Goal: Information Seeking & Learning: Learn about a topic

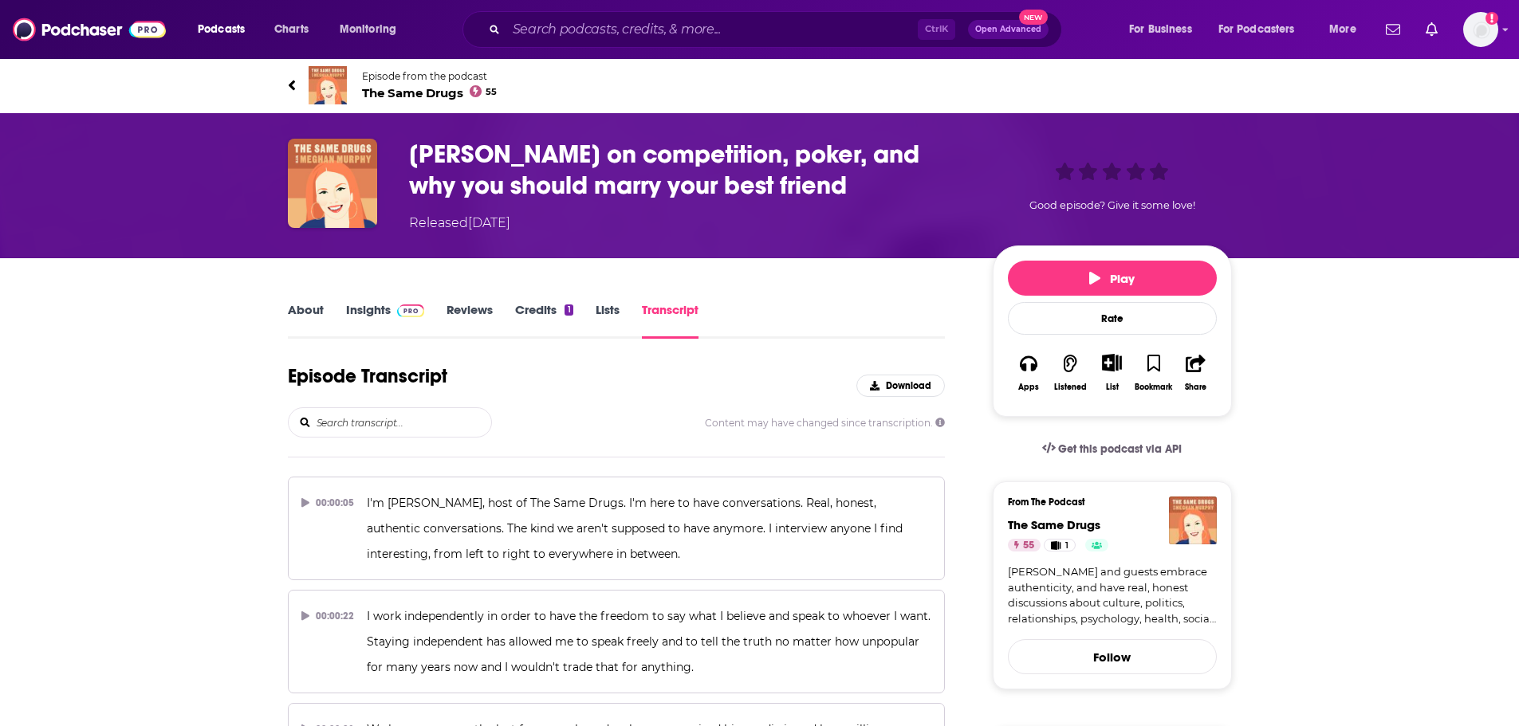
click at [305, 309] on link "About" at bounding box center [306, 320] width 36 height 37
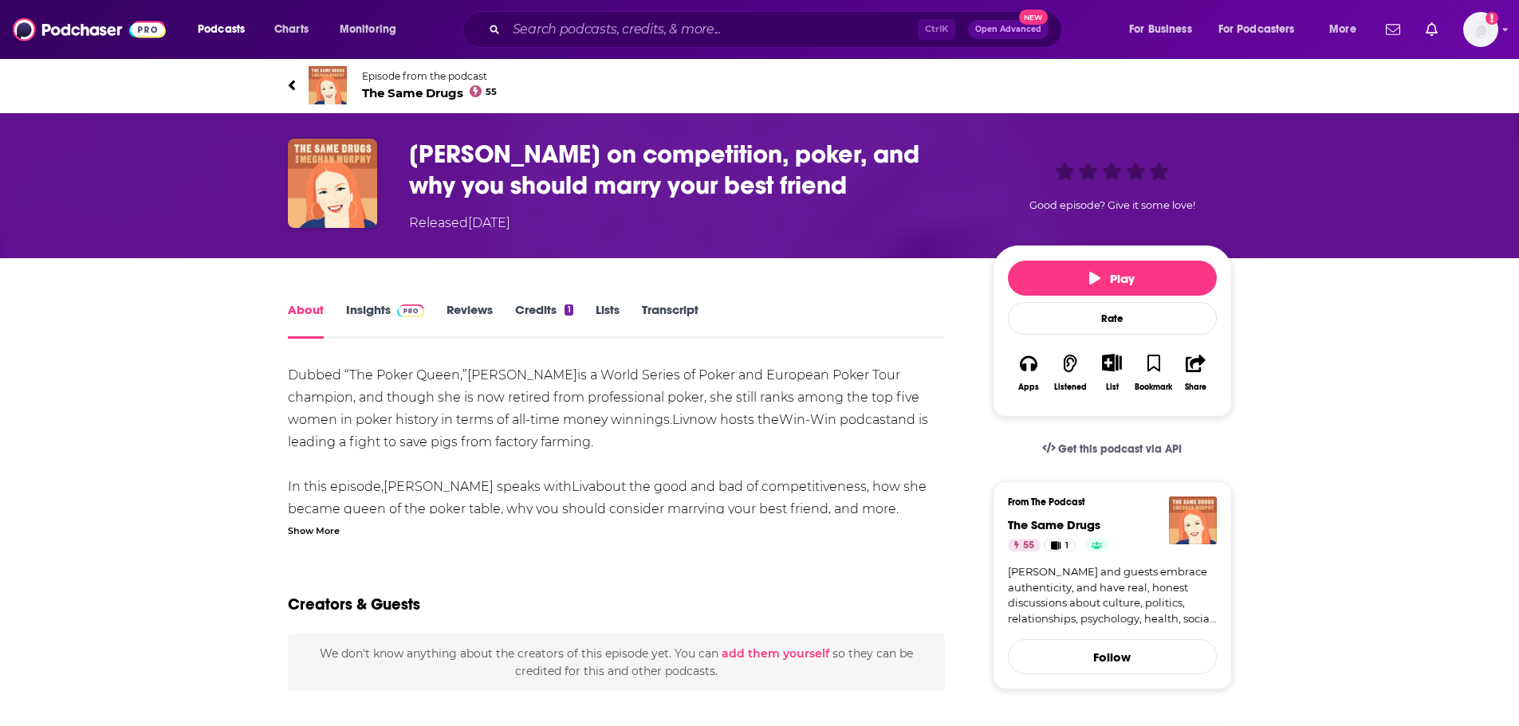
click at [371, 88] on span "The Same Drugs 55" at bounding box center [430, 92] width 136 height 15
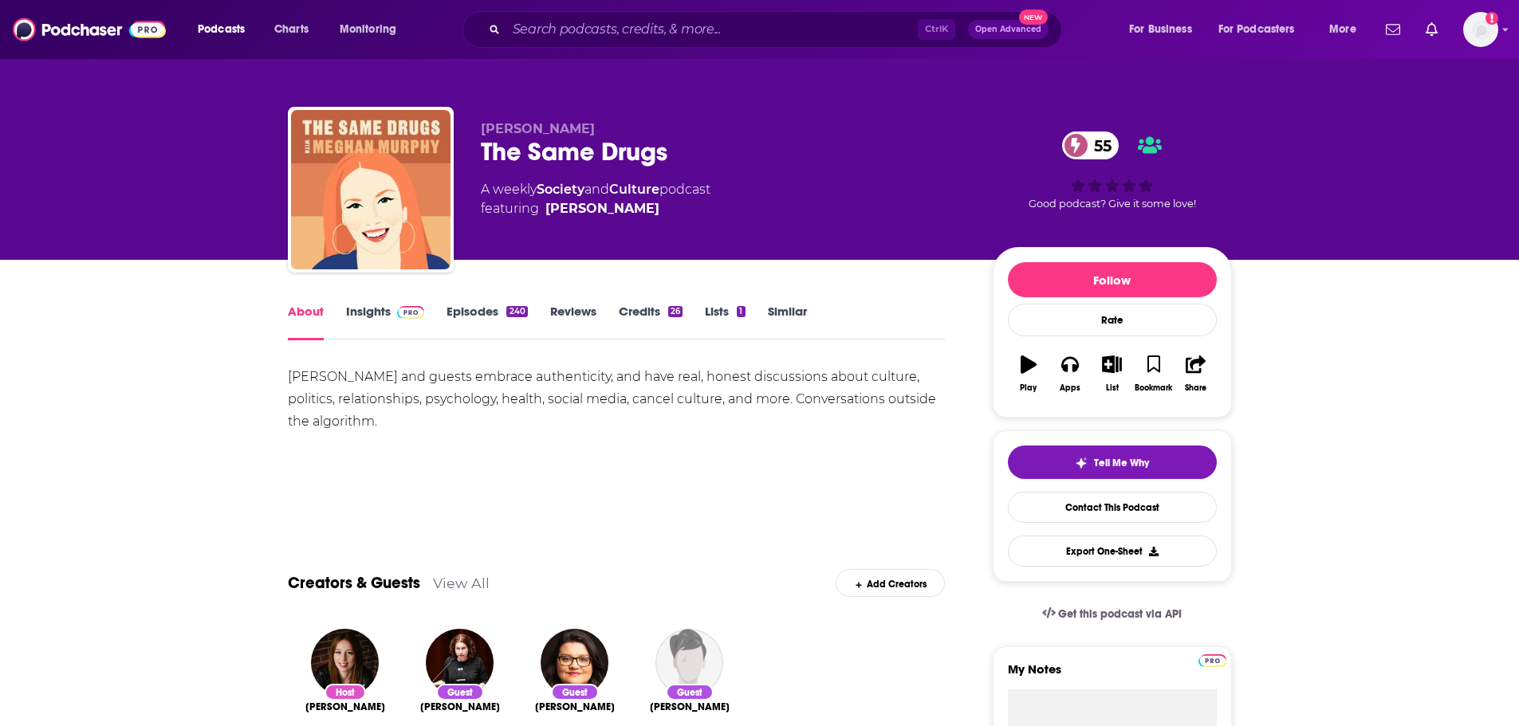
click at [369, 312] on link "Insights" at bounding box center [385, 322] width 79 height 37
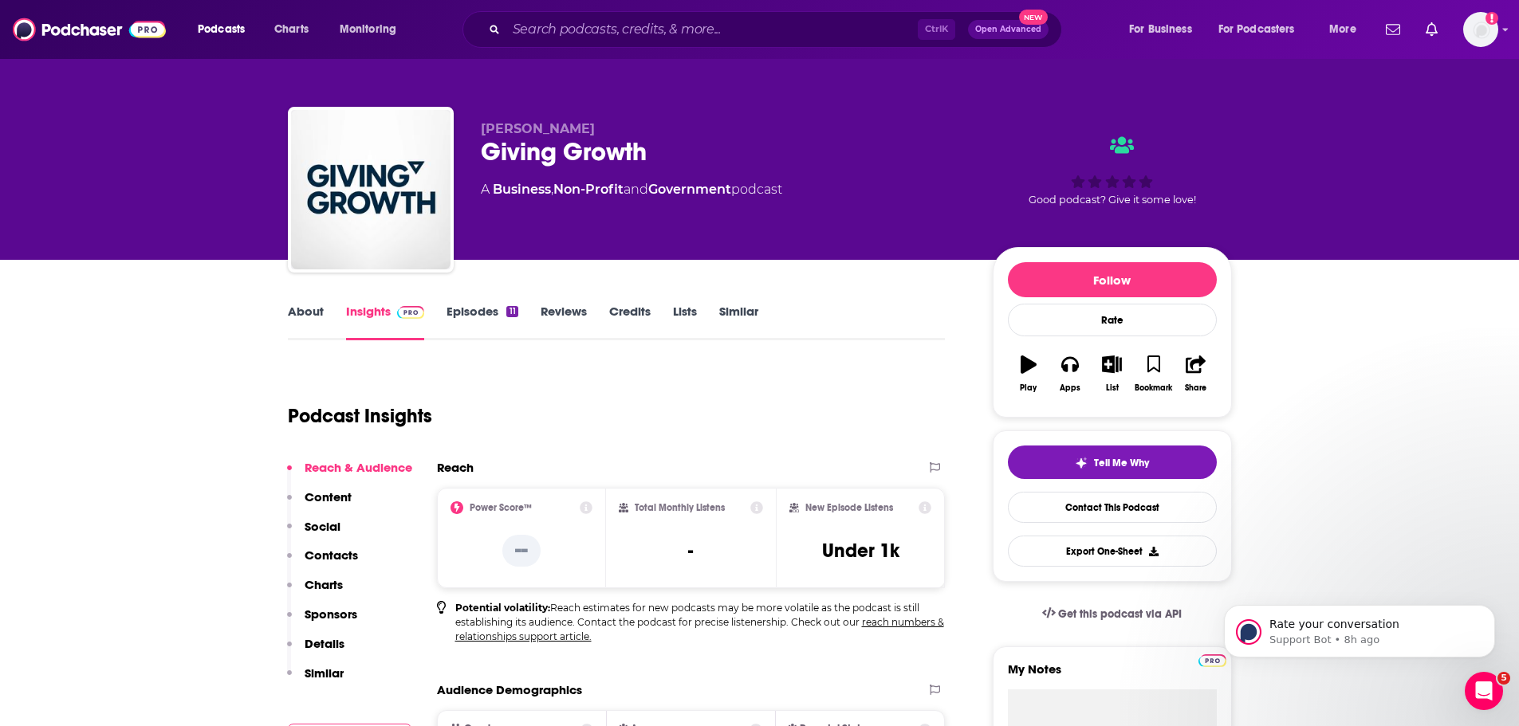
click at [1477, 687] on icon "Open Intercom Messenger" at bounding box center [1484, 691] width 26 height 26
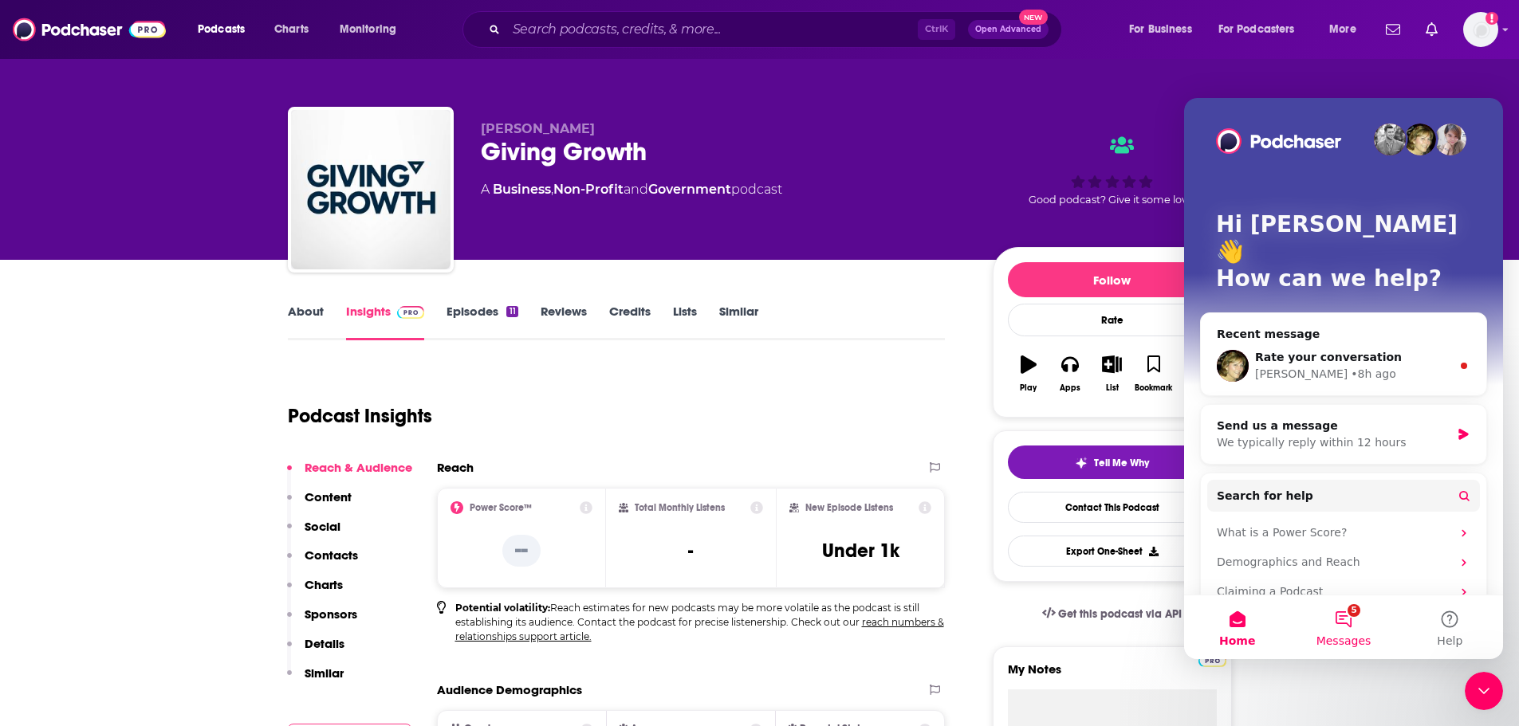
click at [1354, 623] on button "5 Messages" at bounding box center [1343, 628] width 106 height 64
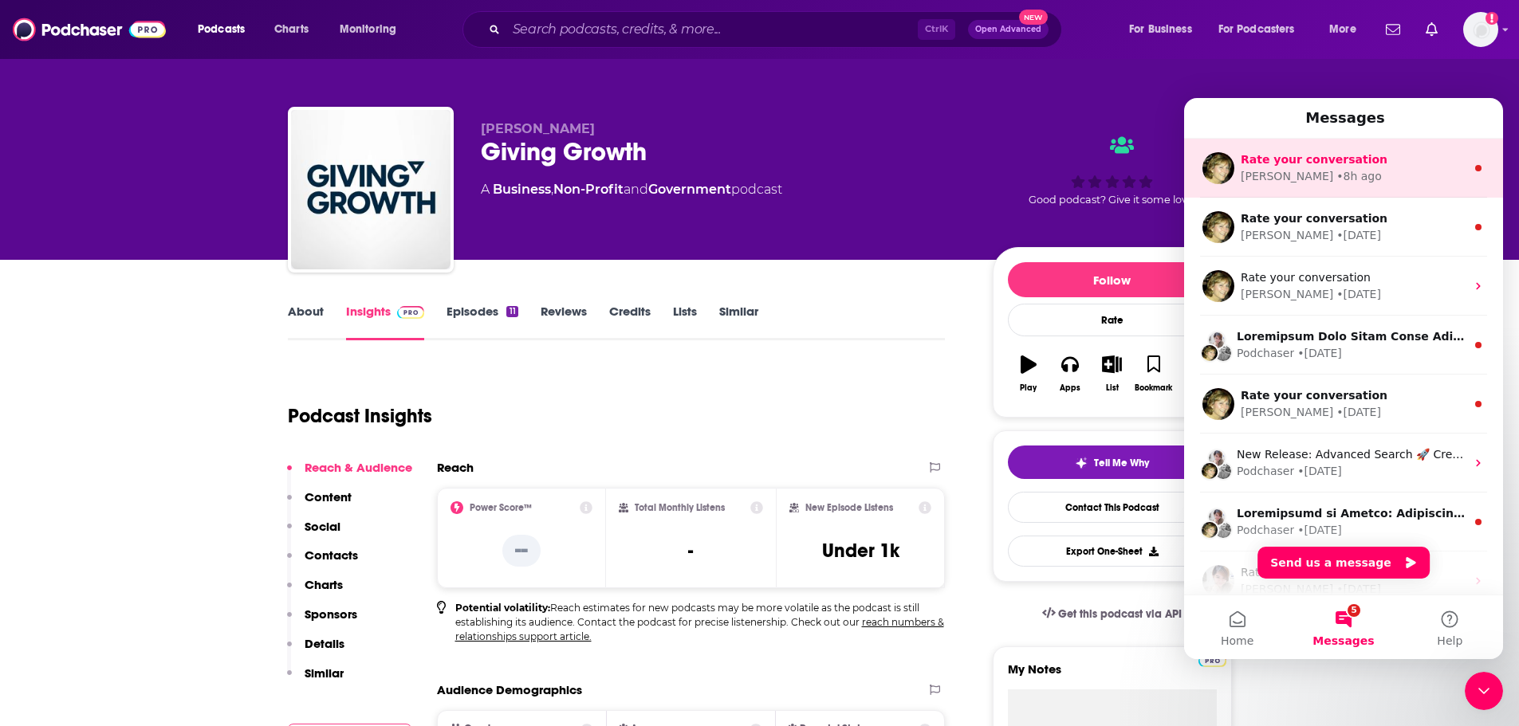
click at [1336, 174] on div "• 8h ago" at bounding box center [1358, 176] width 45 height 17
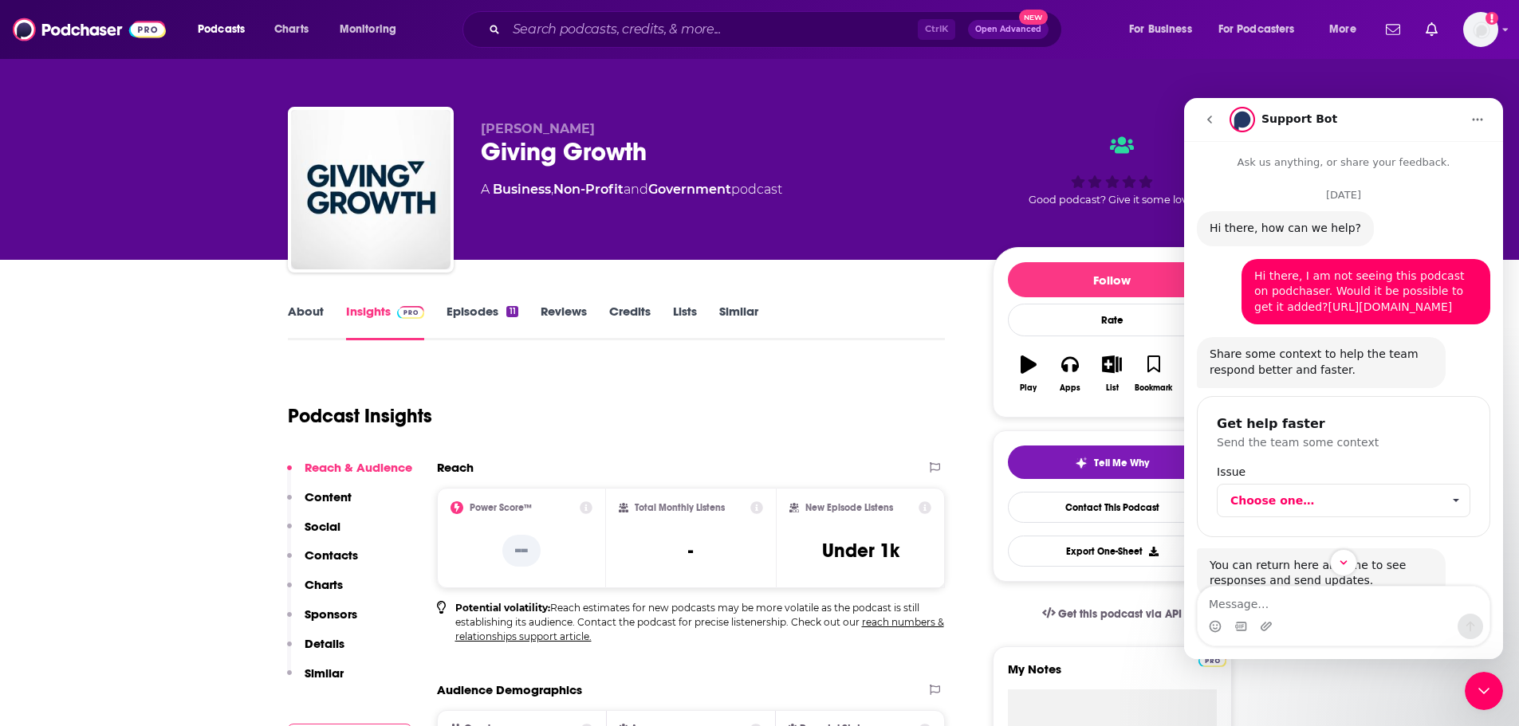
click at [1343, 312] on link "https://delvedeeper.com/podcast/" at bounding box center [1390, 307] width 124 height 13
click at [466, 316] on link "Episodes 11" at bounding box center [481, 322] width 71 height 37
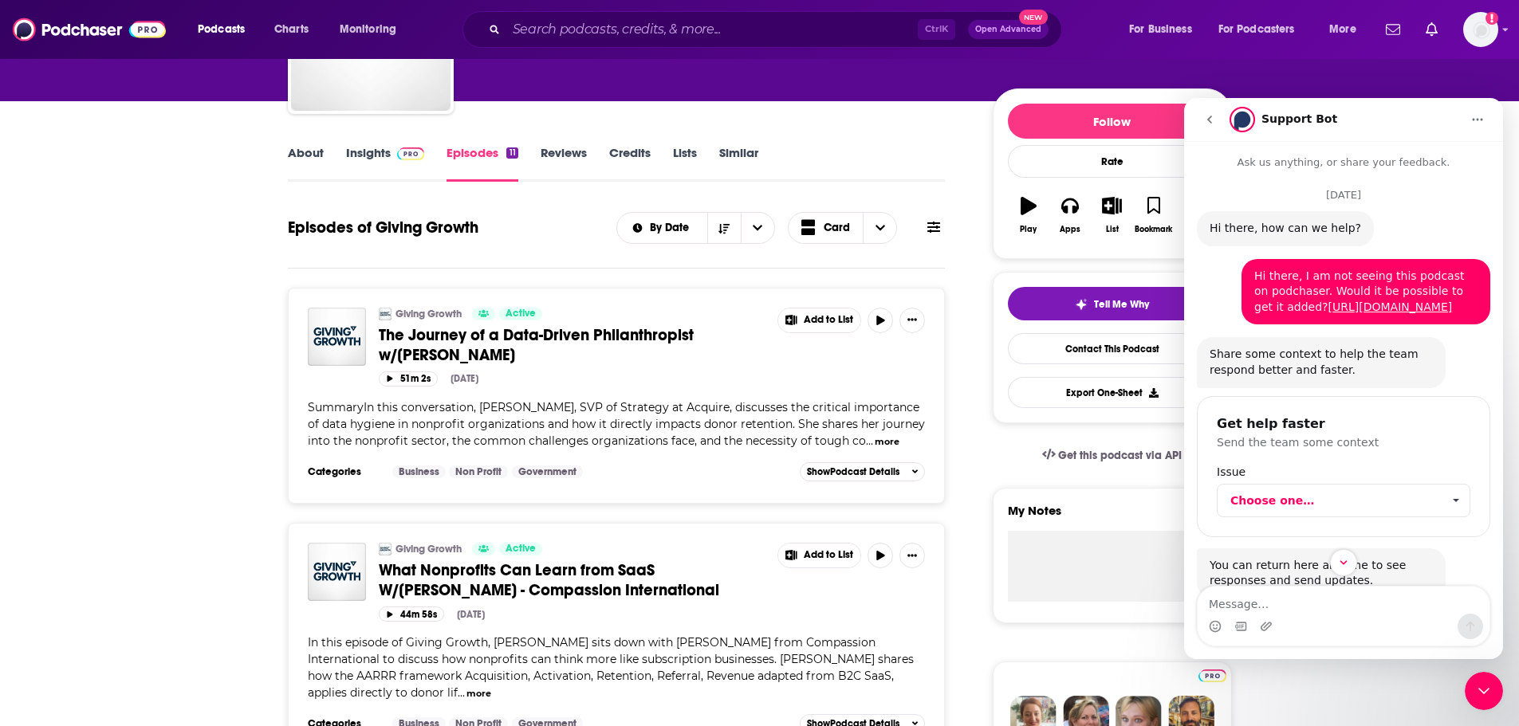
scroll to position [159, 0]
click at [300, 150] on link "About" at bounding box center [306, 162] width 36 height 37
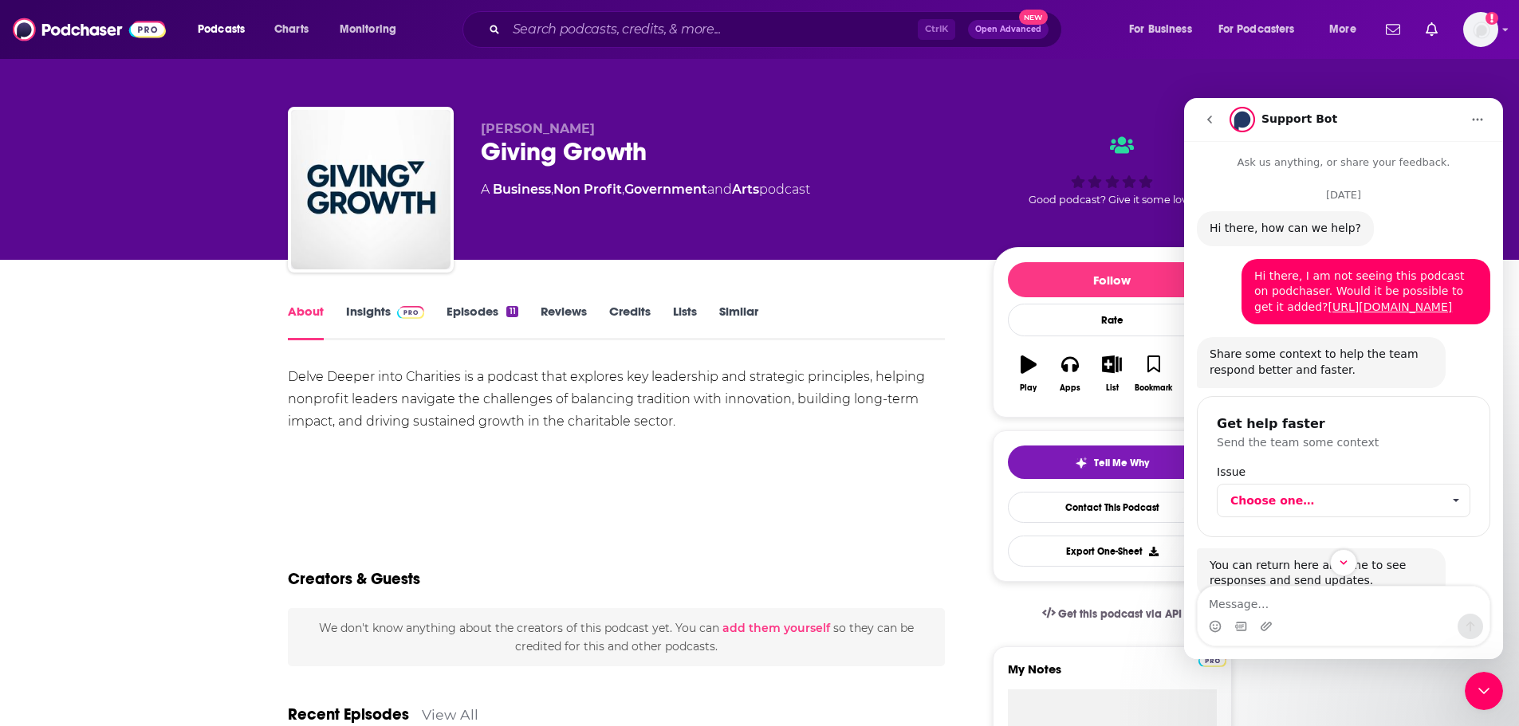
click at [476, 313] on link "Episodes 11" at bounding box center [481, 322] width 71 height 37
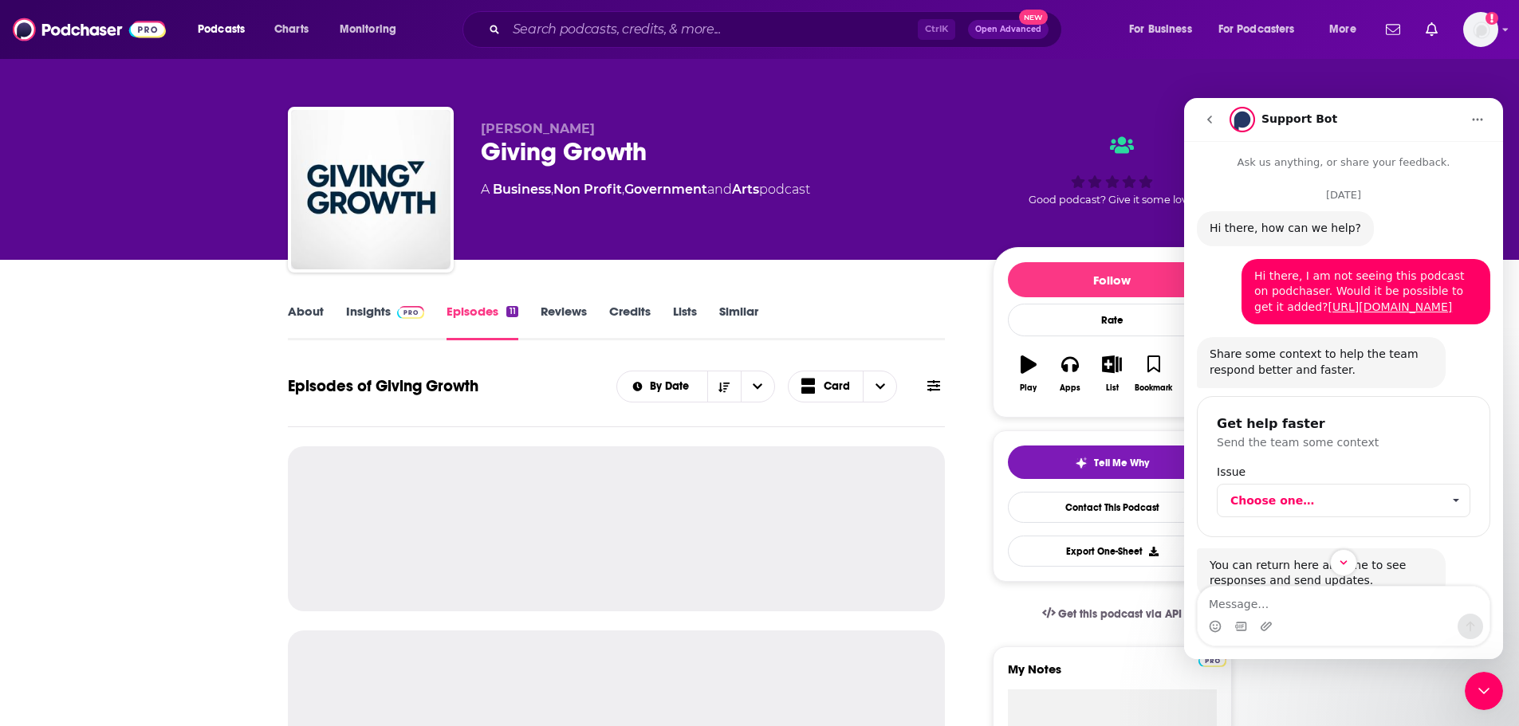
drag, startPoint x: 1480, startPoint y: 684, endPoint x: 2043, endPoint y: 1112, distance: 707.8
click at [1480, 684] on icon "Close Intercom Messenger" at bounding box center [1483, 691] width 19 height 19
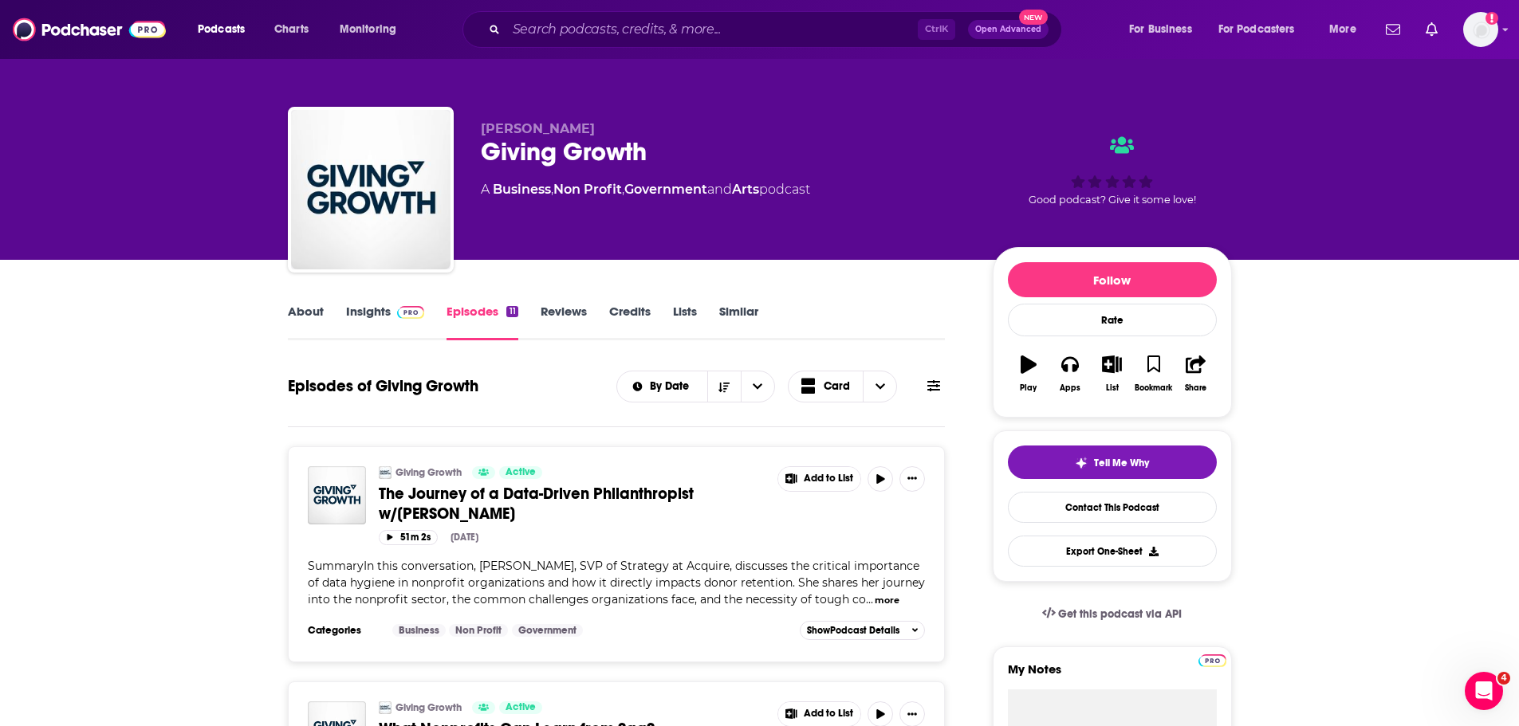
click at [297, 327] on link "About" at bounding box center [306, 322] width 36 height 37
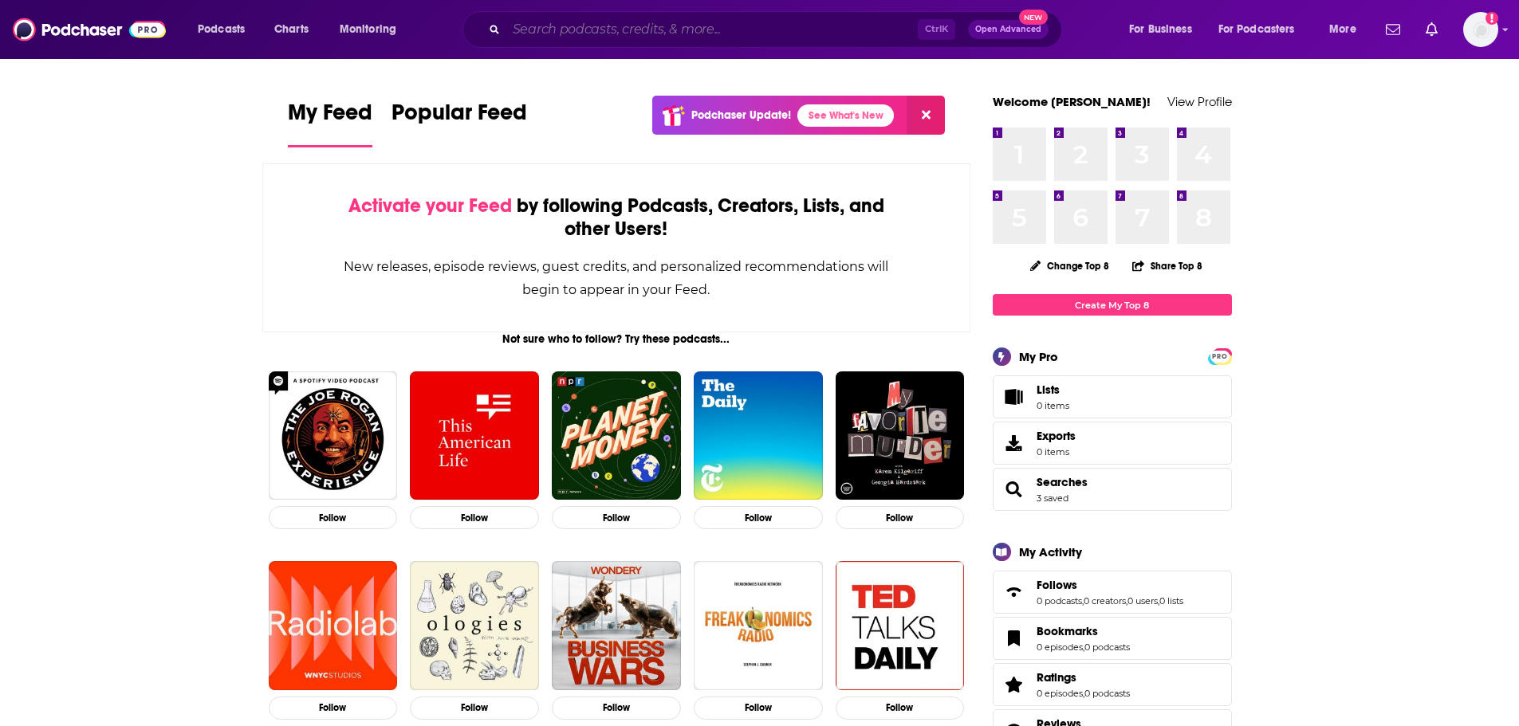
click at [643, 21] on input "Search podcasts, credits, & more..." at bounding box center [711, 30] width 411 height 26
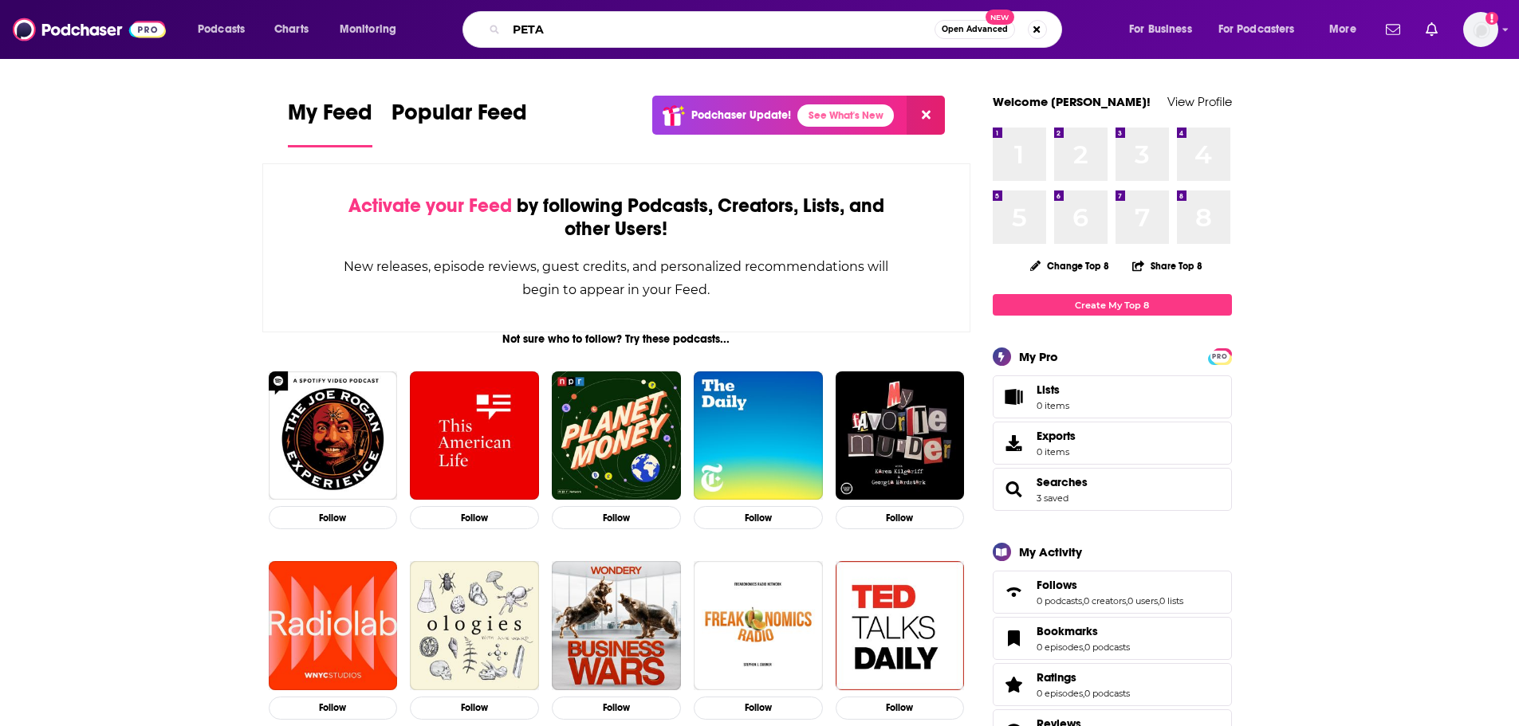
type input "PETA"
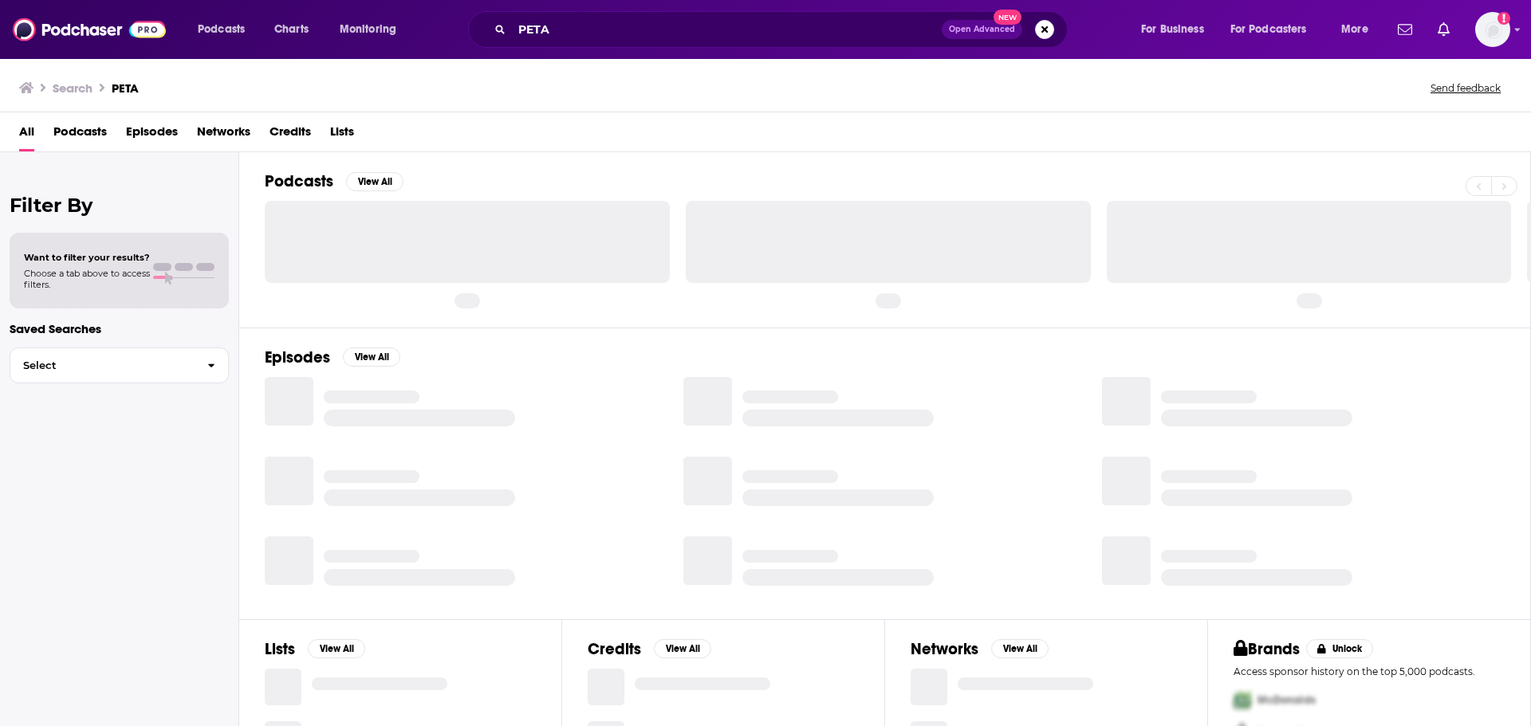
click at [156, 131] on span "Episodes" at bounding box center [152, 135] width 52 height 33
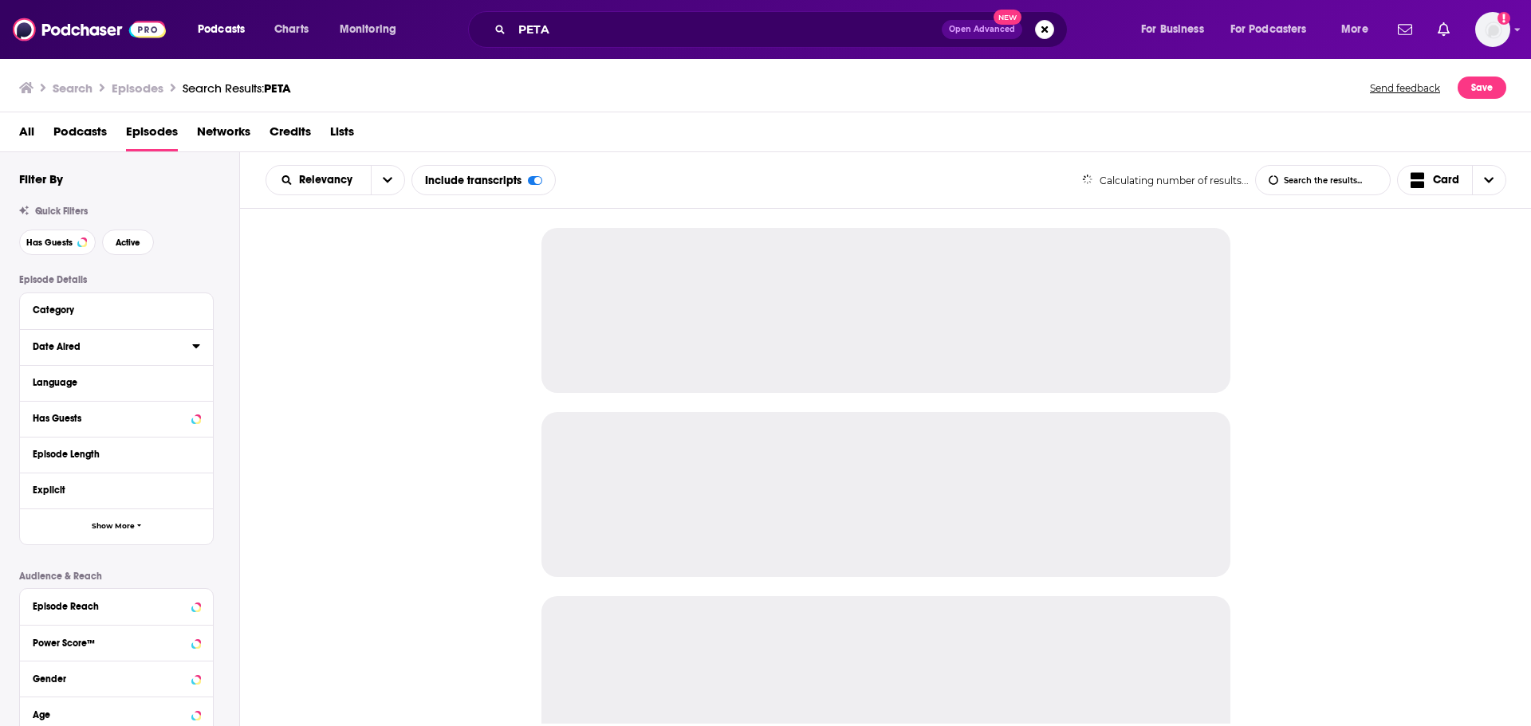
click at [198, 348] on icon at bounding box center [196, 346] width 8 height 13
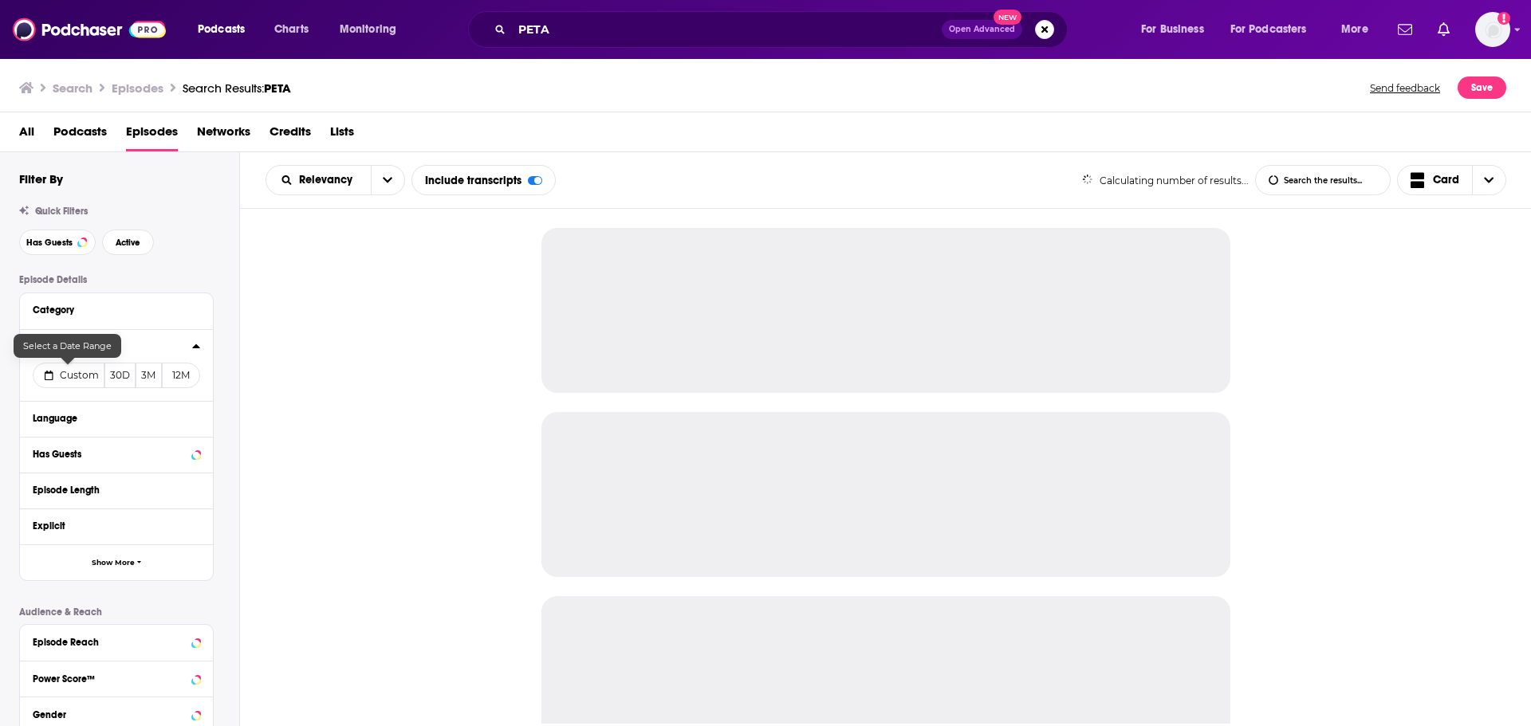
click at [69, 377] on span "Custom" at bounding box center [79, 375] width 39 height 12
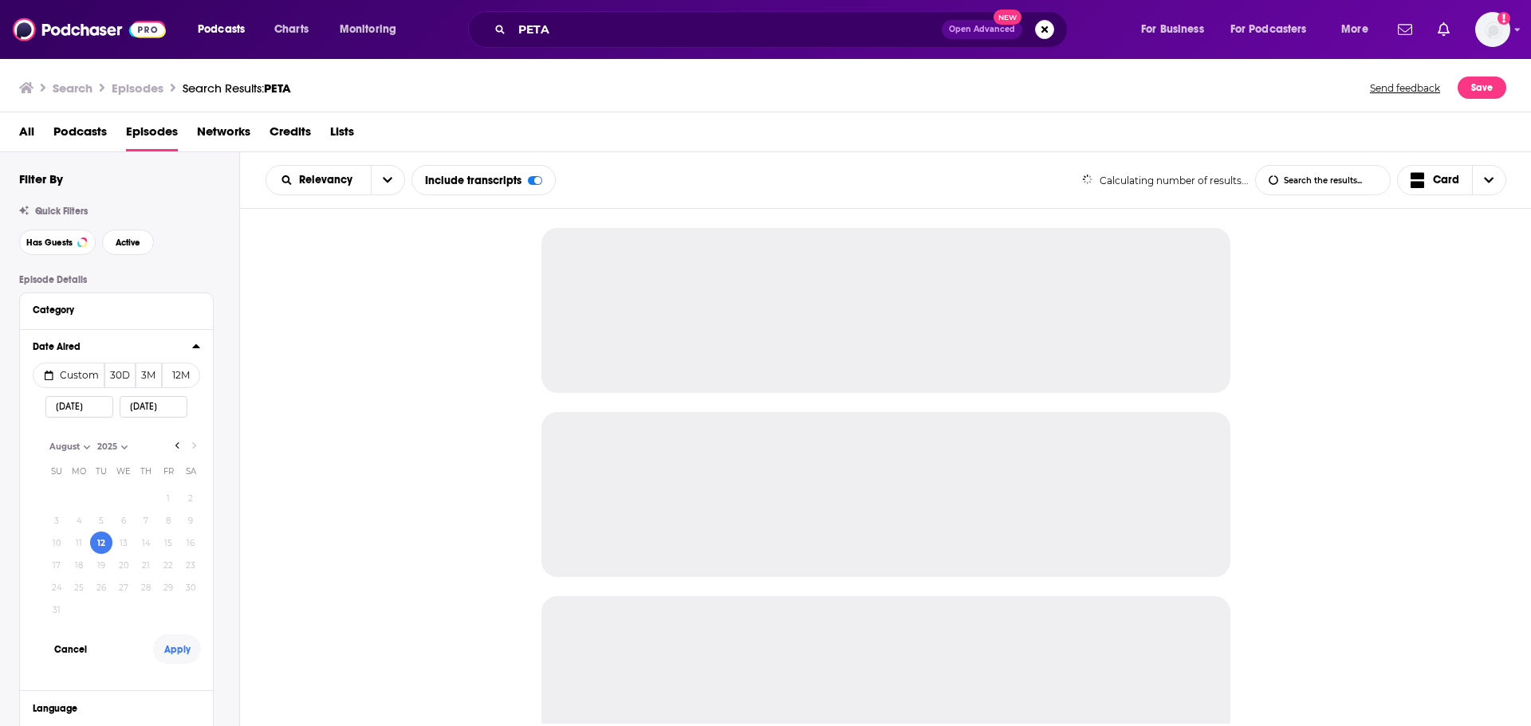
select select "7"
select select "2025"
click at [179, 653] on button "Apply" at bounding box center [177, 649] width 48 height 29
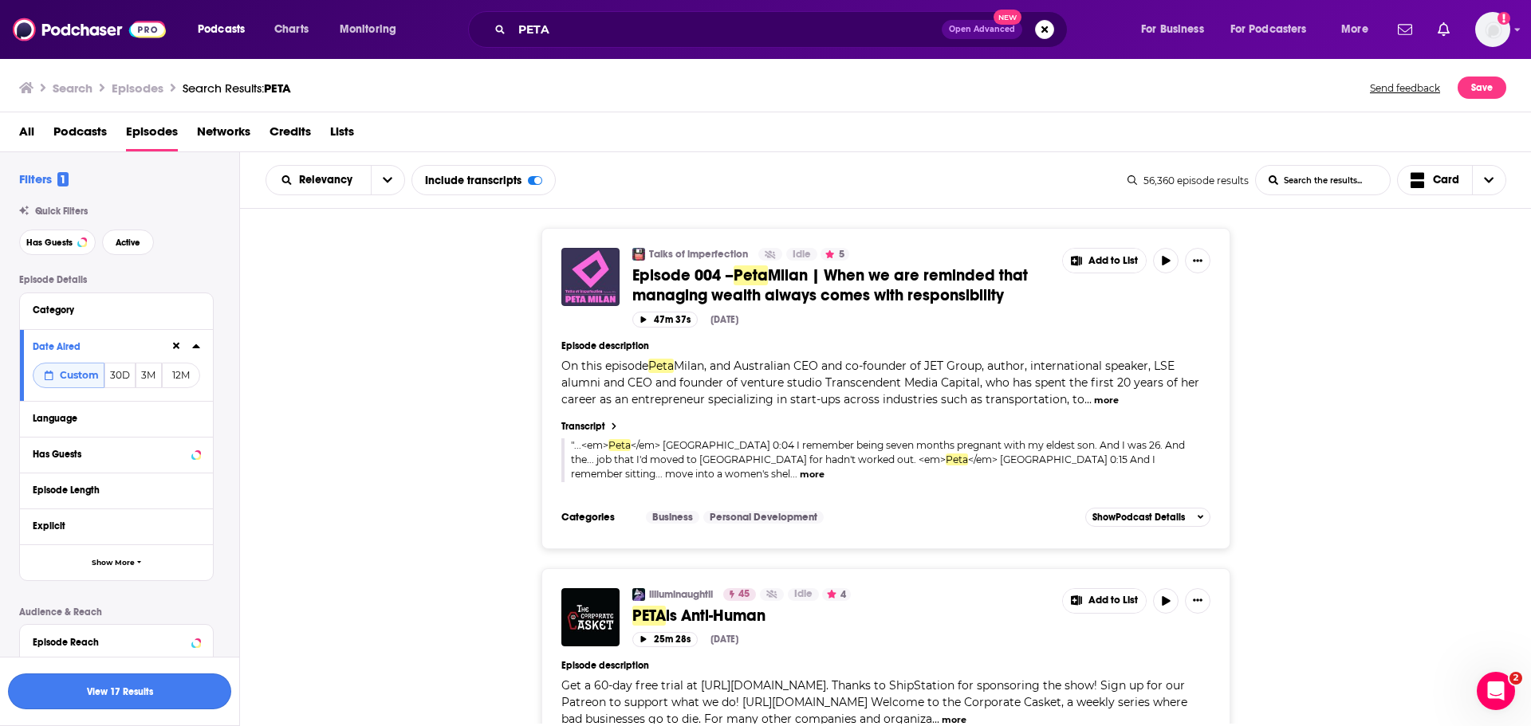
click at [189, 694] on button "View 17 Results" at bounding box center [119, 692] width 223 height 36
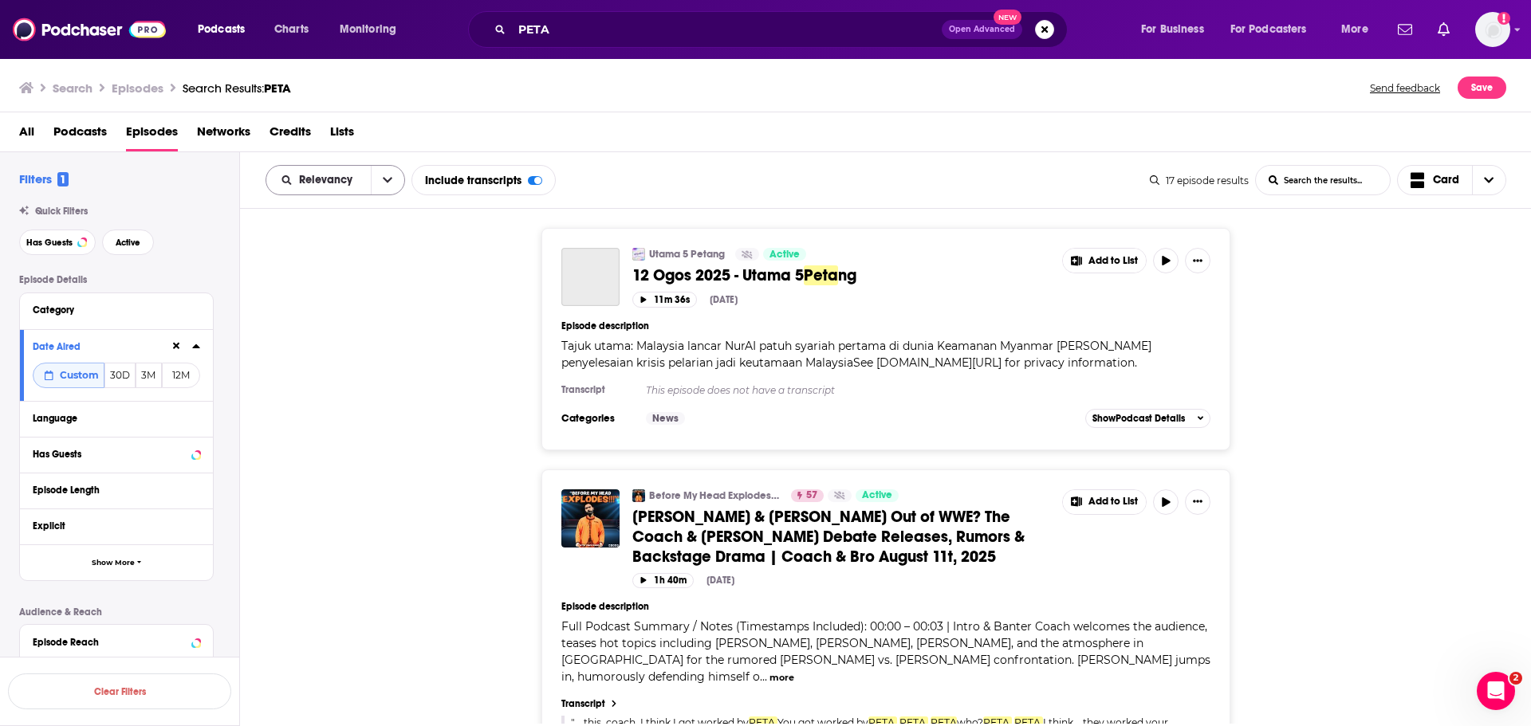
click at [360, 187] on div "Relevancy" at bounding box center [335, 180] width 140 height 30
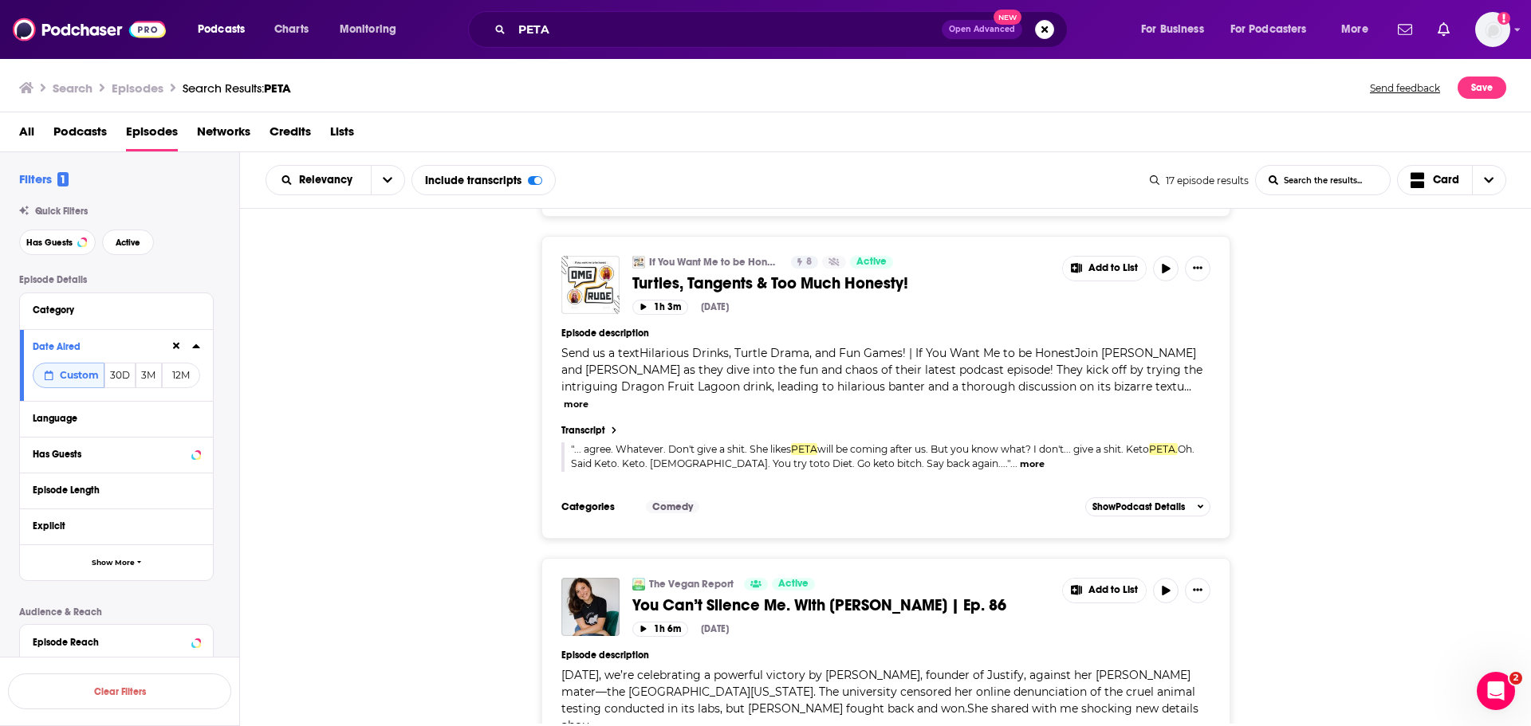
scroll to position [2631, 0]
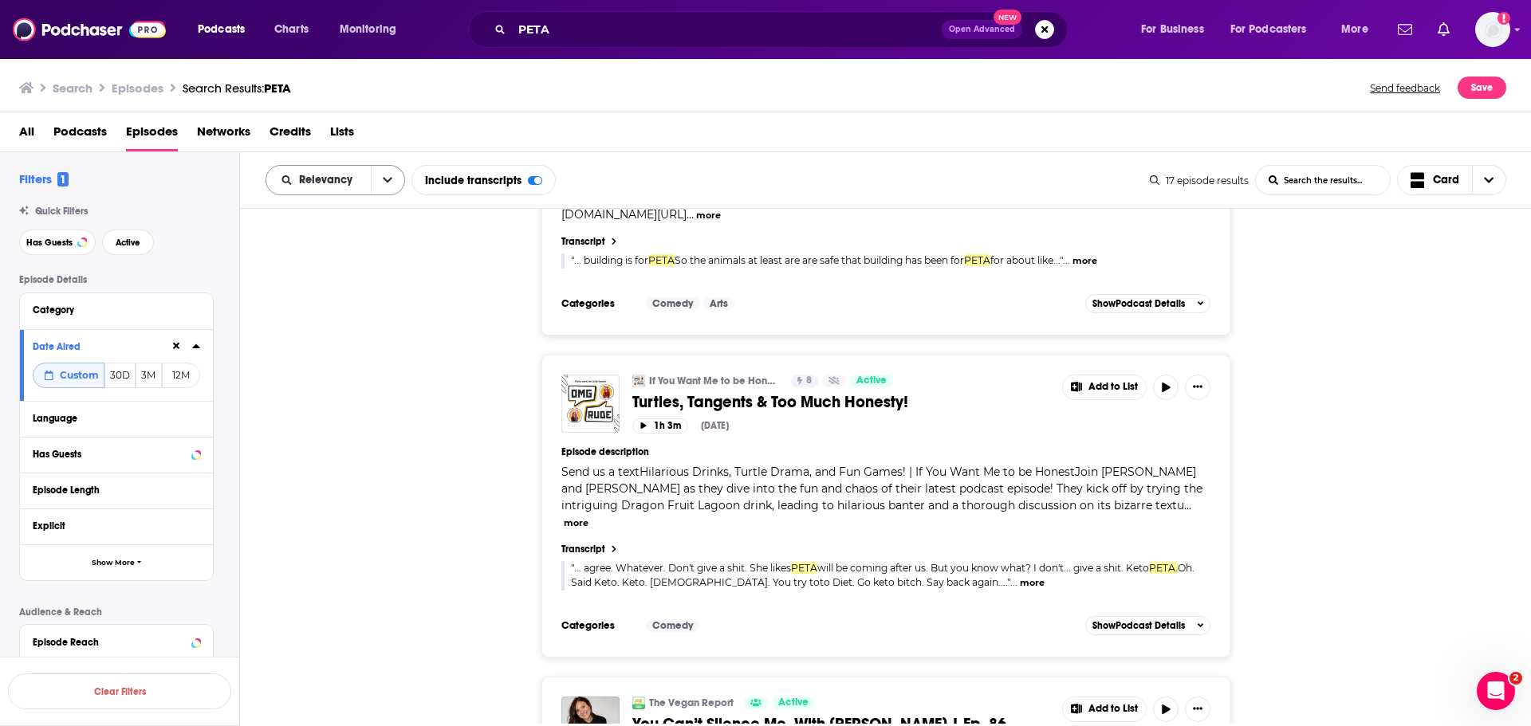
click at [377, 179] on button "open menu" at bounding box center [387, 180] width 33 height 29
click at [350, 306] on div "Power Score" at bounding box center [335, 316] width 140 height 27
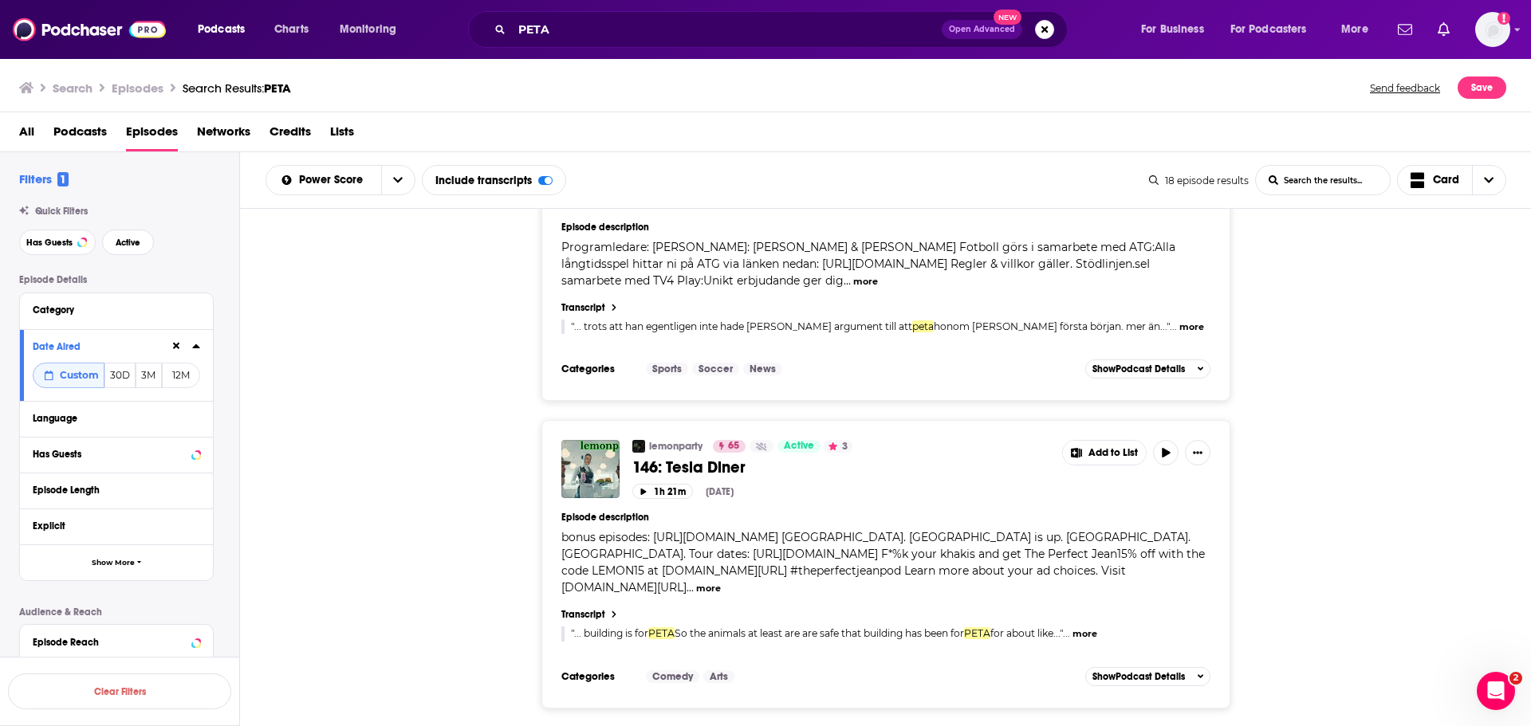
scroll to position [797, 0]
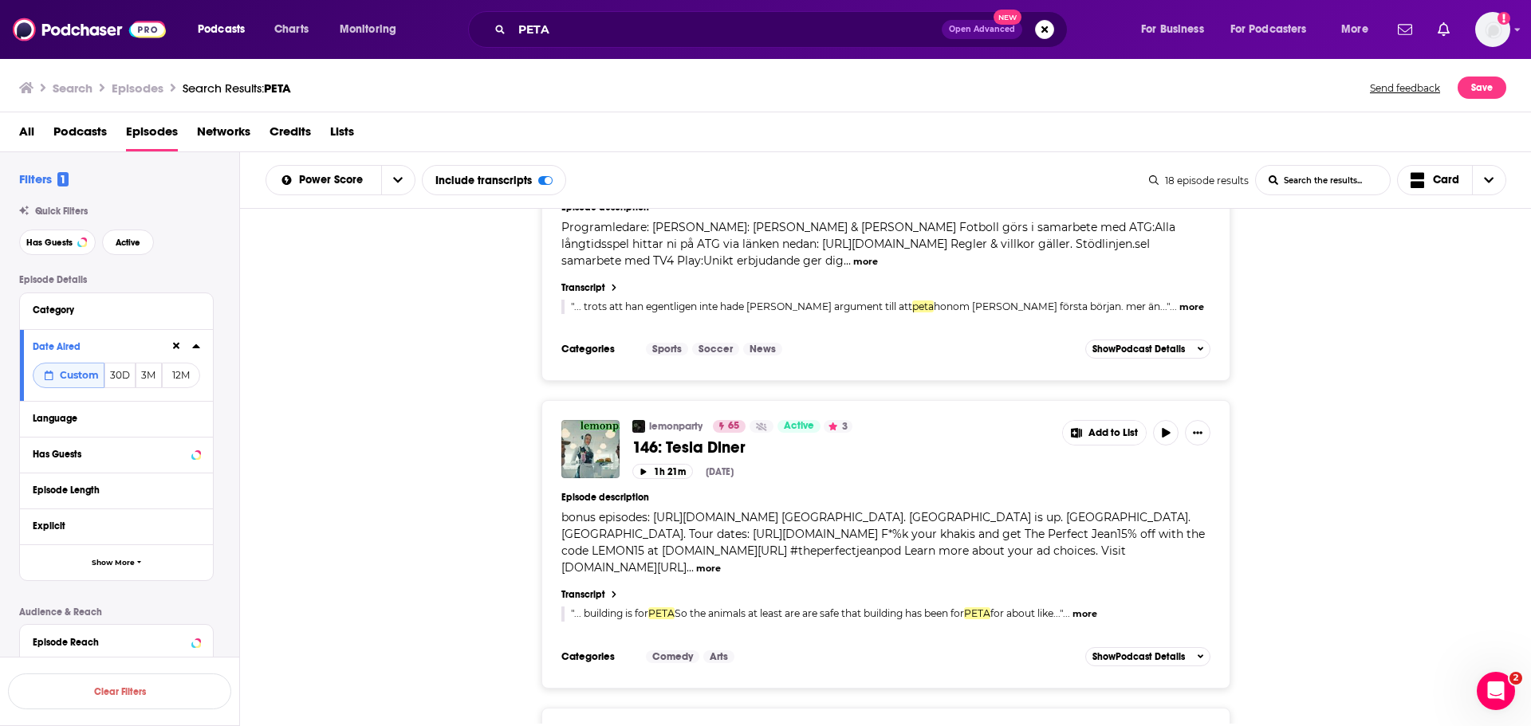
drag, startPoint x: 725, startPoint y: 559, endPoint x: 717, endPoint y: 556, distance: 8.3
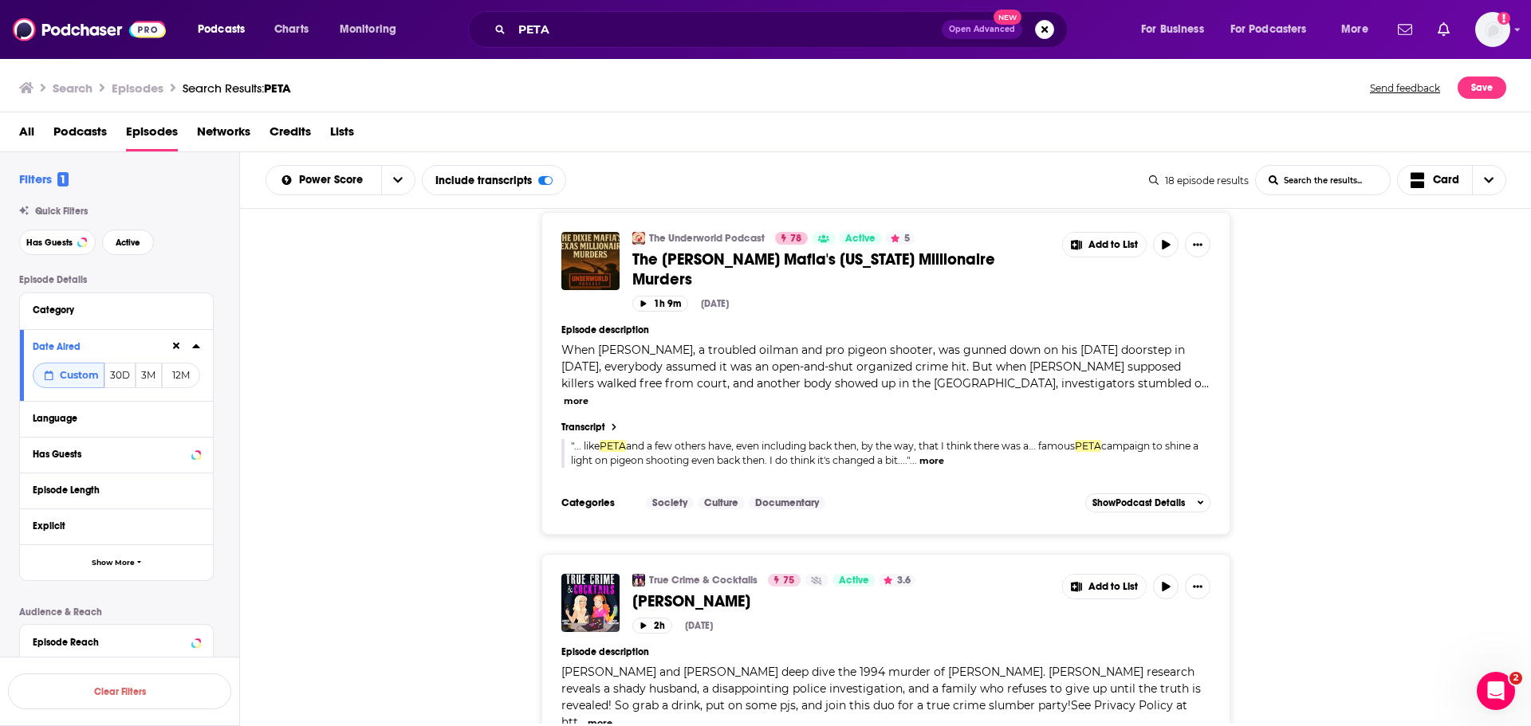
scroll to position [0, 0]
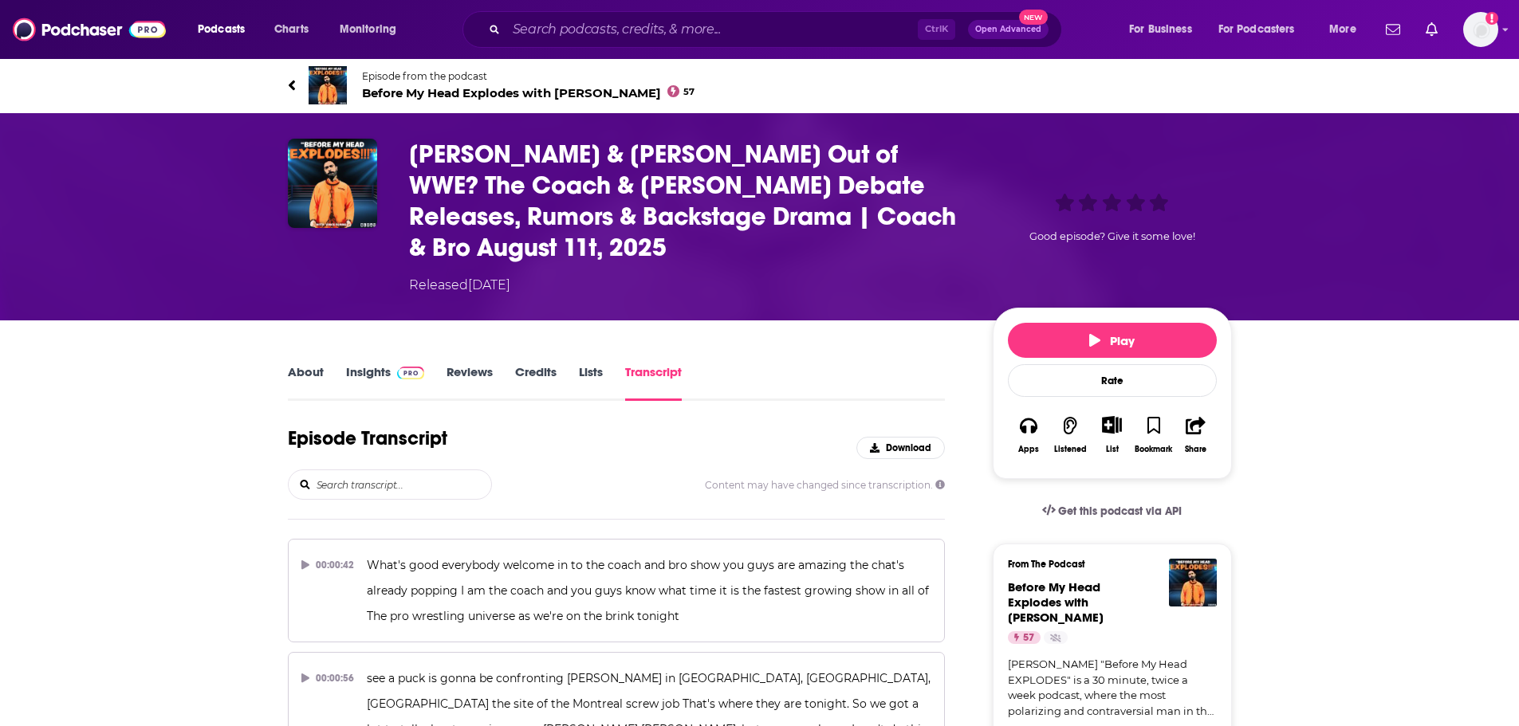
scroll to position [1448, 0]
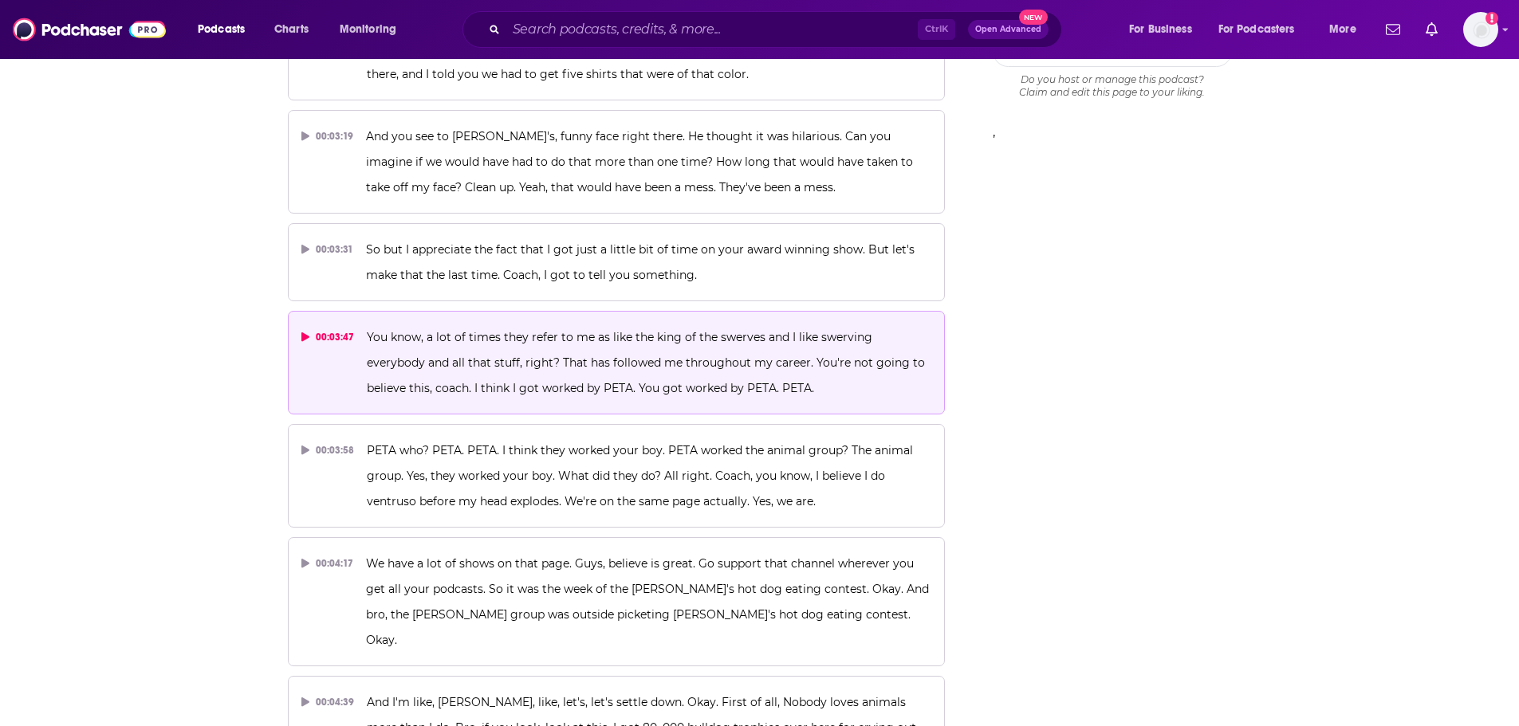
click at [499, 330] on span "You know, a lot of times they refer to me as like the king of the swerves and I…" at bounding box center [647, 362] width 561 height 65
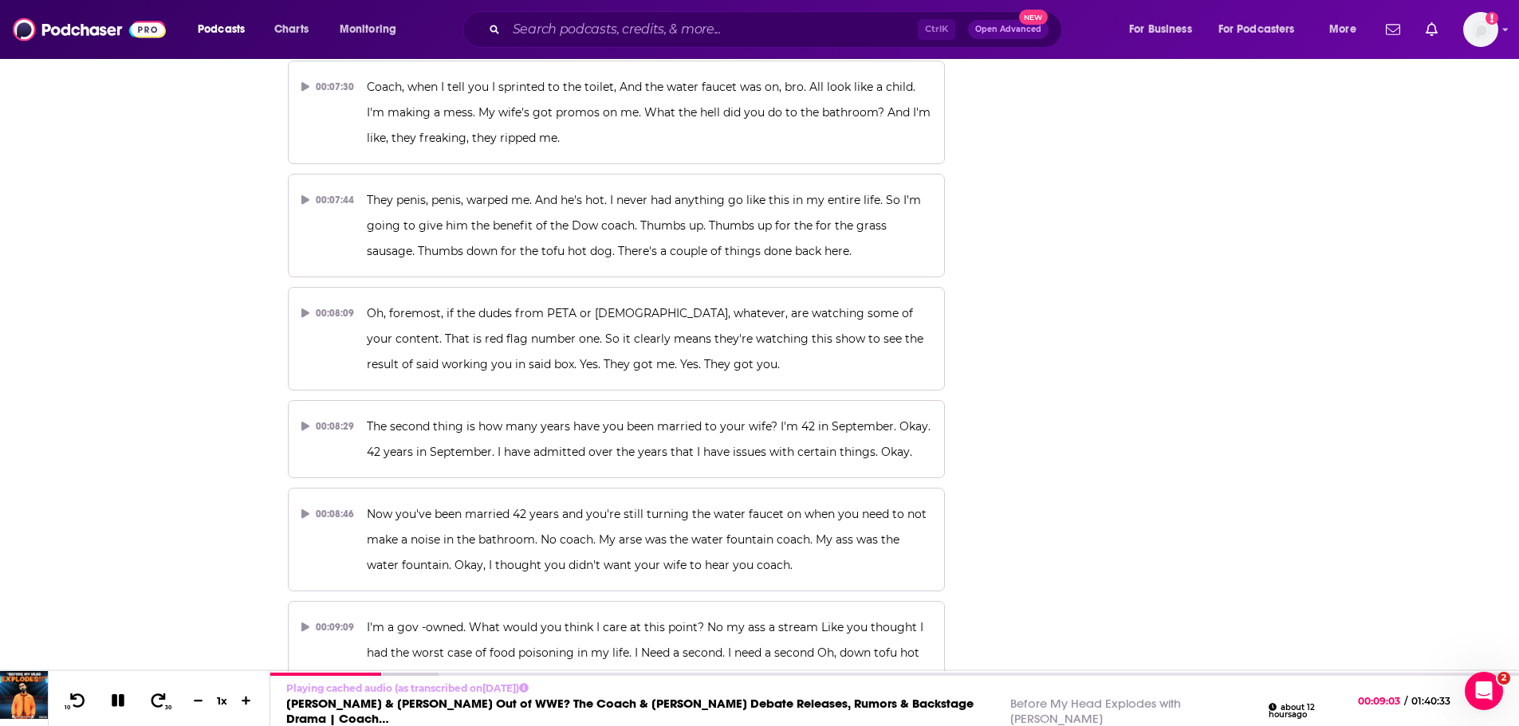
scroll to position [3042, 0]
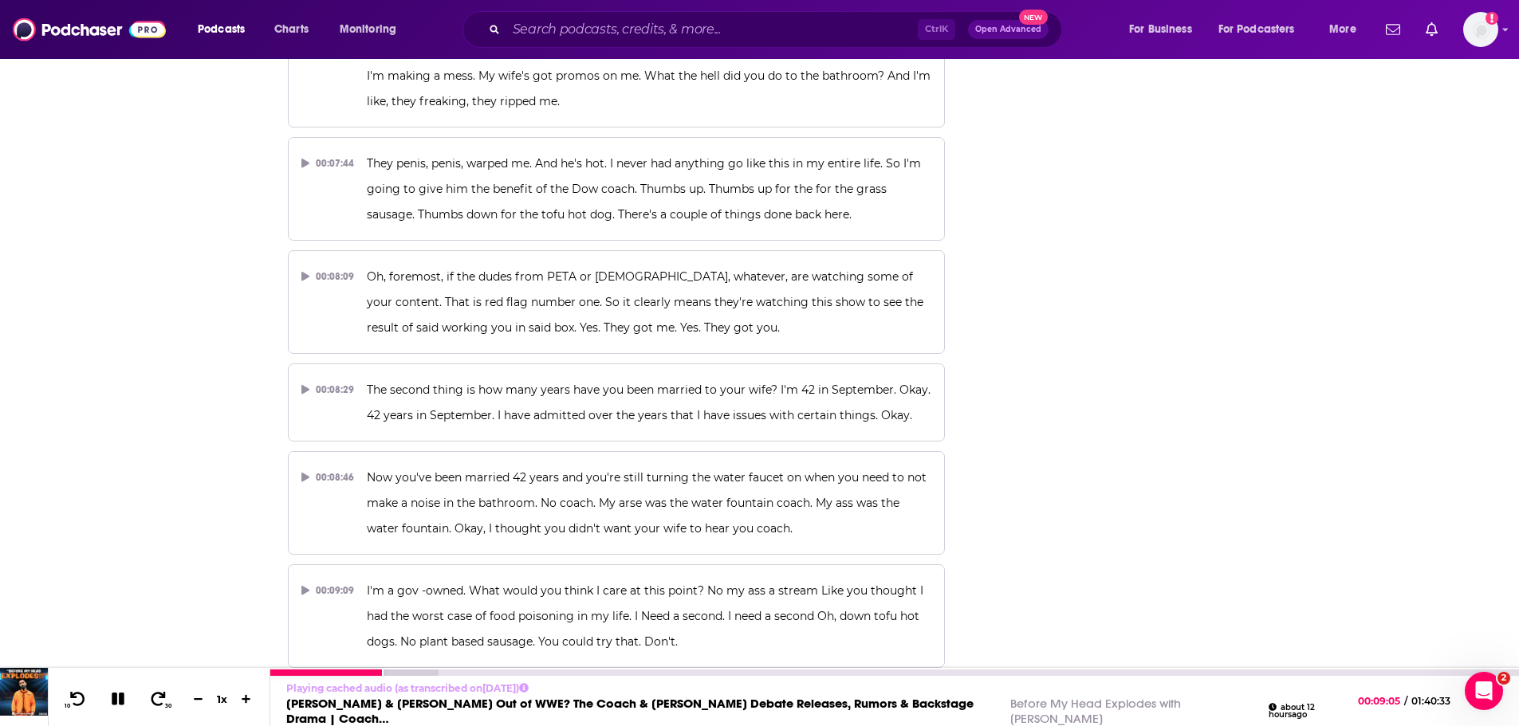
click at [117, 698] on icon at bounding box center [118, 699] width 18 height 14
click at [117, 702] on icon at bounding box center [118, 699] width 14 height 16
click at [112, 702] on icon at bounding box center [118, 699] width 13 height 13
click at [112, 700] on icon at bounding box center [118, 699] width 14 height 16
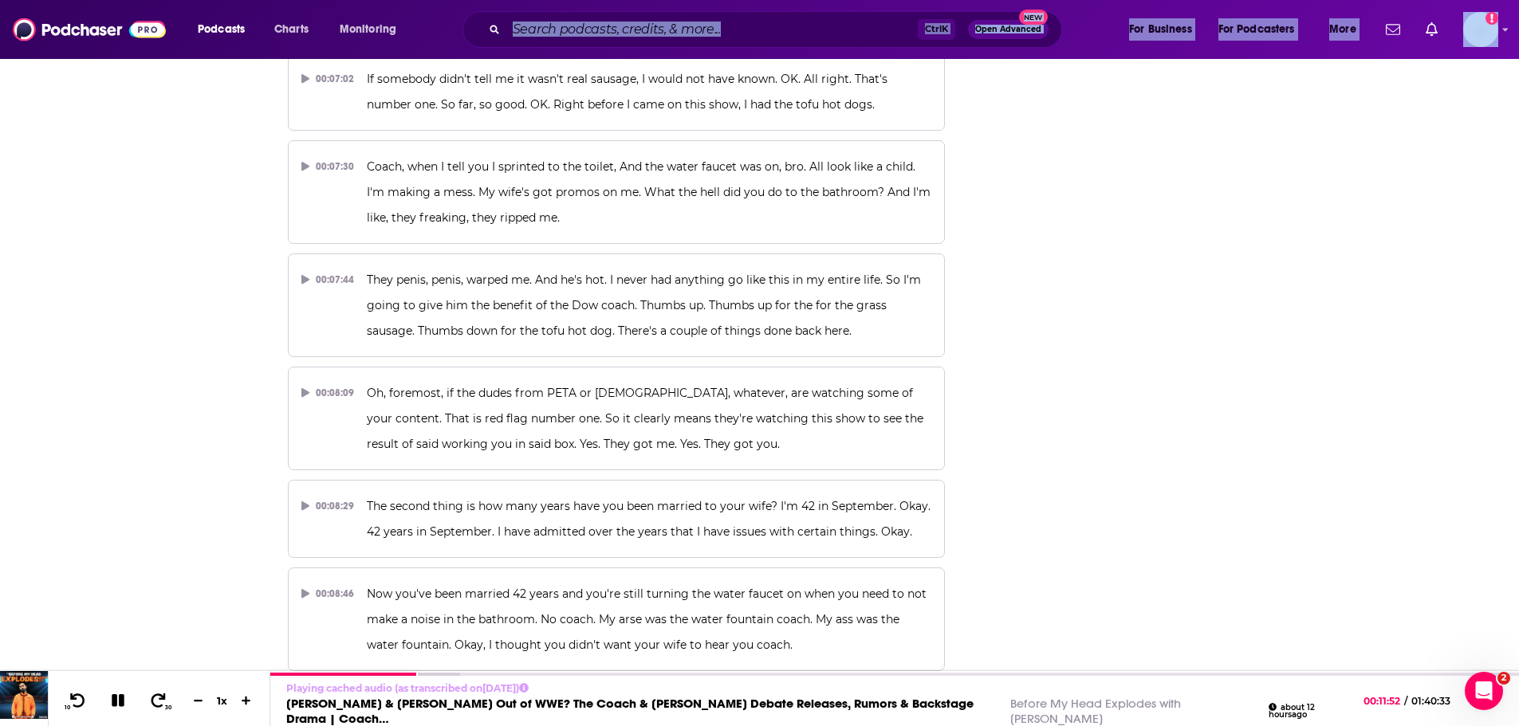
scroll to position [2924, 0]
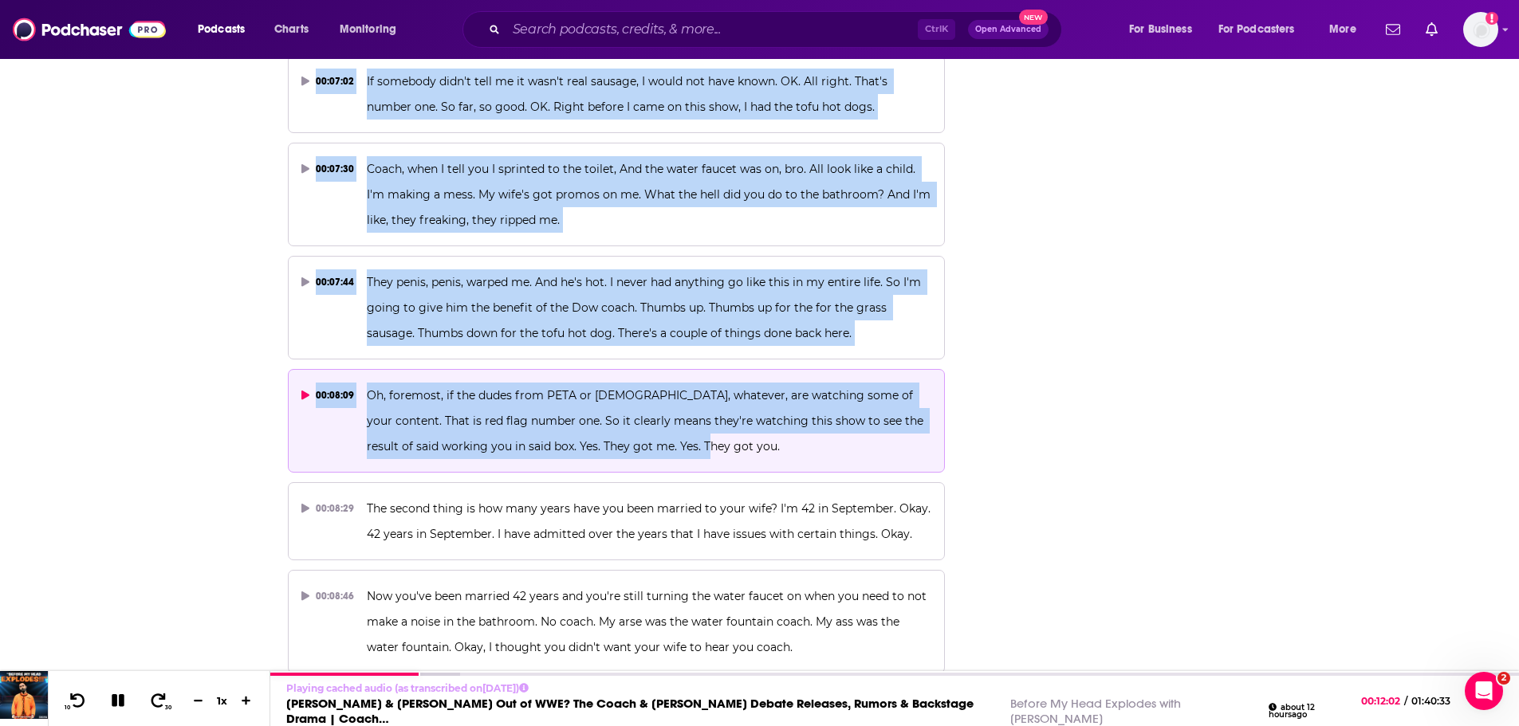
drag, startPoint x: 501, startPoint y: 187, endPoint x: 726, endPoint y: 376, distance: 293.2
copy div "Coach, I got to tell you something. 00:03:47 You know, a lot of times they refe…"
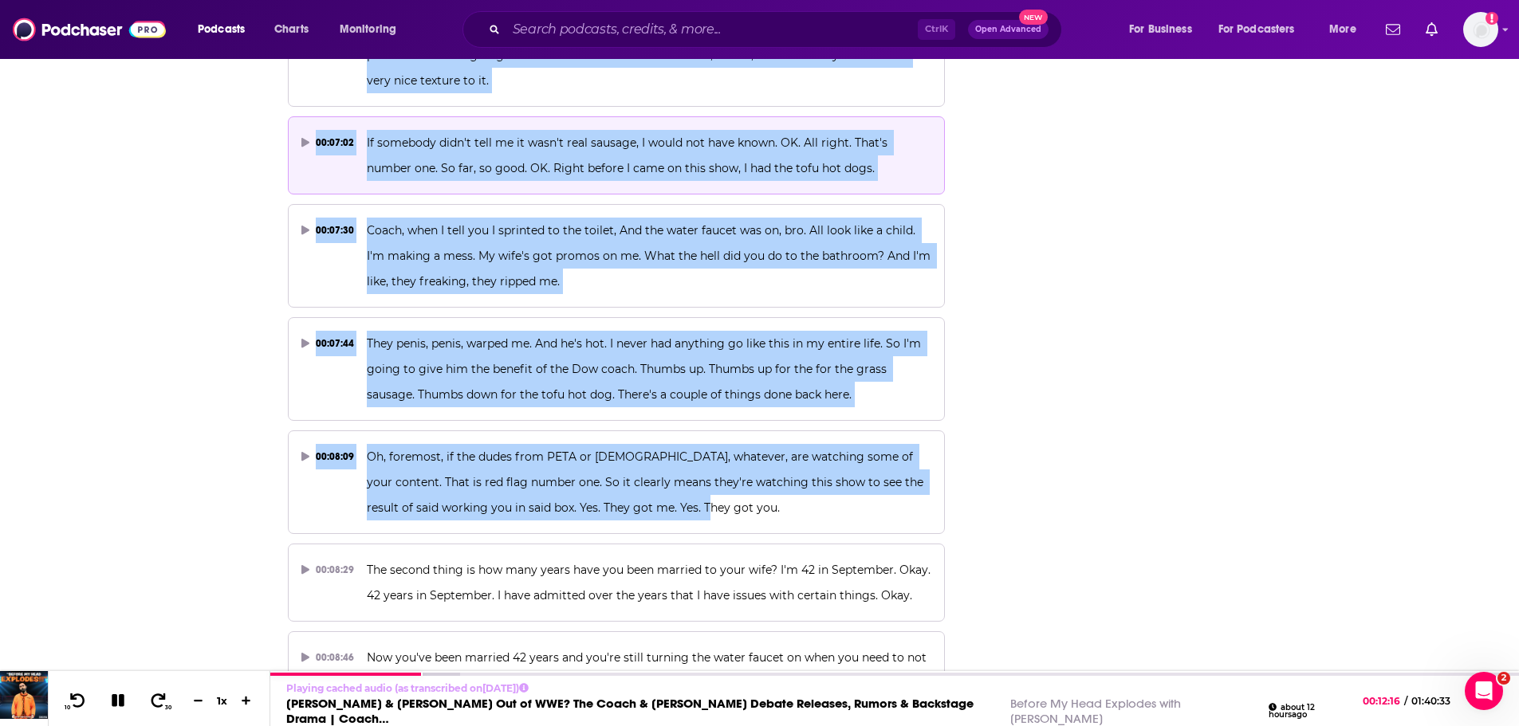
scroll to position [2684, 0]
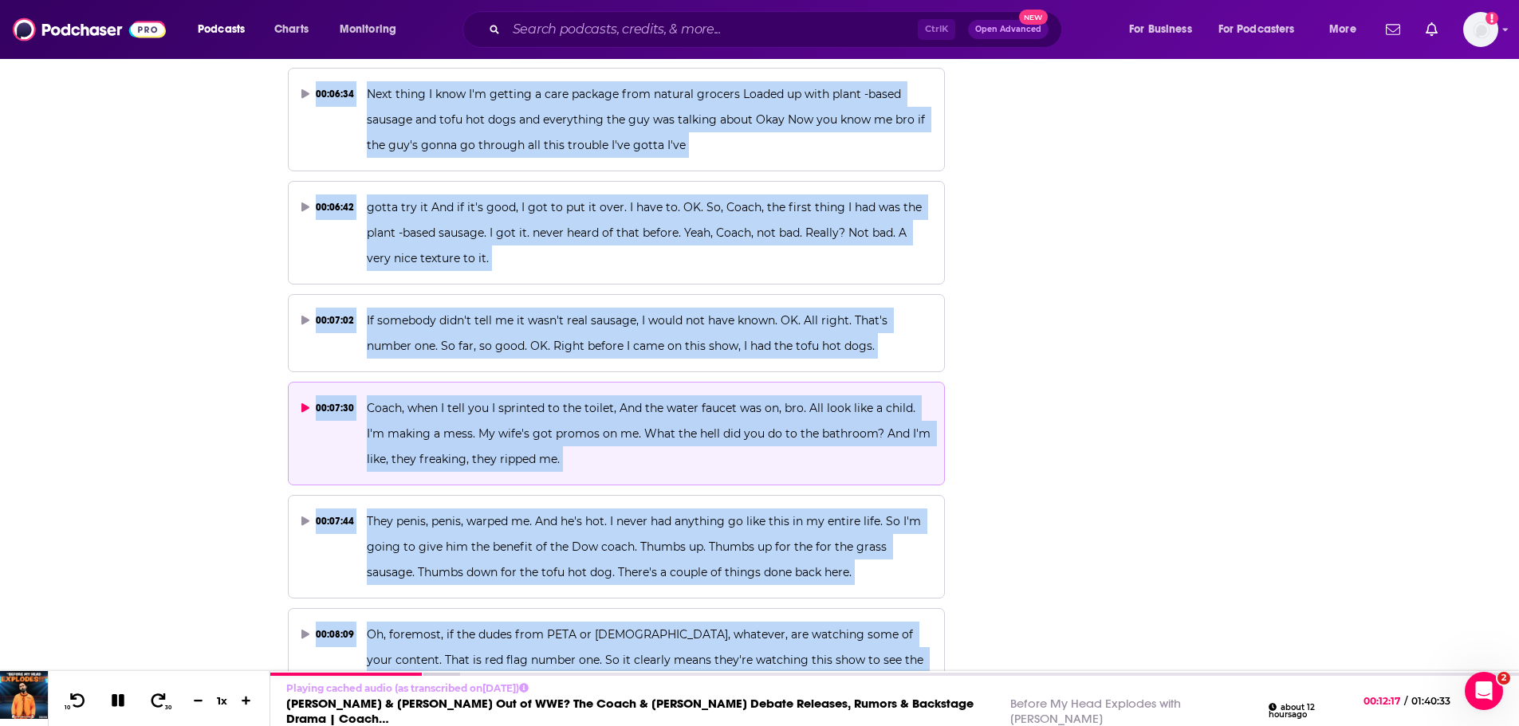
click at [541, 401] on span "Coach, when I tell you I sprinted to the toilet, And the water faucet was on, b…" at bounding box center [650, 433] width 567 height 65
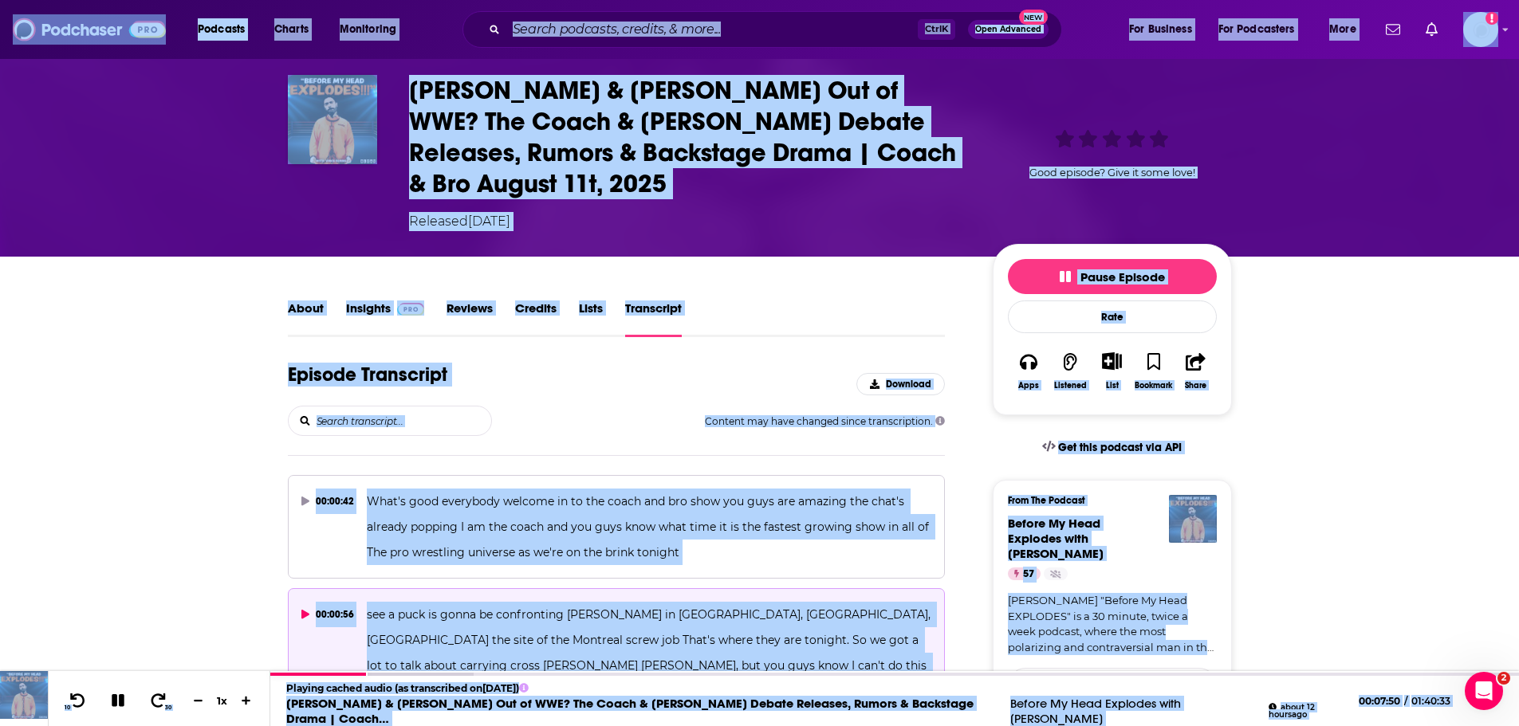
scroll to position [0, 0]
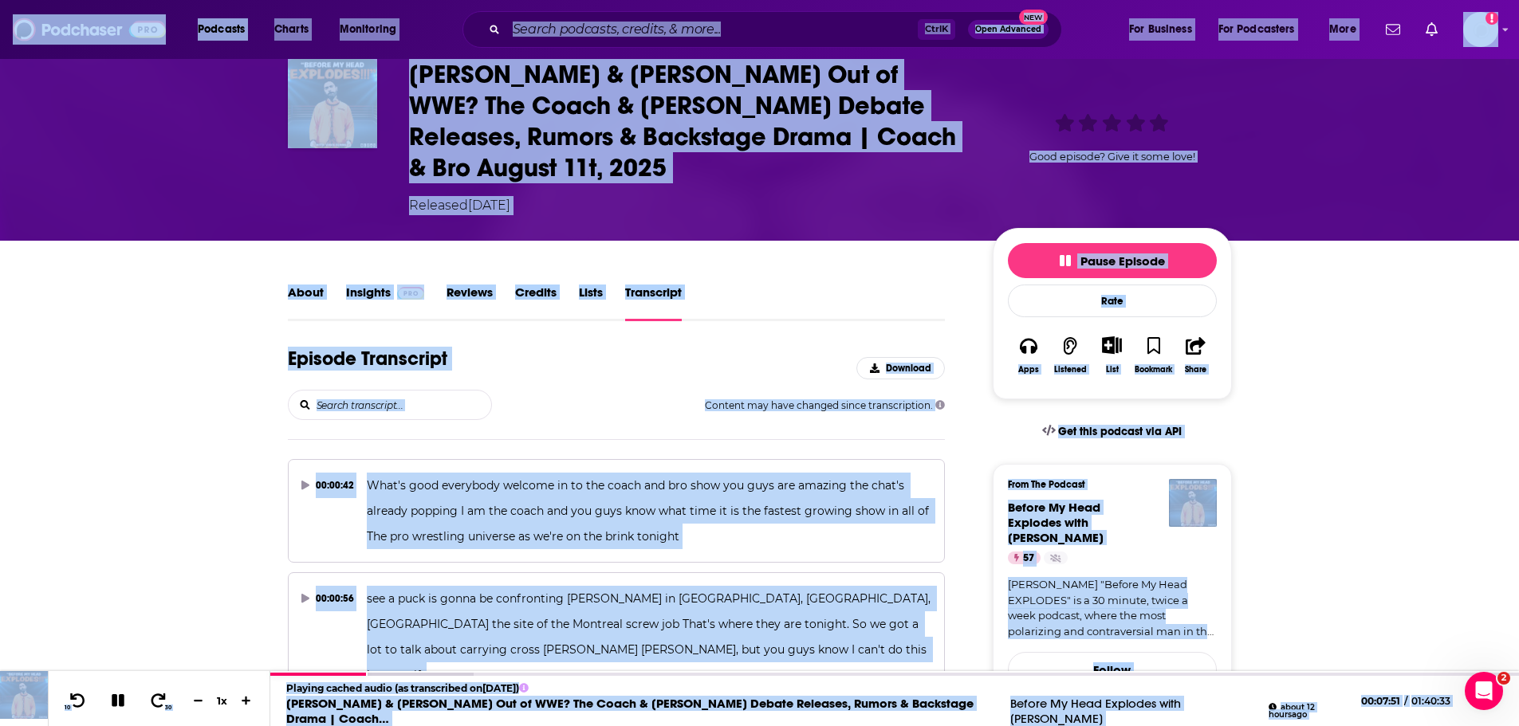
click at [230, 180] on div "Karrion Kross & Scarlett Out of WWE? The Coach & Vince Russo Debate Releases, R…" at bounding box center [759, 136] width 1519 height 207
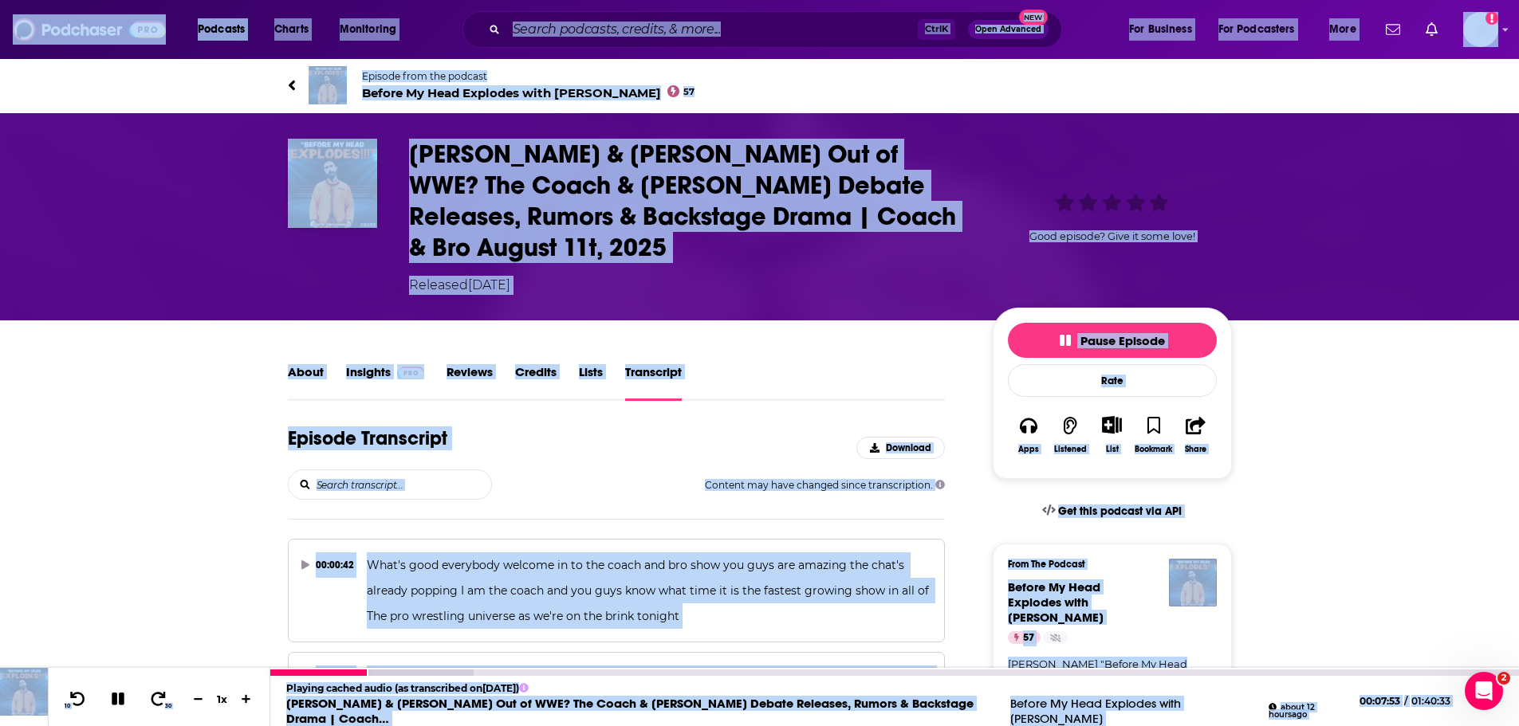
click at [340, 703] on link "Karrion Kross & Scarlett Out of WWE? The Coach & Vince Russo Debate Releases, R…" at bounding box center [629, 711] width 687 height 30
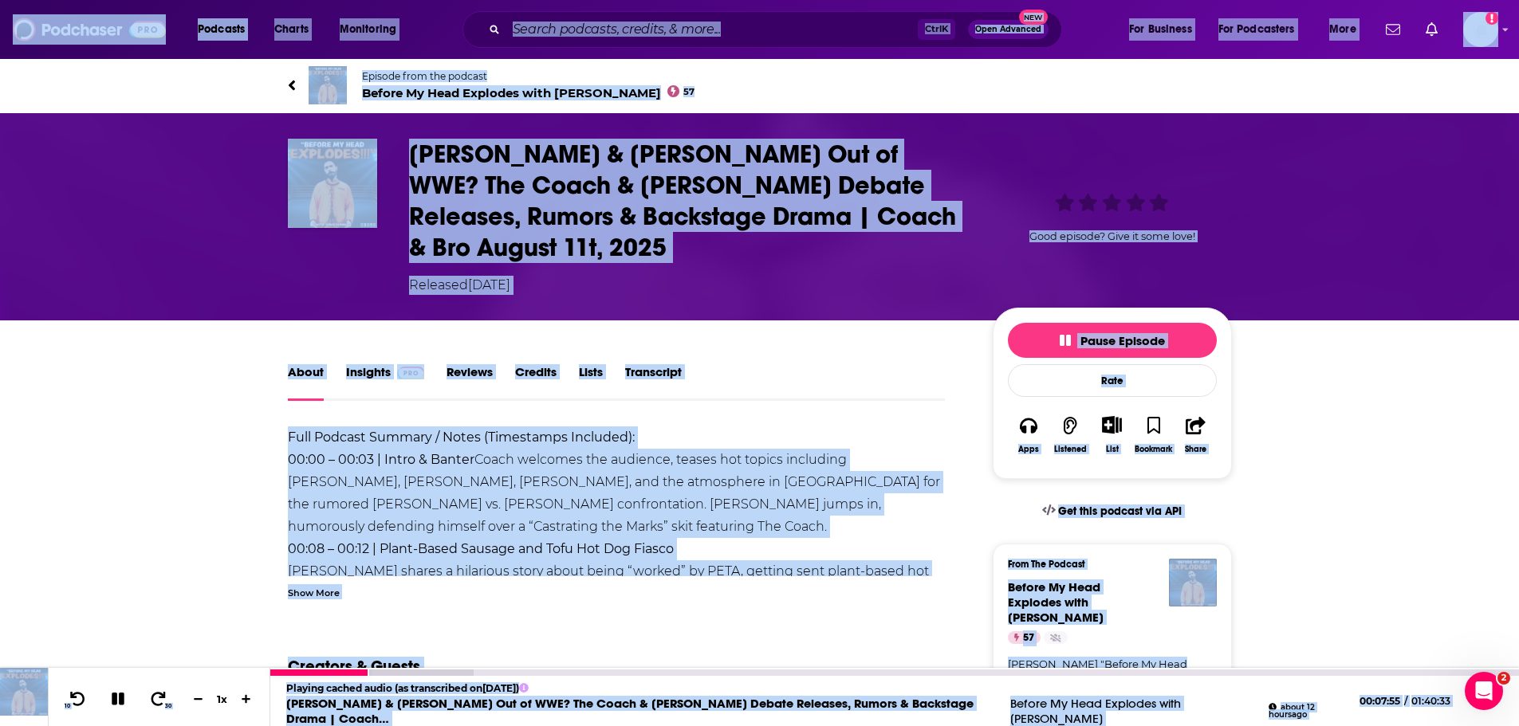
click at [312, 698] on link "Karrion Kross & Scarlett Out of WWE? The Coach & Vince Russo Debate Releases, R…" at bounding box center [629, 711] width 687 height 30
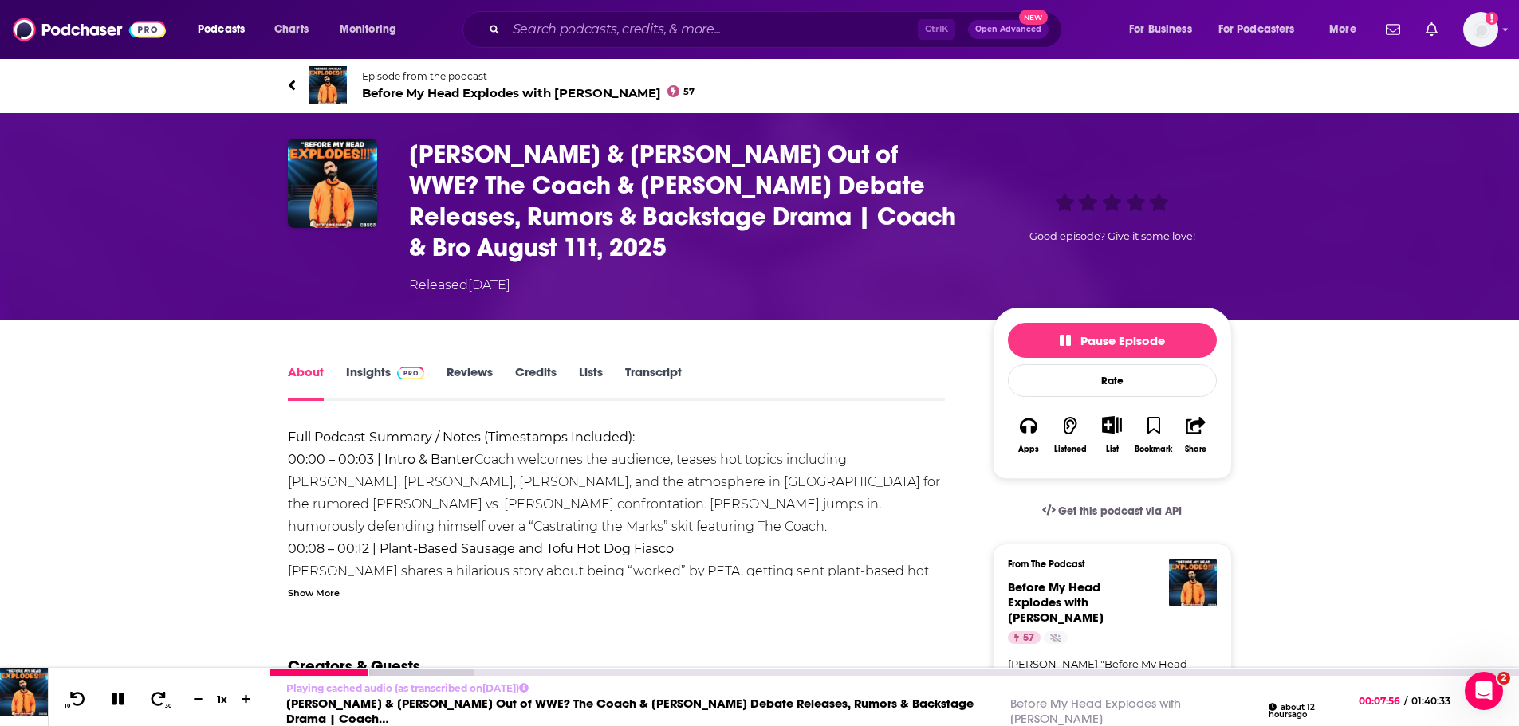
click at [307, 707] on link "Karrion Kross & Scarlett Out of WWE? The Coach & Vince Russo Debate Releases, R…" at bounding box center [629, 711] width 687 height 30
click at [427, 97] on span "Before My Head Explodes with Vince Russo 57" at bounding box center [528, 92] width 333 height 15
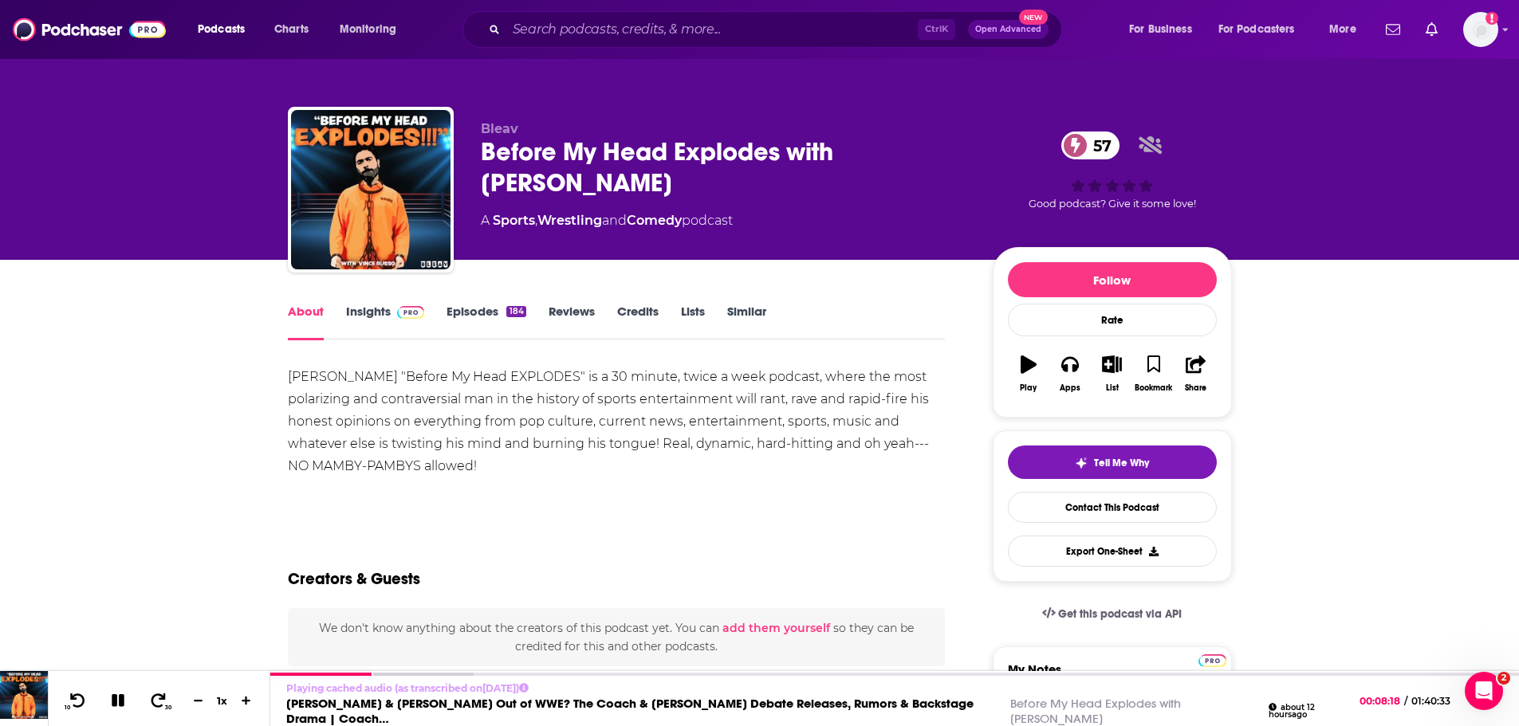
click at [372, 319] on link "Insights" at bounding box center [385, 322] width 79 height 37
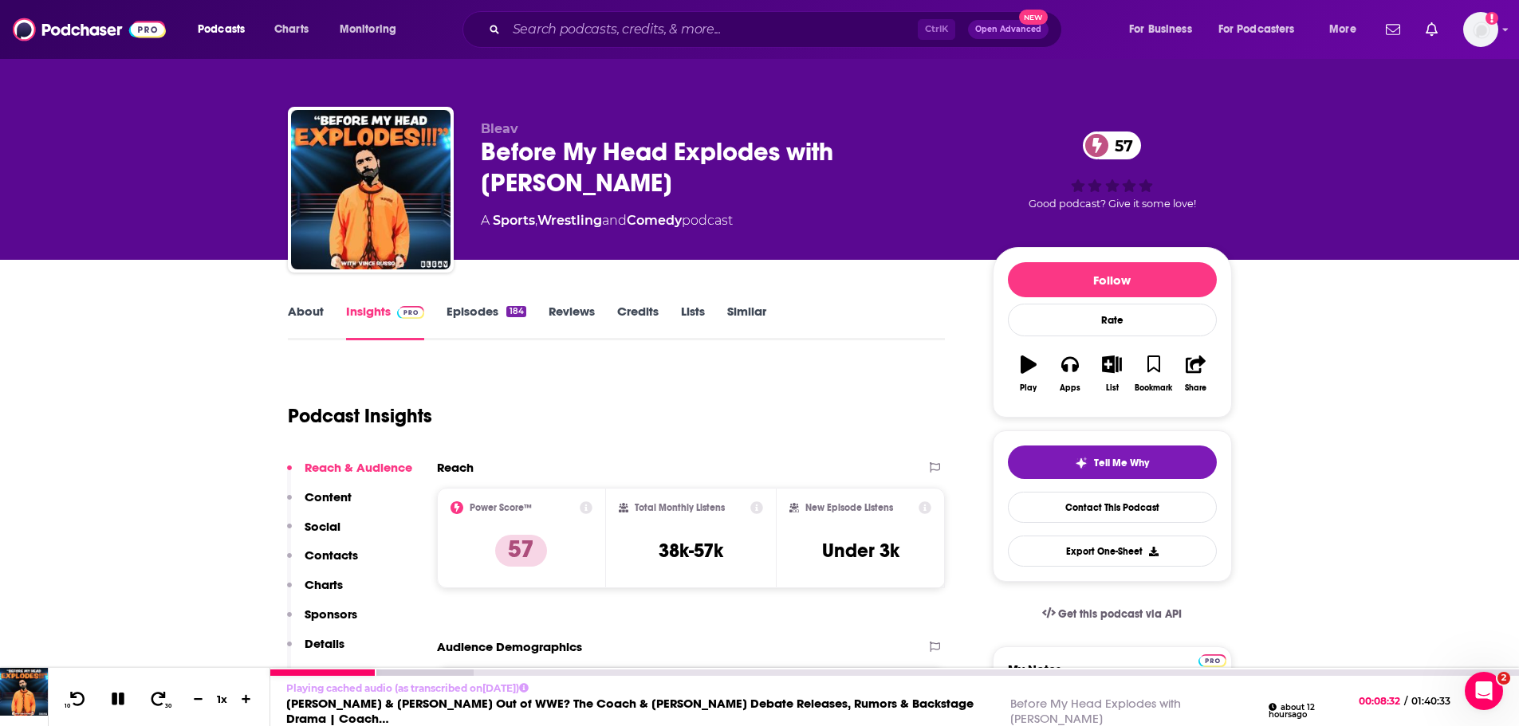
click at [368, 702] on link "Karrion Kross & Scarlett Out of WWE? The Coach & Vince Russo Debate Releases, R…" at bounding box center [629, 711] width 687 height 30
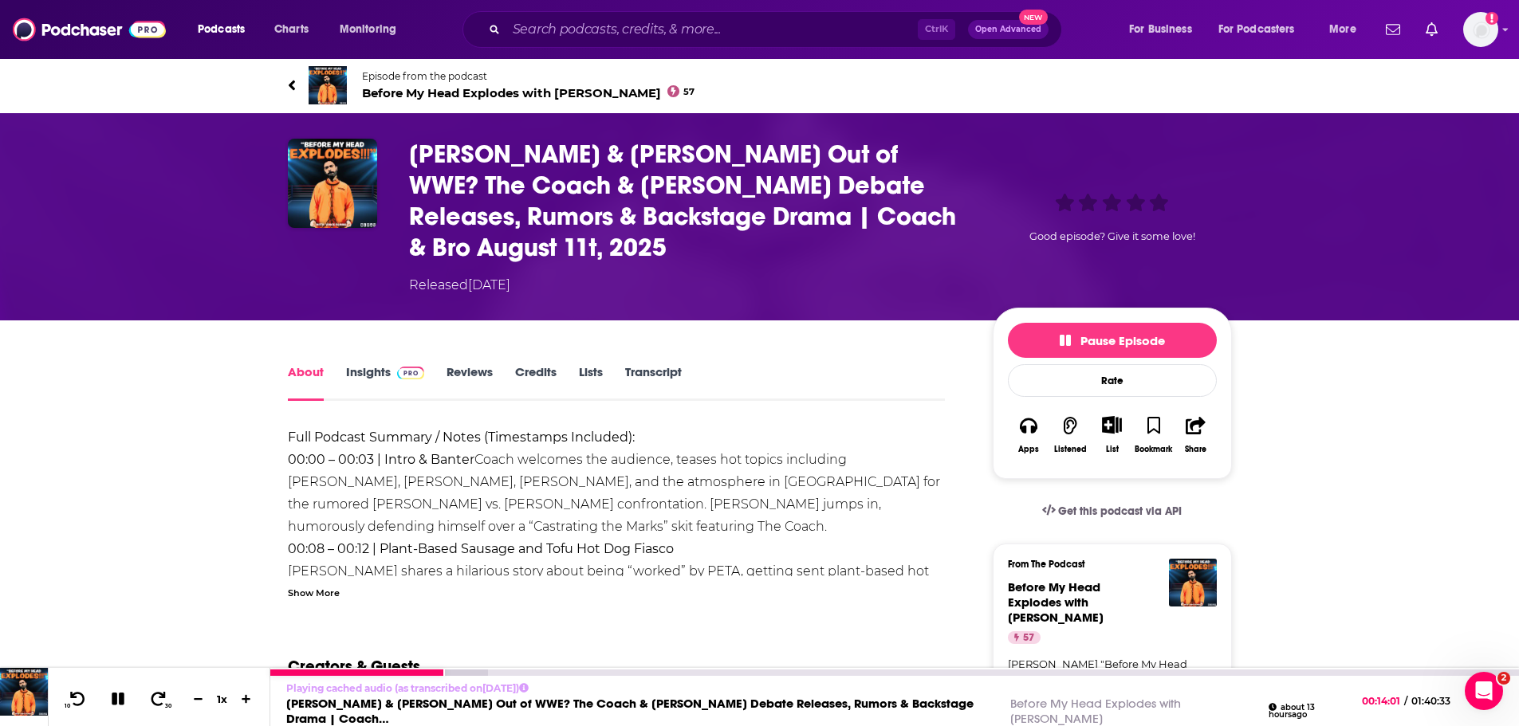
click at [117, 703] on icon at bounding box center [118, 699] width 18 height 14
click at [309, 594] on div "Show More" at bounding box center [314, 591] width 52 height 15
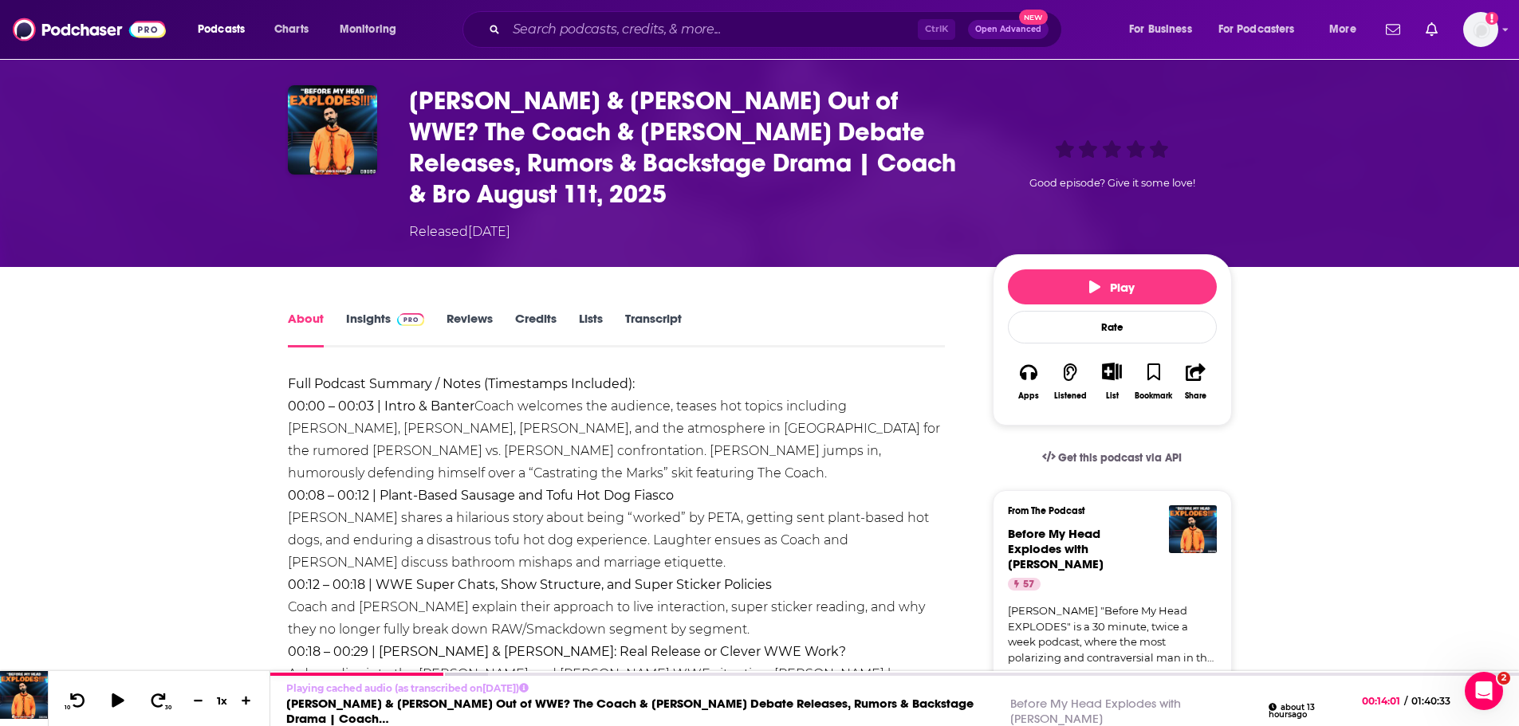
scroll to position [80, 0]
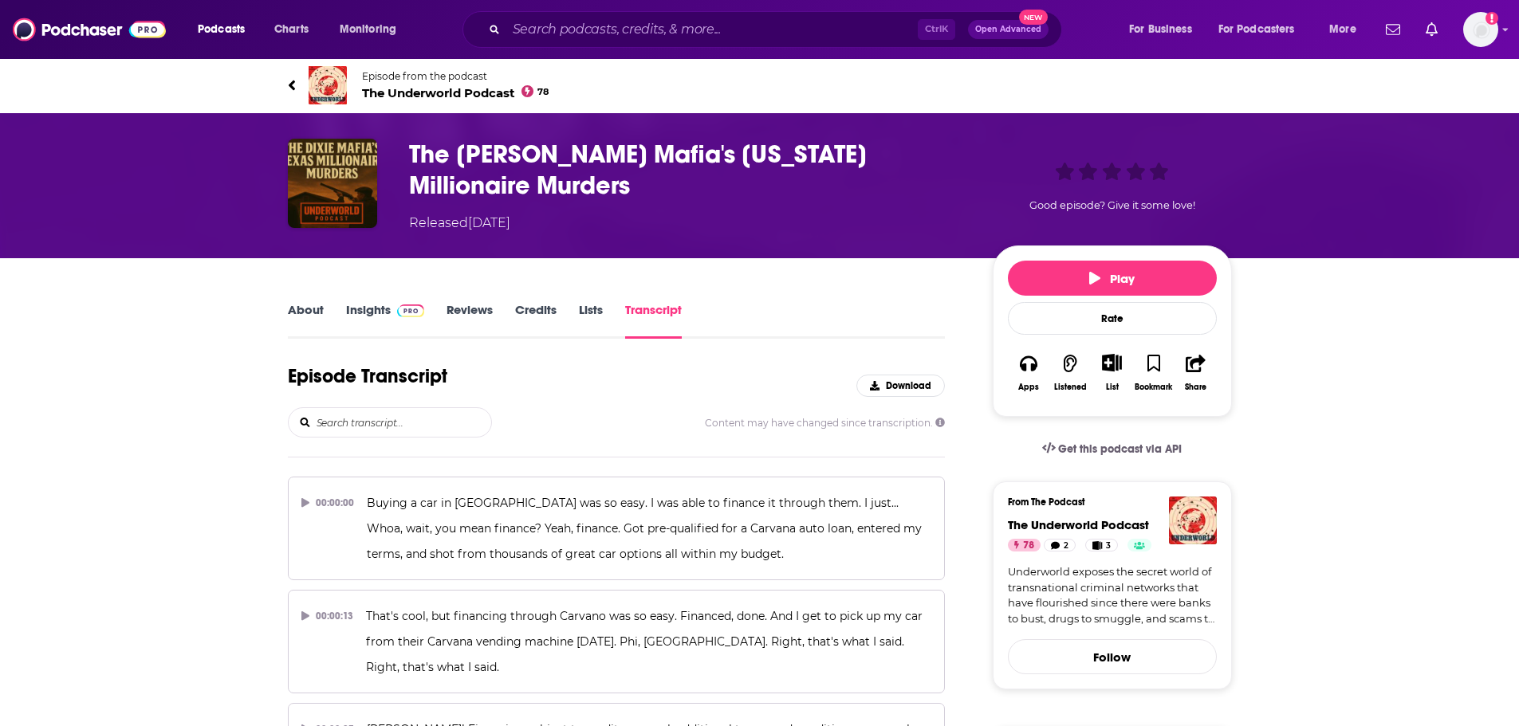
scroll to position [21957, 0]
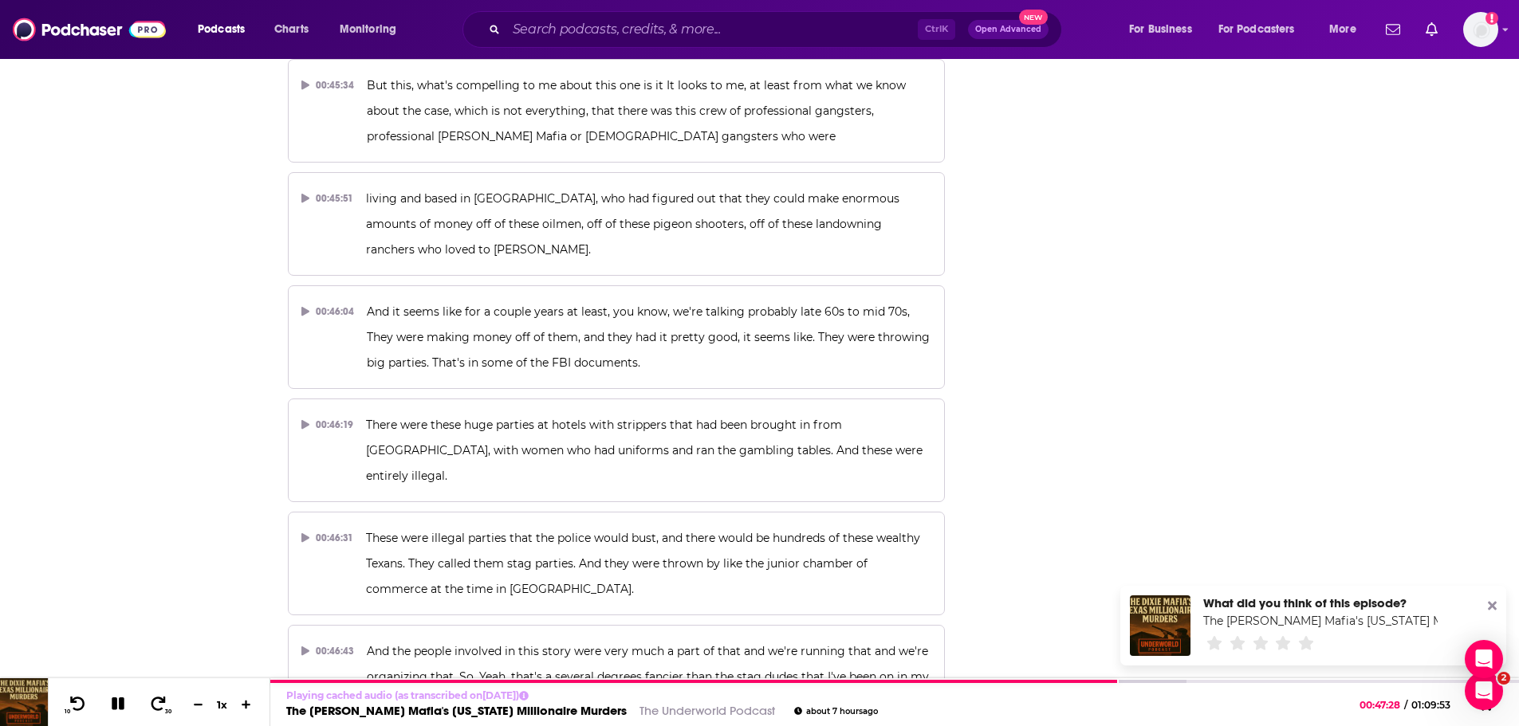
scroll to position [0, 0]
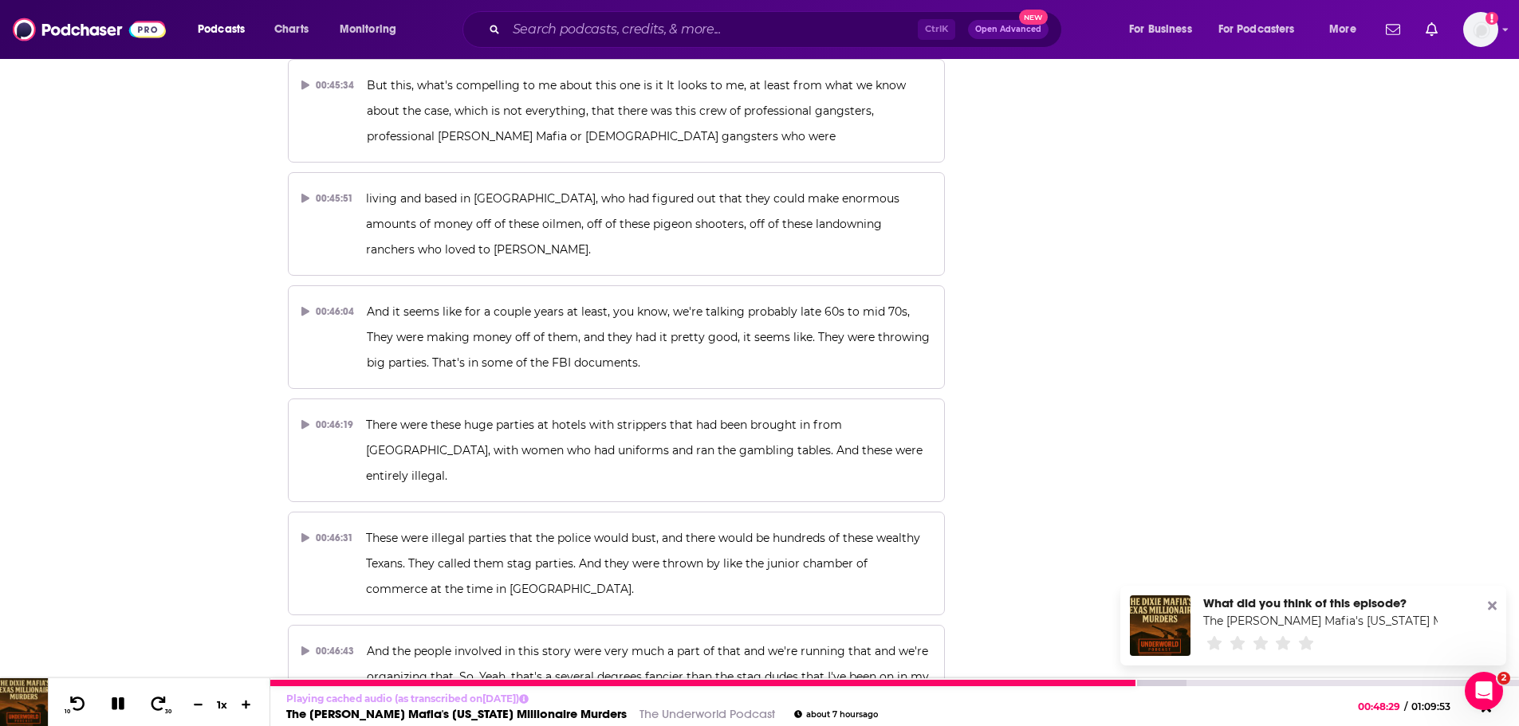
click at [116, 699] on icon at bounding box center [118, 704] width 13 height 13
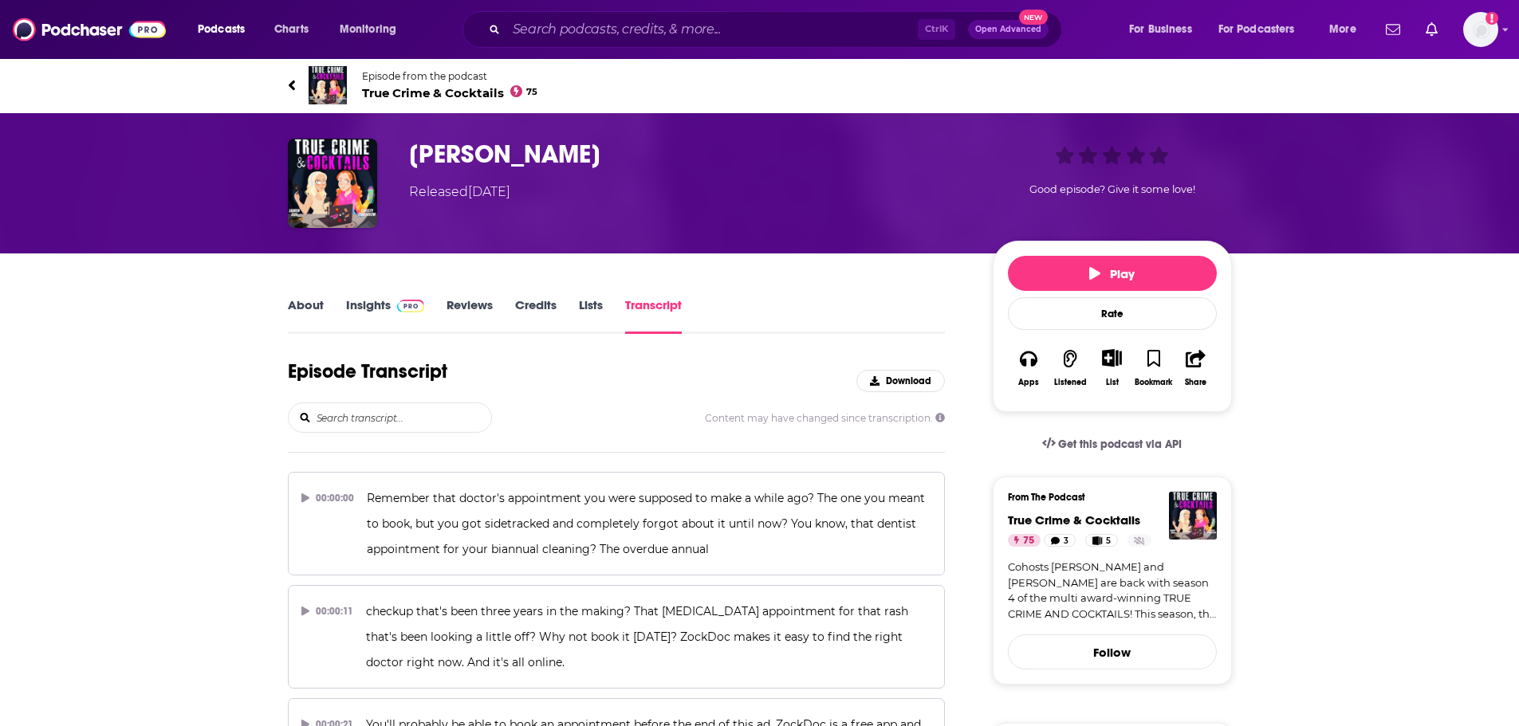
scroll to position [25970, 0]
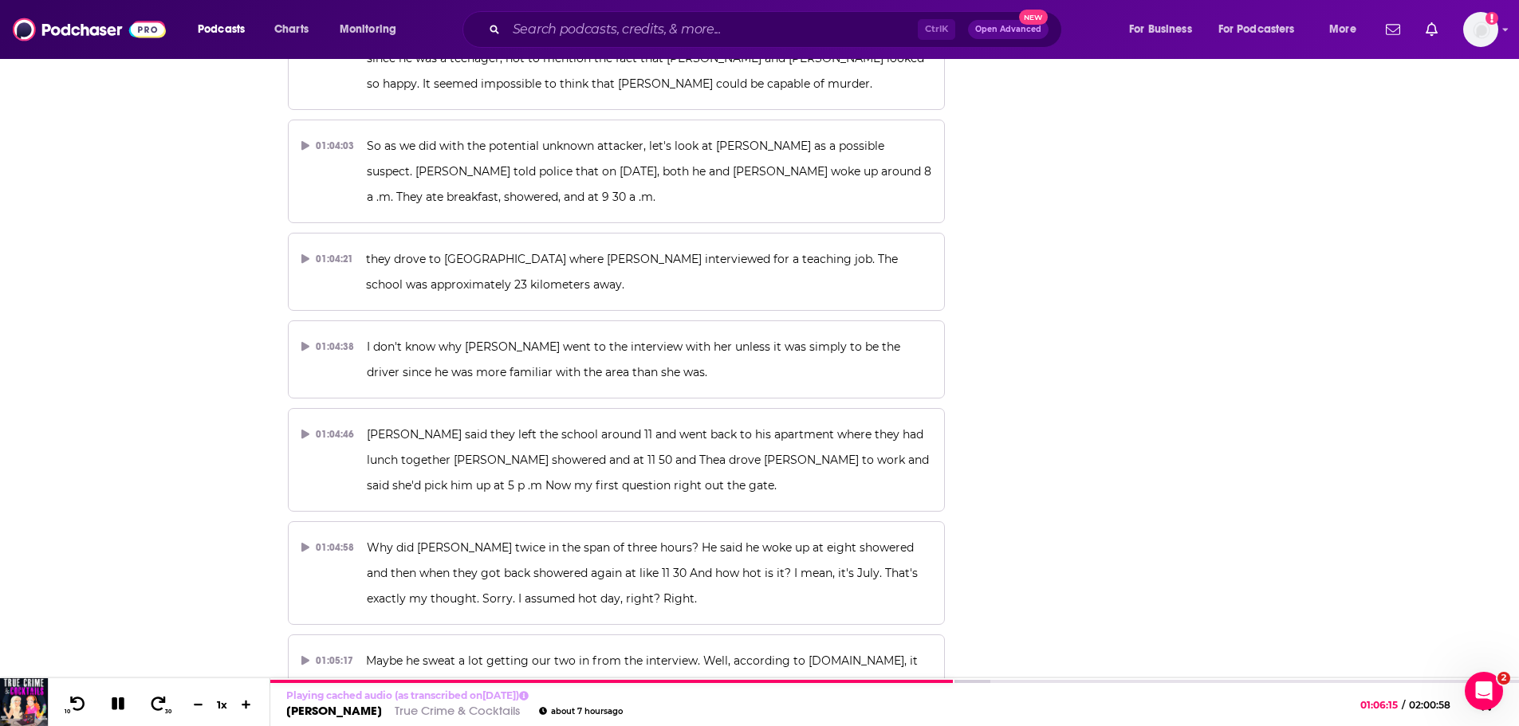
scroll to position [0, 0]
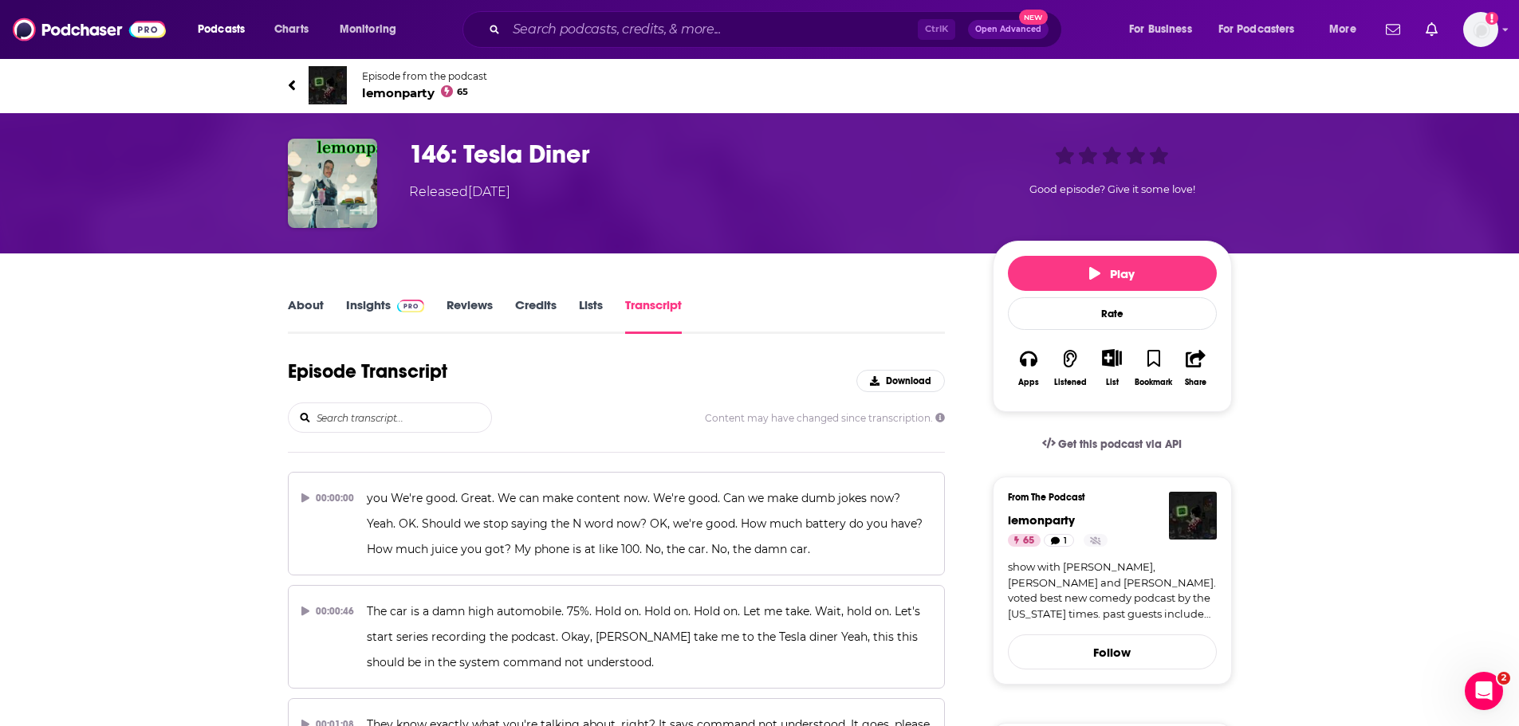
scroll to position [2397, 0]
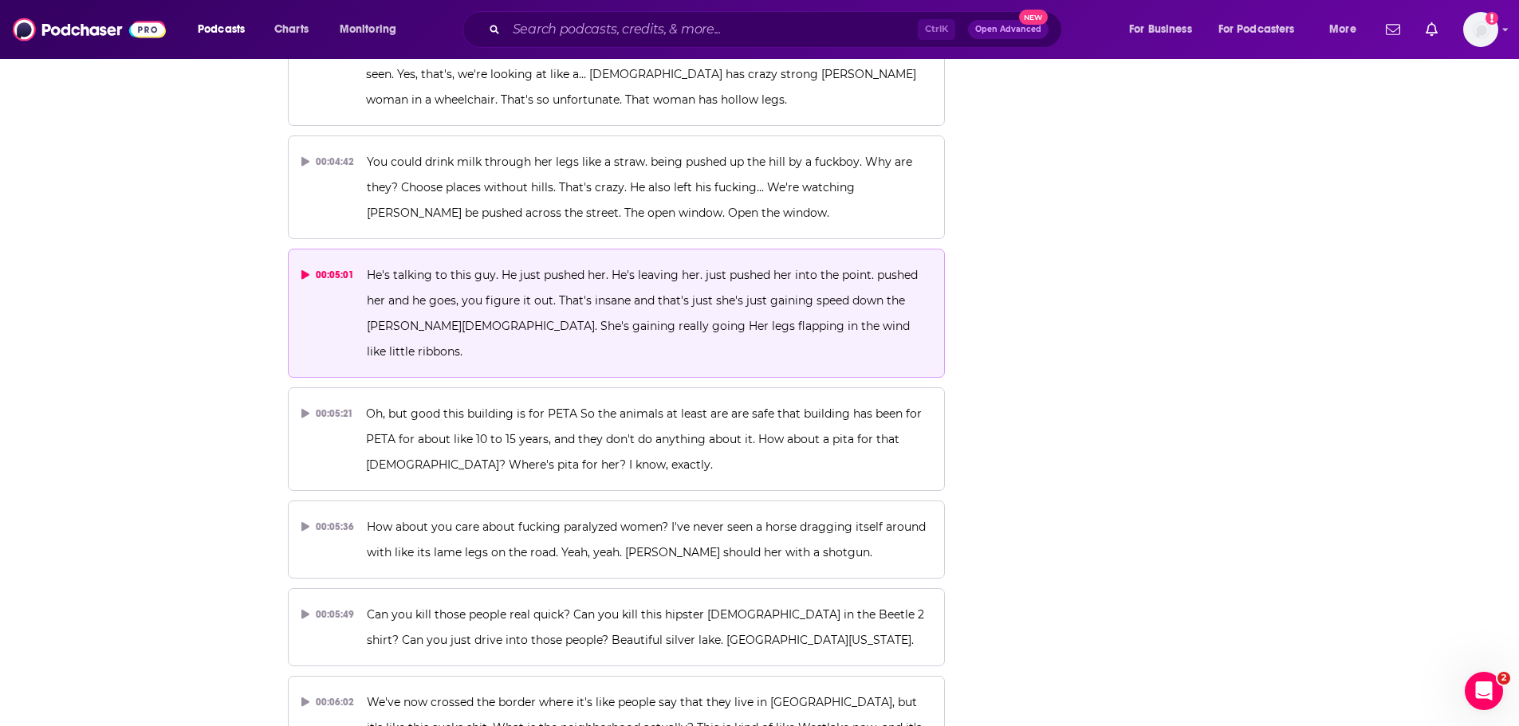
click at [568, 266] on p "He's talking to this guy. He just pushed her. He's leaving her. just pushed her…" at bounding box center [649, 313] width 564 height 102
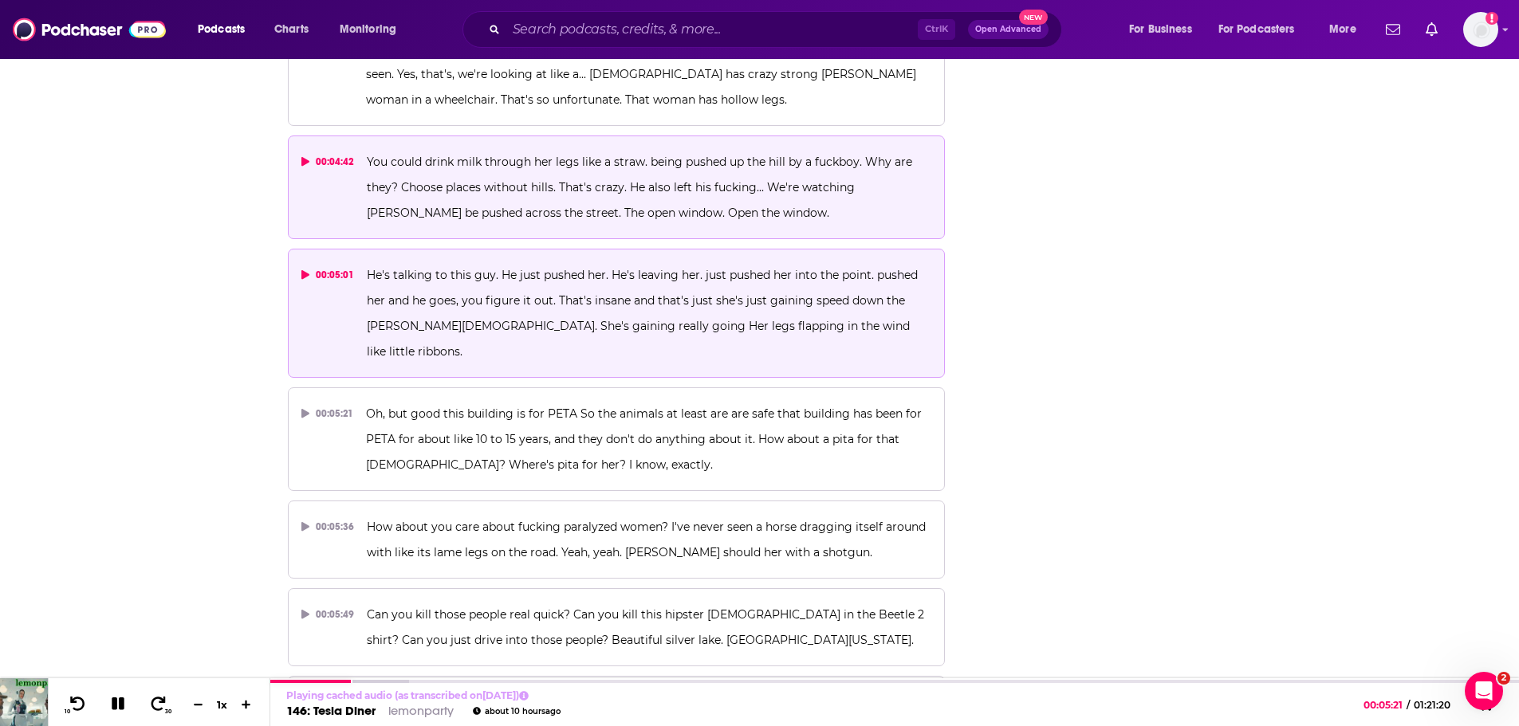
click at [546, 178] on p "You could drink milk through her legs like a straw. being pushed up the hill by…" at bounding box center [649, 187] width 564 height 77
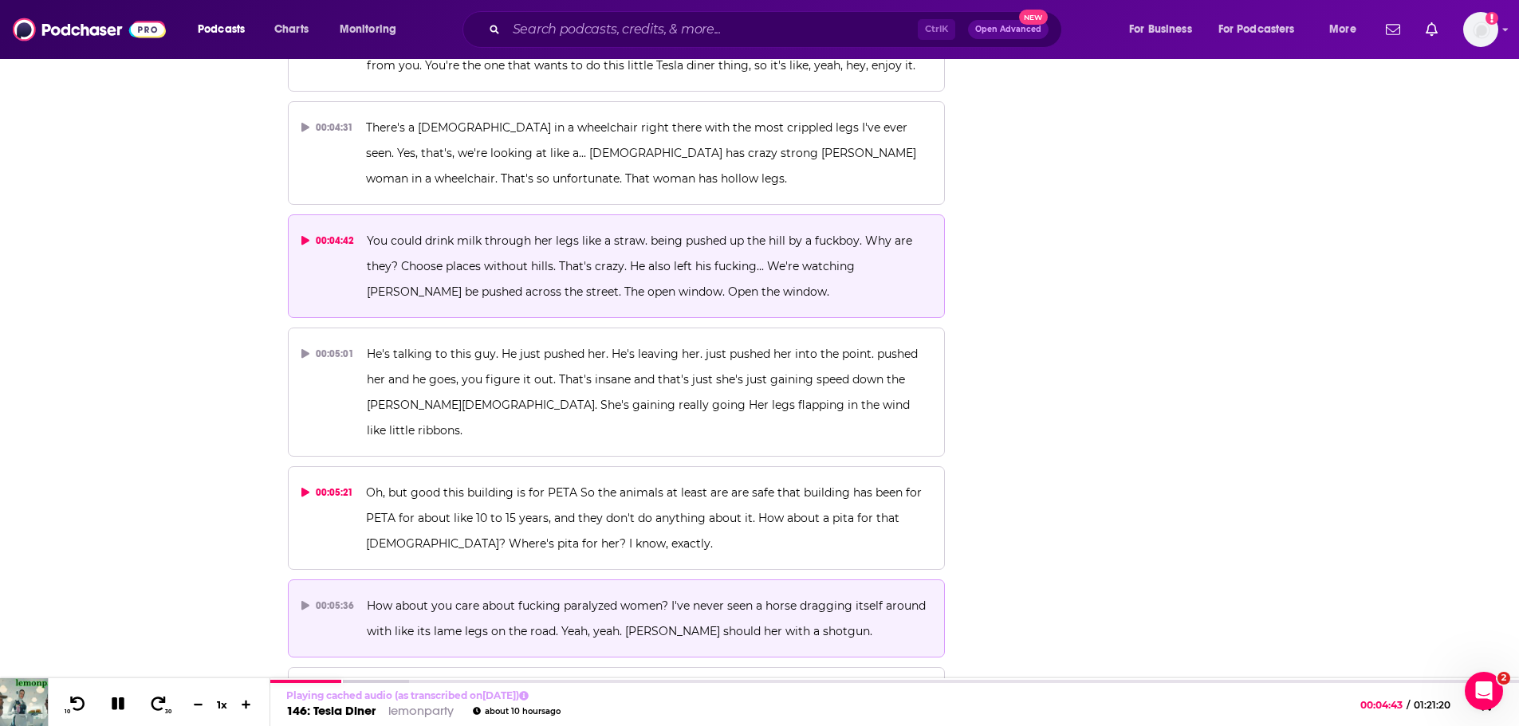
scroll to position [2317, 0]
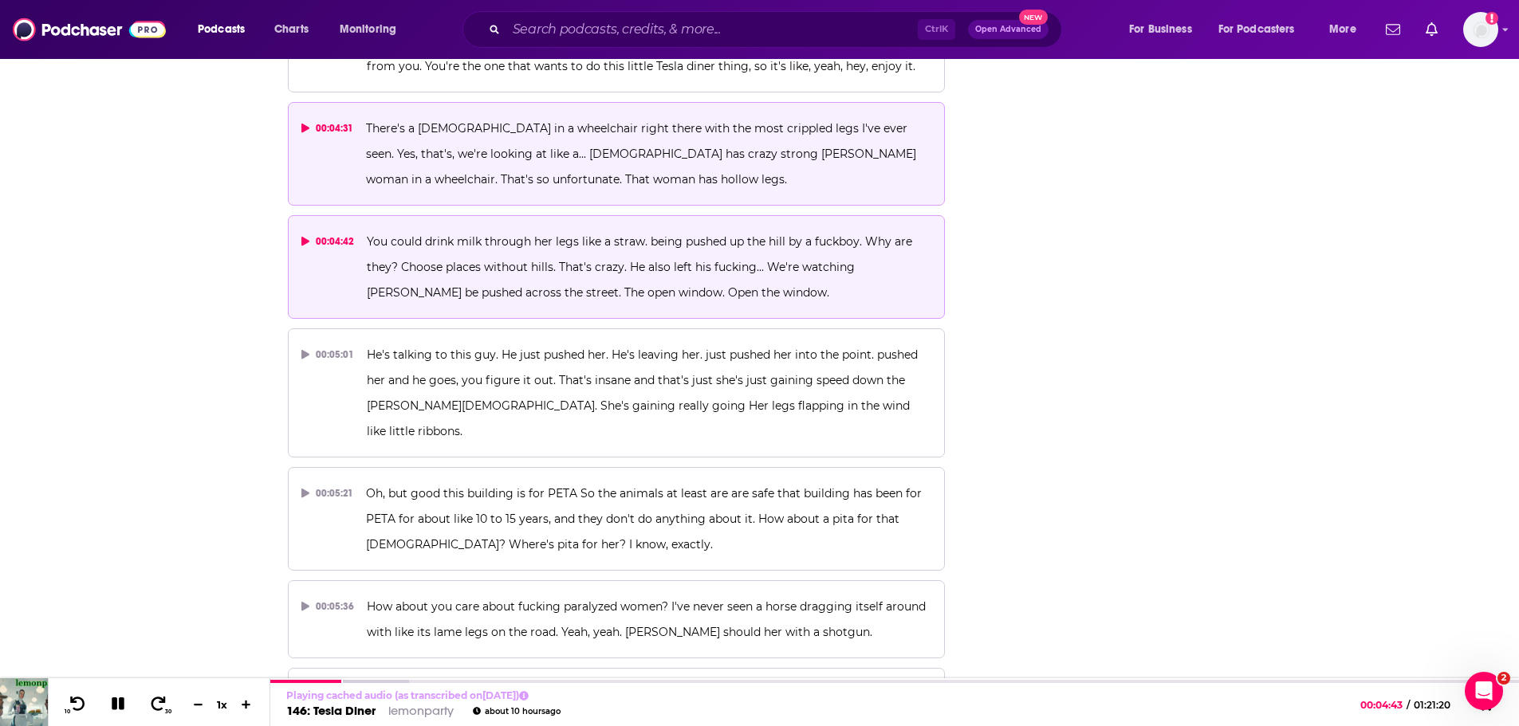
click at [521, 161] on p "There's a lady in a wheelchair right there with the most crippled legs I've eve…" at bounding box center [648, 154] width 565 height 77
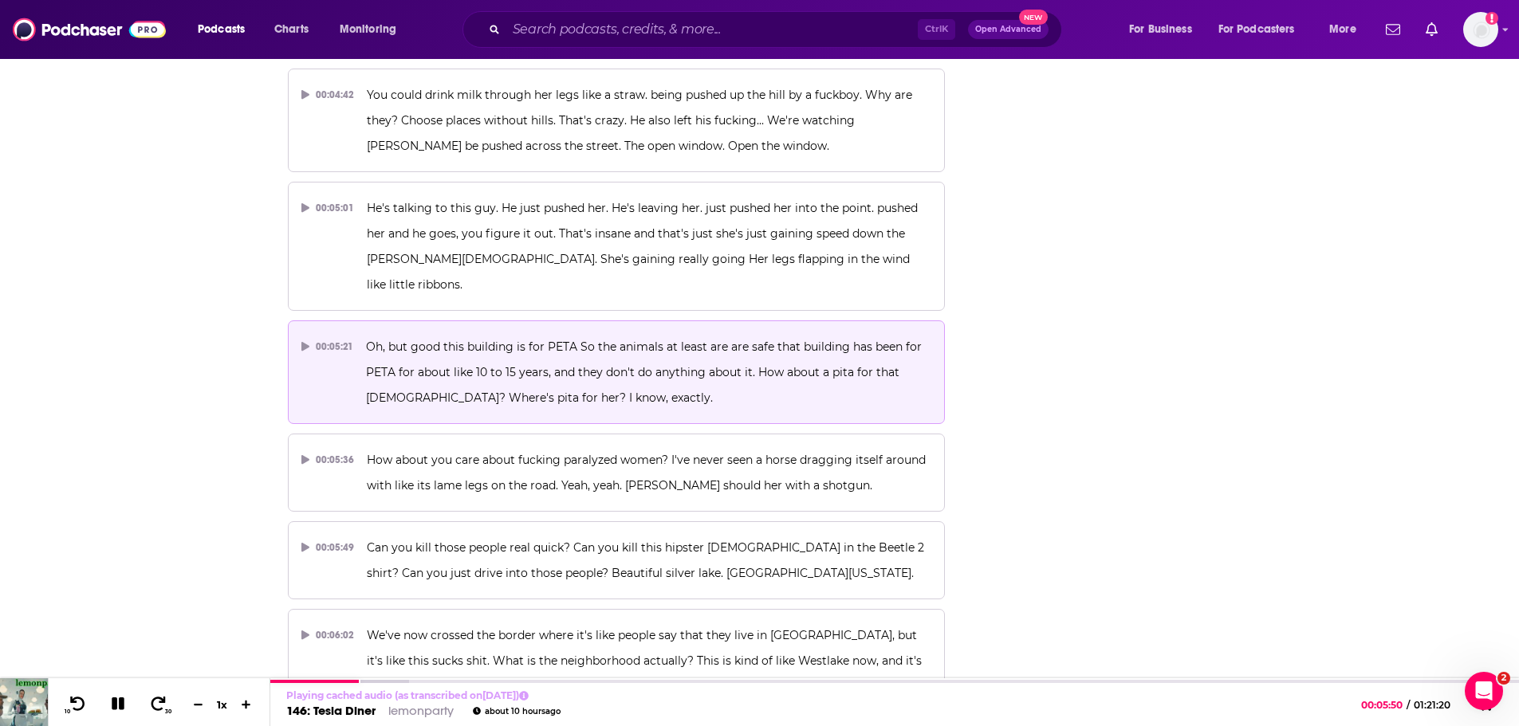
scroll to position [2476, 0]
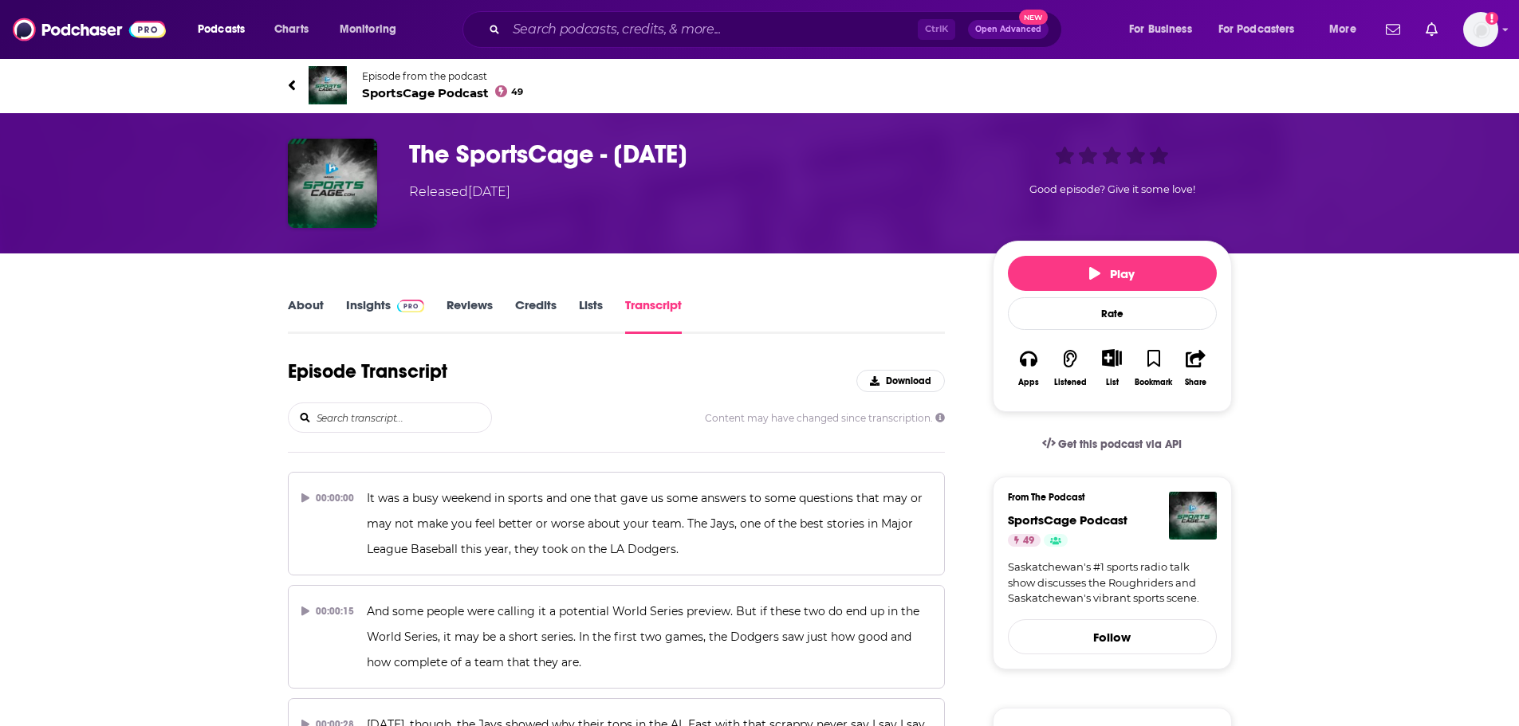
scroll to position [51067, 0]
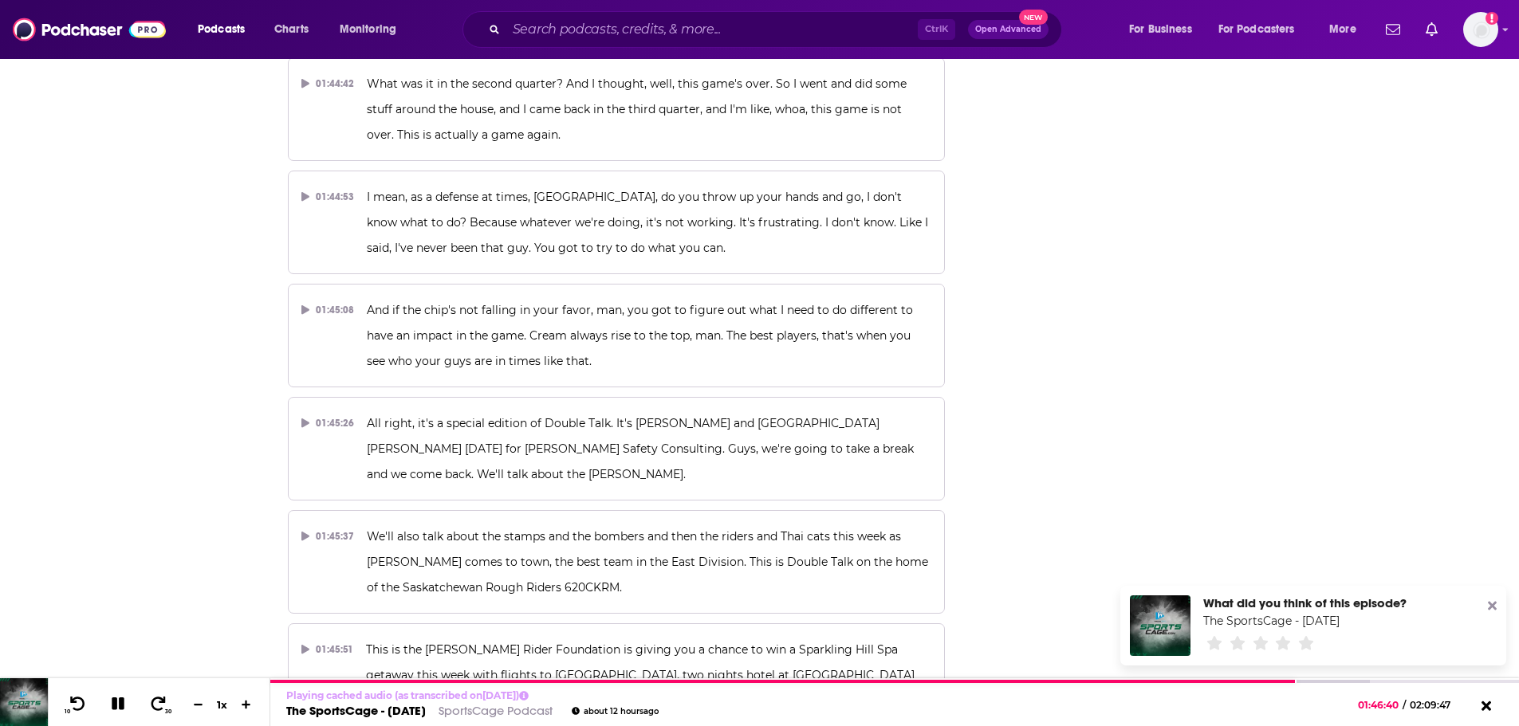
drag, startPoint x: 695, startPoint y: 364, endPoint x: 541, endPoint y: 395, distance: 157.9
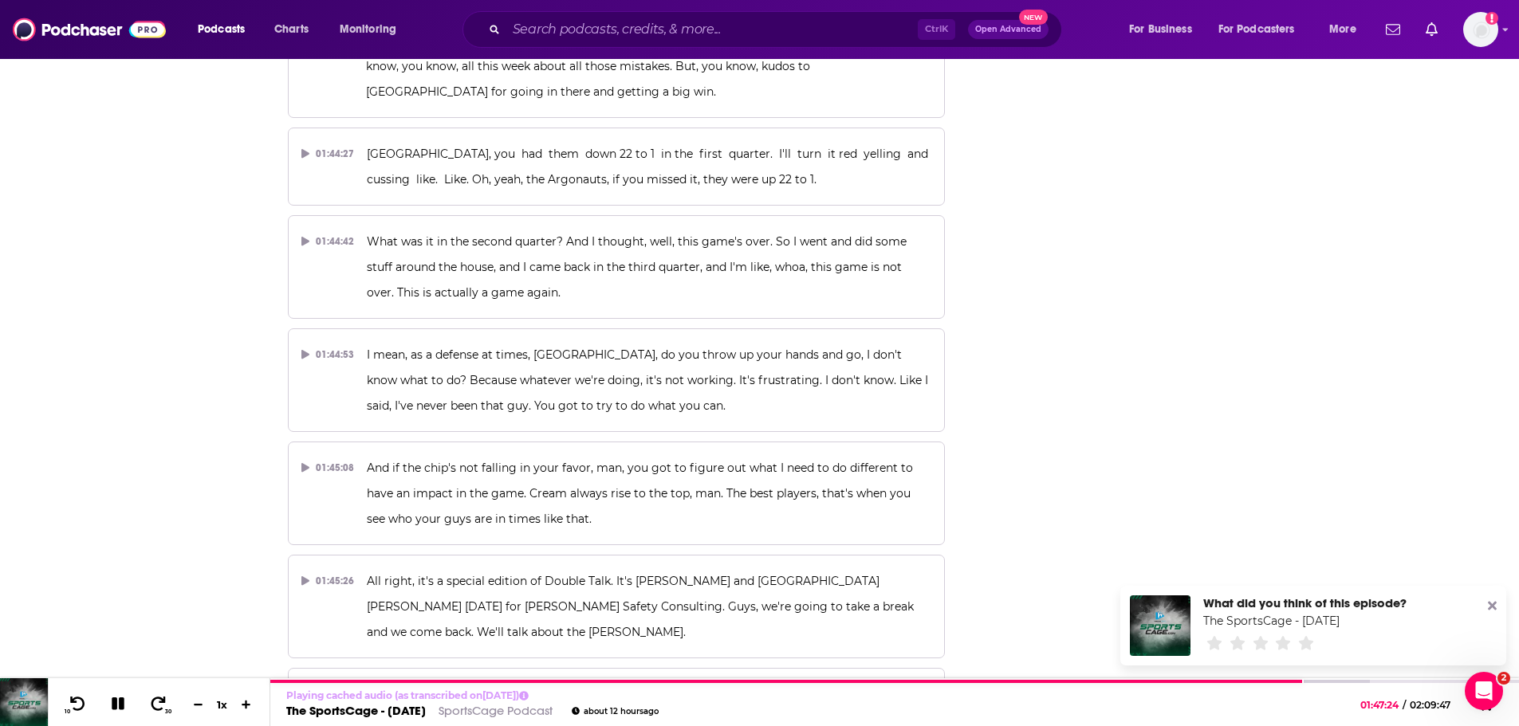
scroll to position [50908, 0]
drag, startPoint x: 361, startPoint y: 269, endPoint x: 462, endPoint y: 274, distance: 100.6
drag, startPoint x: 471, startPoint y: 270, endPoint x: 361, endPoint y: 269, distance: 110.0
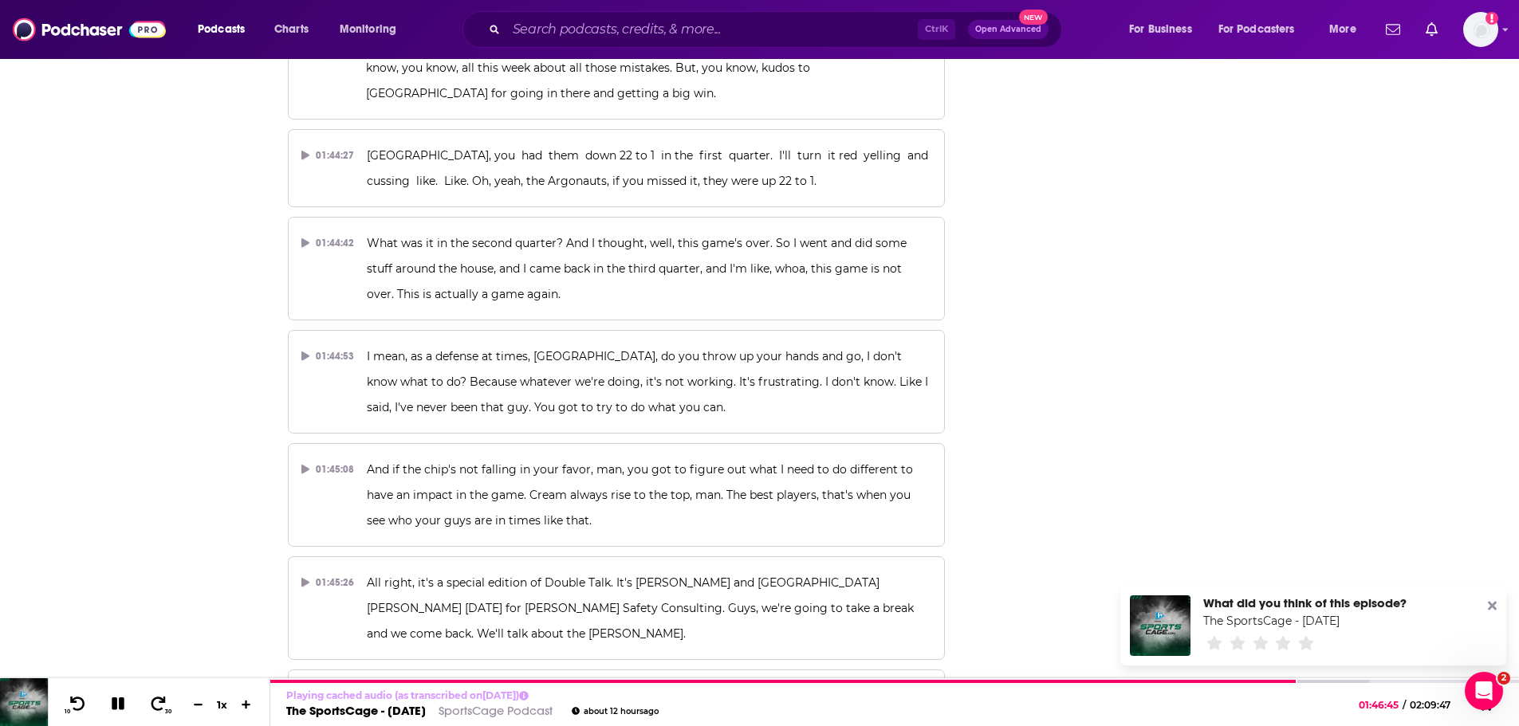
copy span "Charleston Hughes"
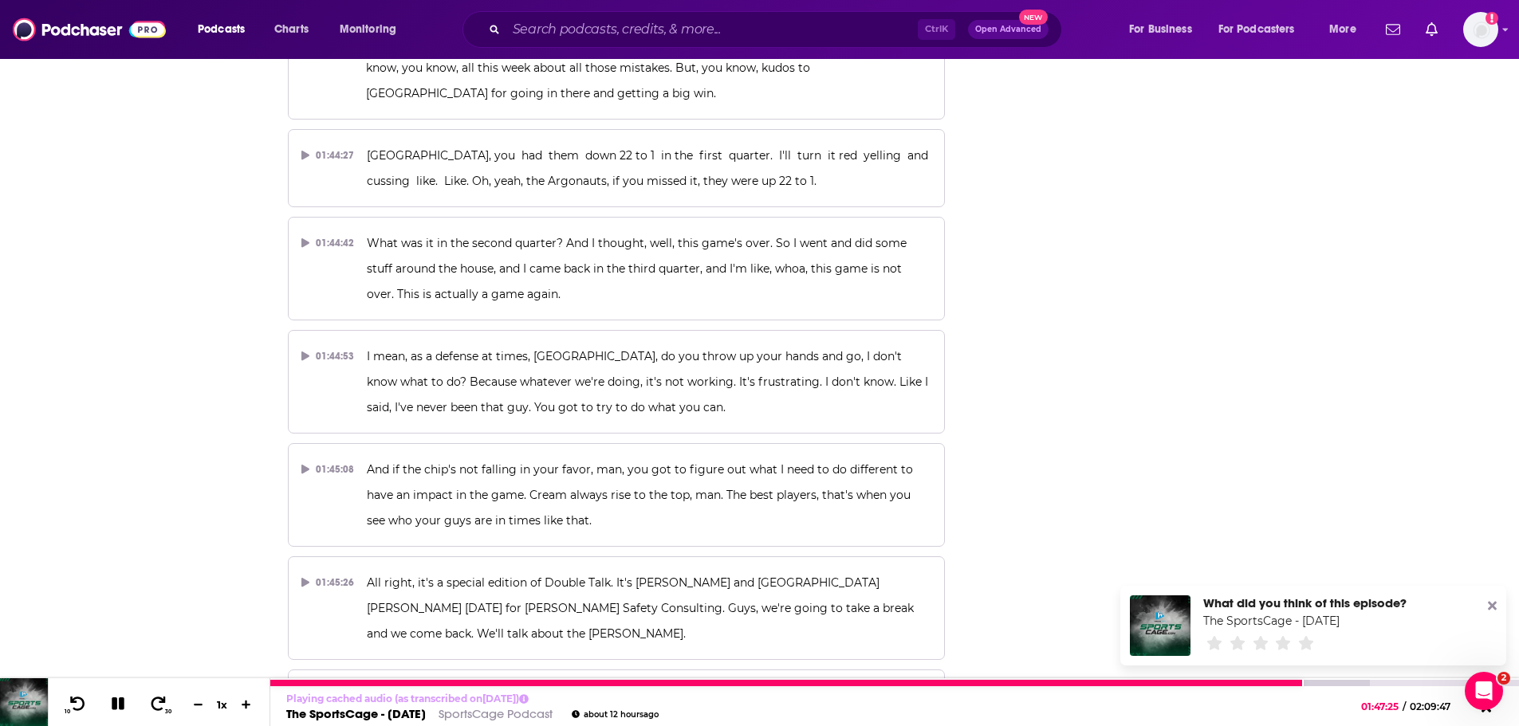
click at [116, 699] on icon at bounding box center [118, 704] width 13 height 13
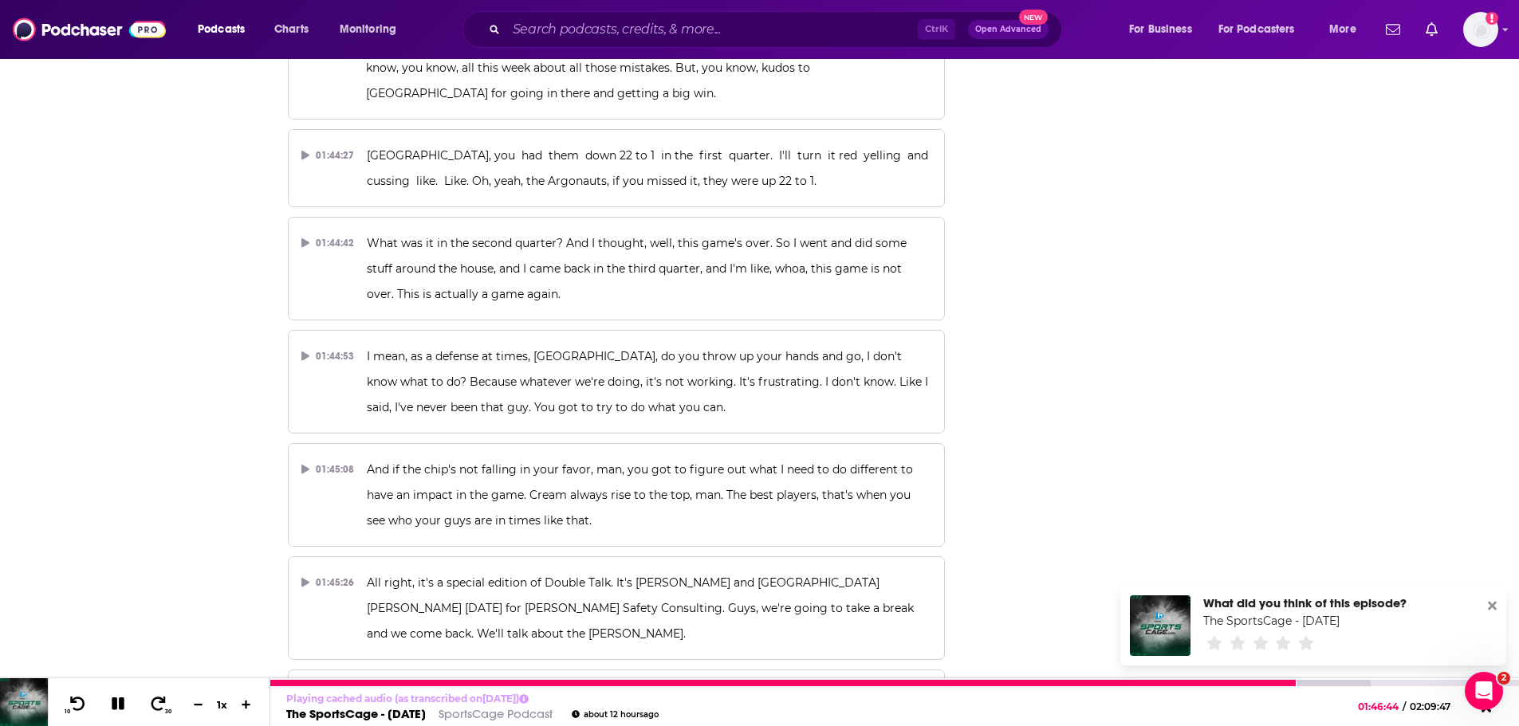
click at [113, 708] on icon at bounding box center [118, 704] width 13 height 13
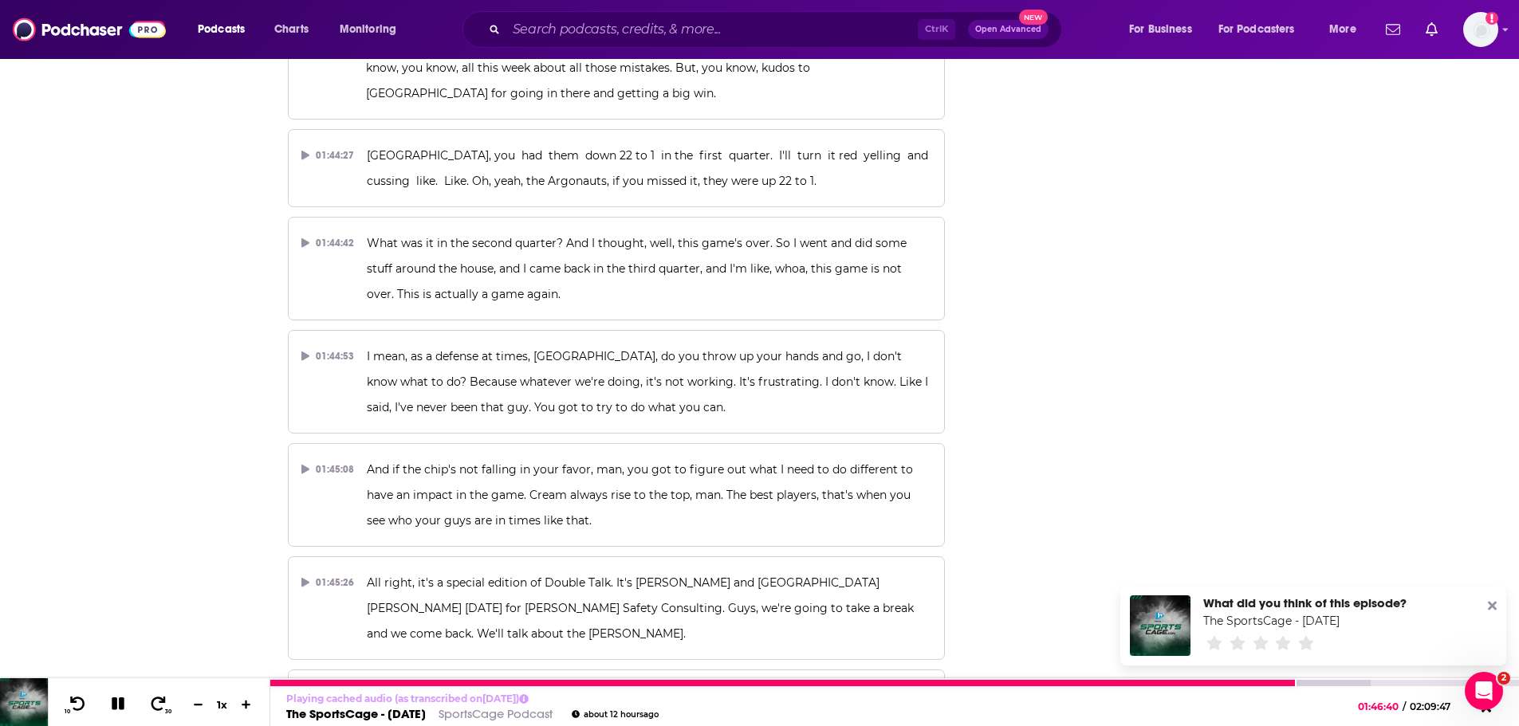
click at [116, 705] on icon at bounding box center [118, 704] width 13 height 13
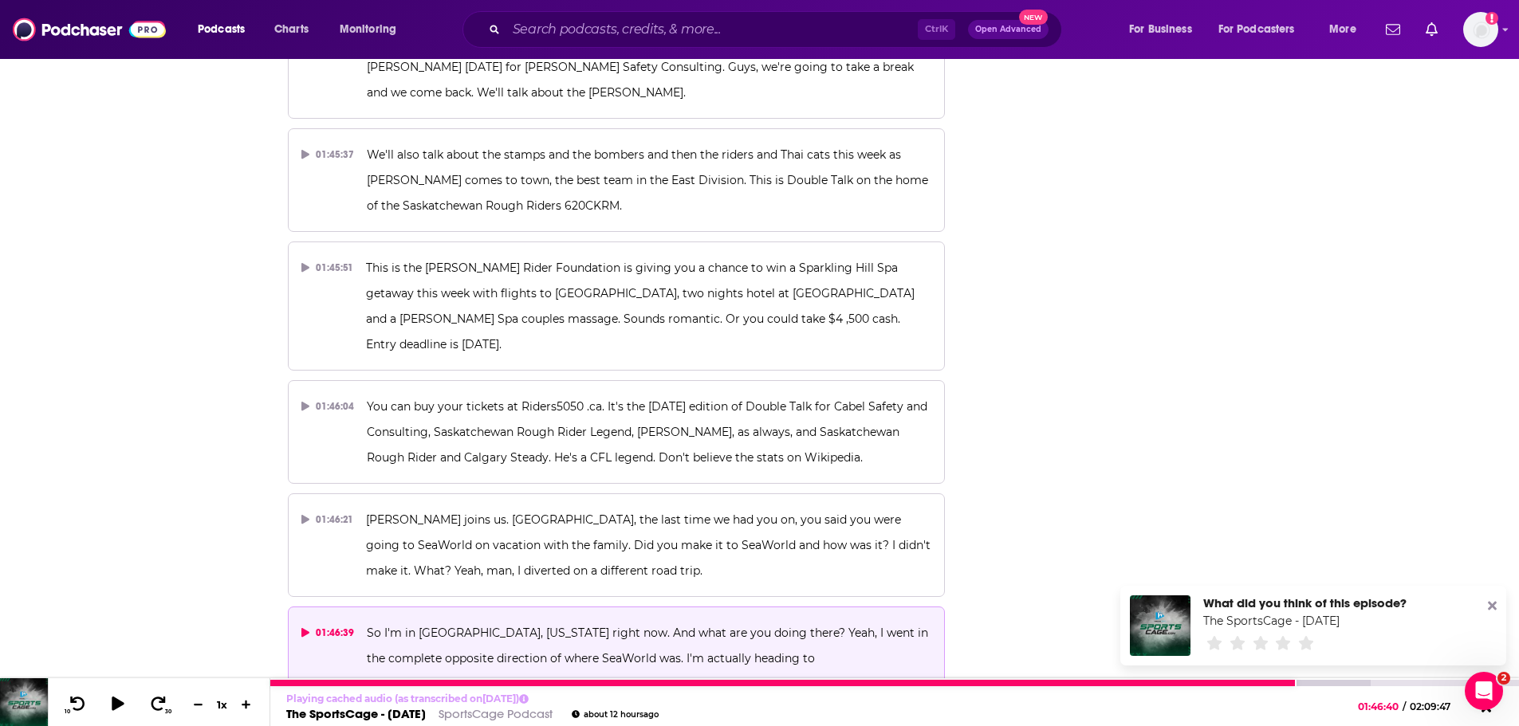
scroll to position [51543, 0]
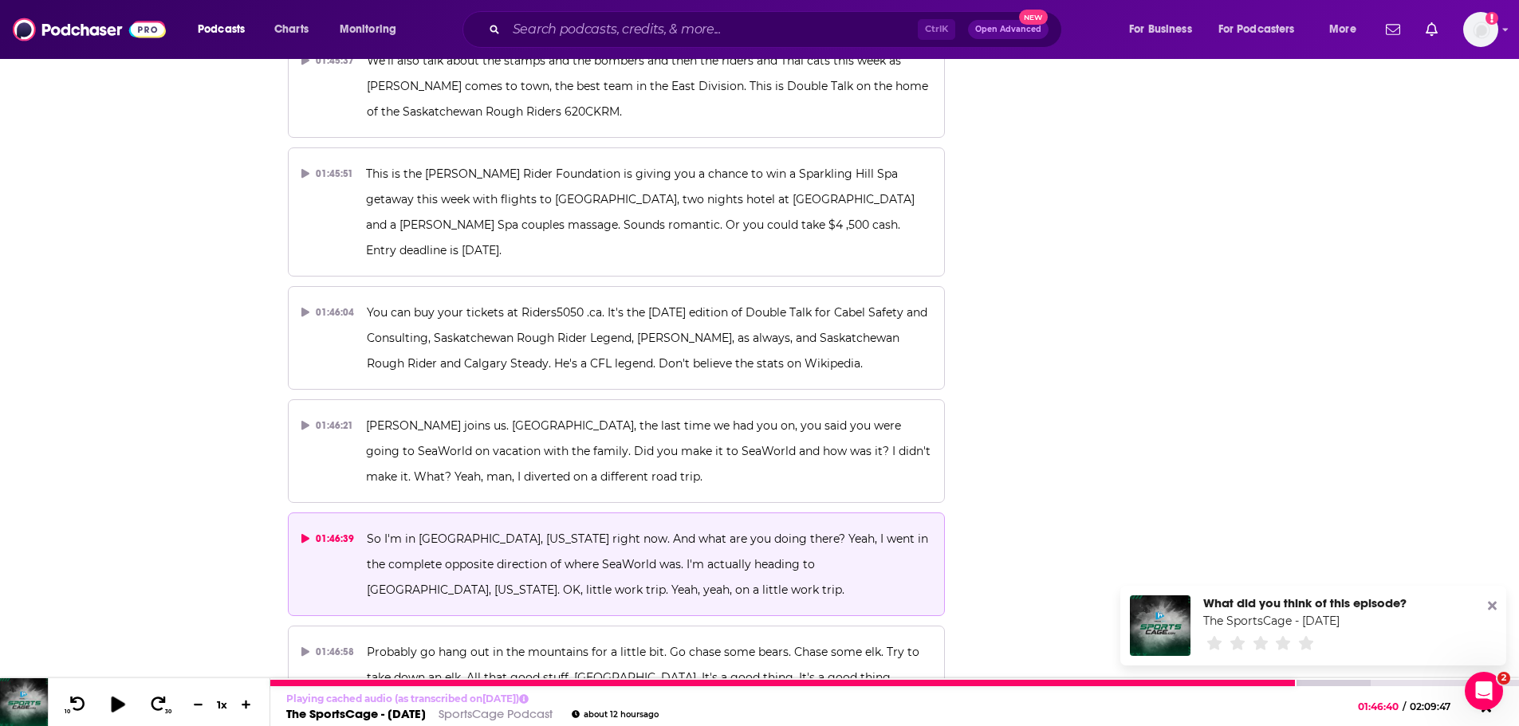
click at [116, 705] on icon at bounding box center [118, 704] width 14 height 16
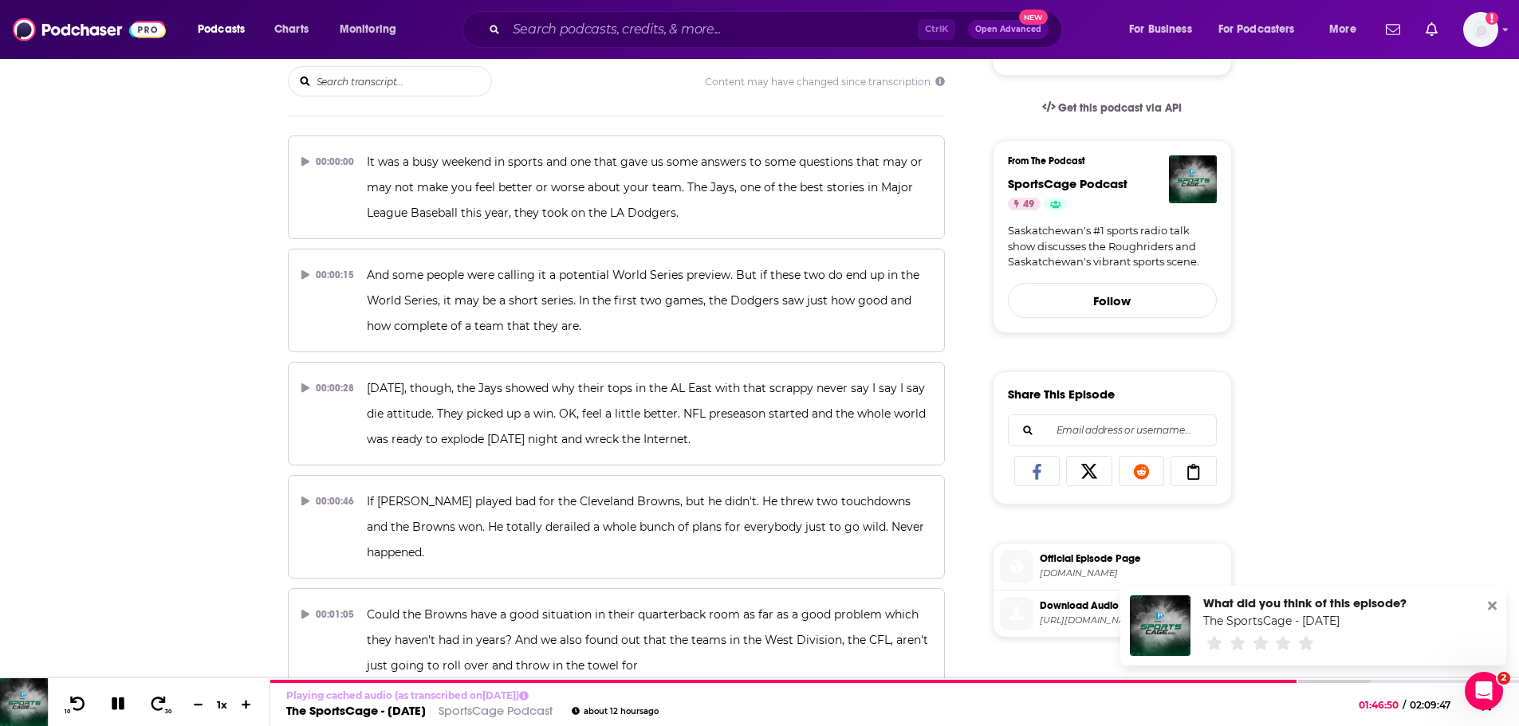
scroll to position [0, 0]
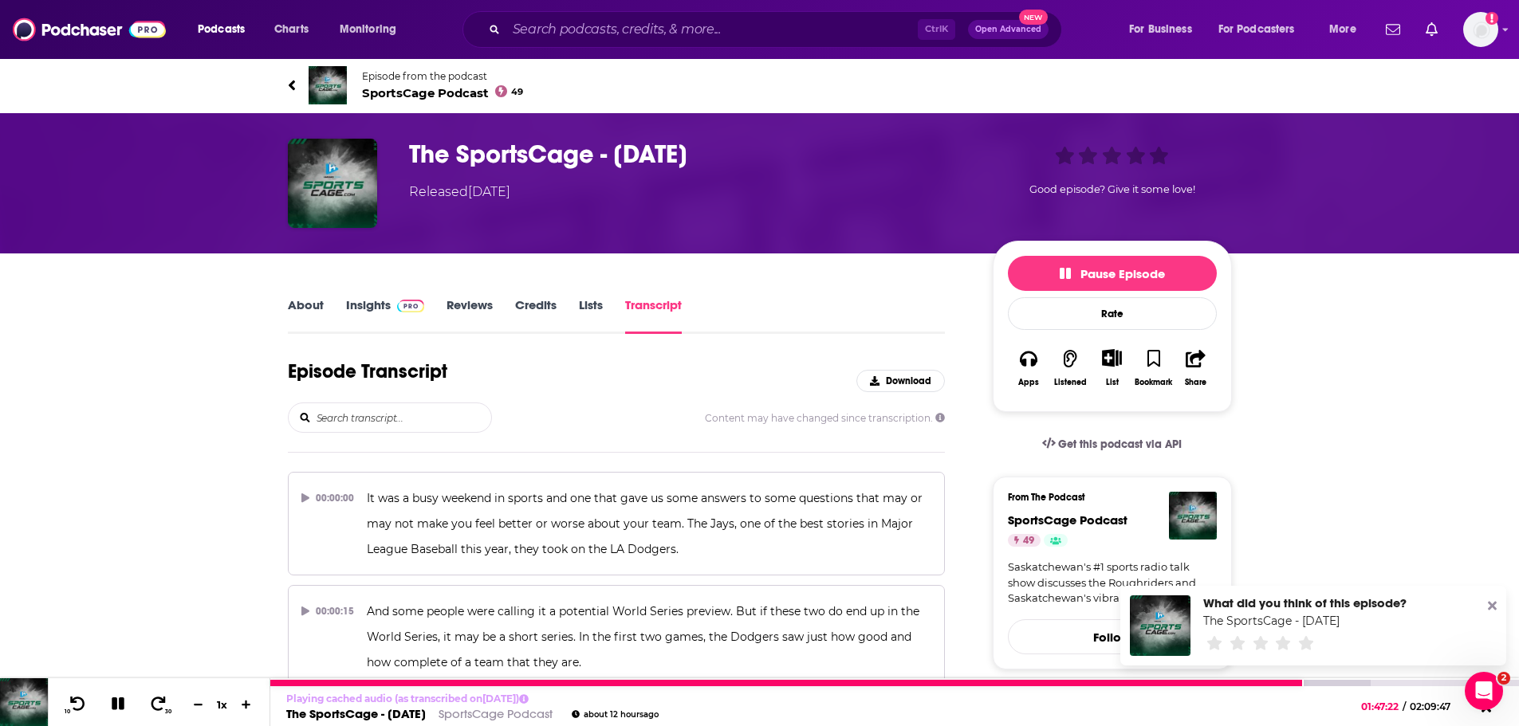
click at [121, 708] on icon at bounding box center [118, 704] width 13 height 13
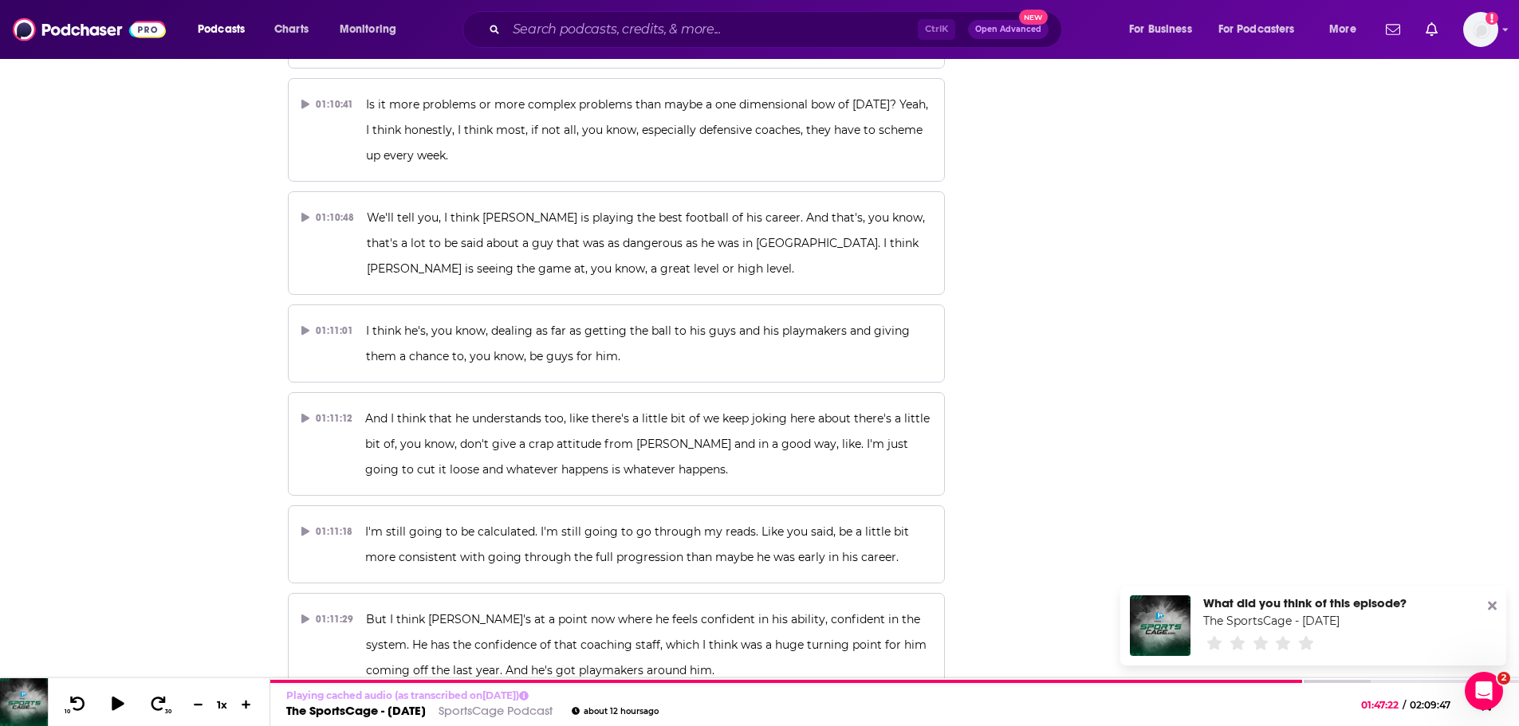
scroll to position [51067, 0]
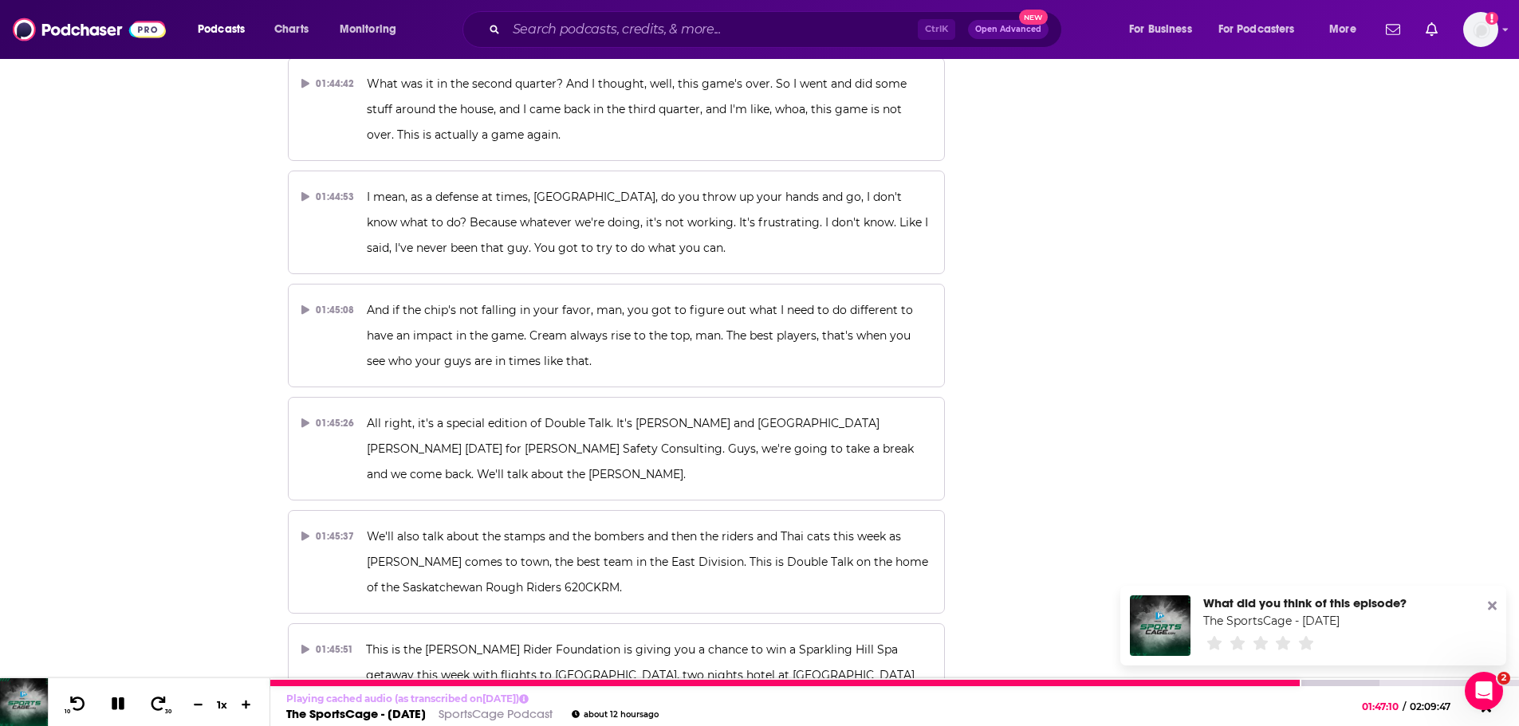
click at [116, 703] on icon at bounding box center [118, 704] width 13 height 13
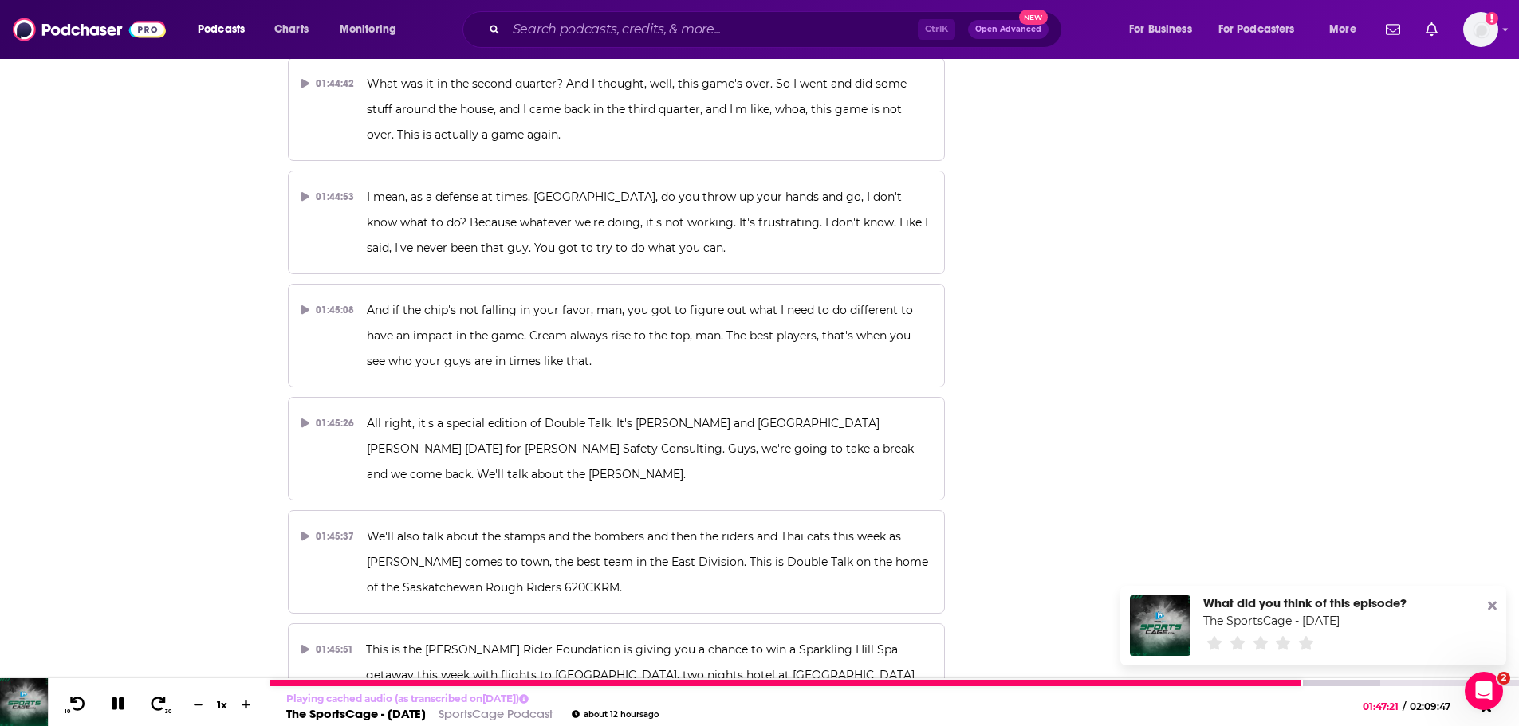
click at [124, 704] on icon at bounding box center [118, 704] width 18 height 14
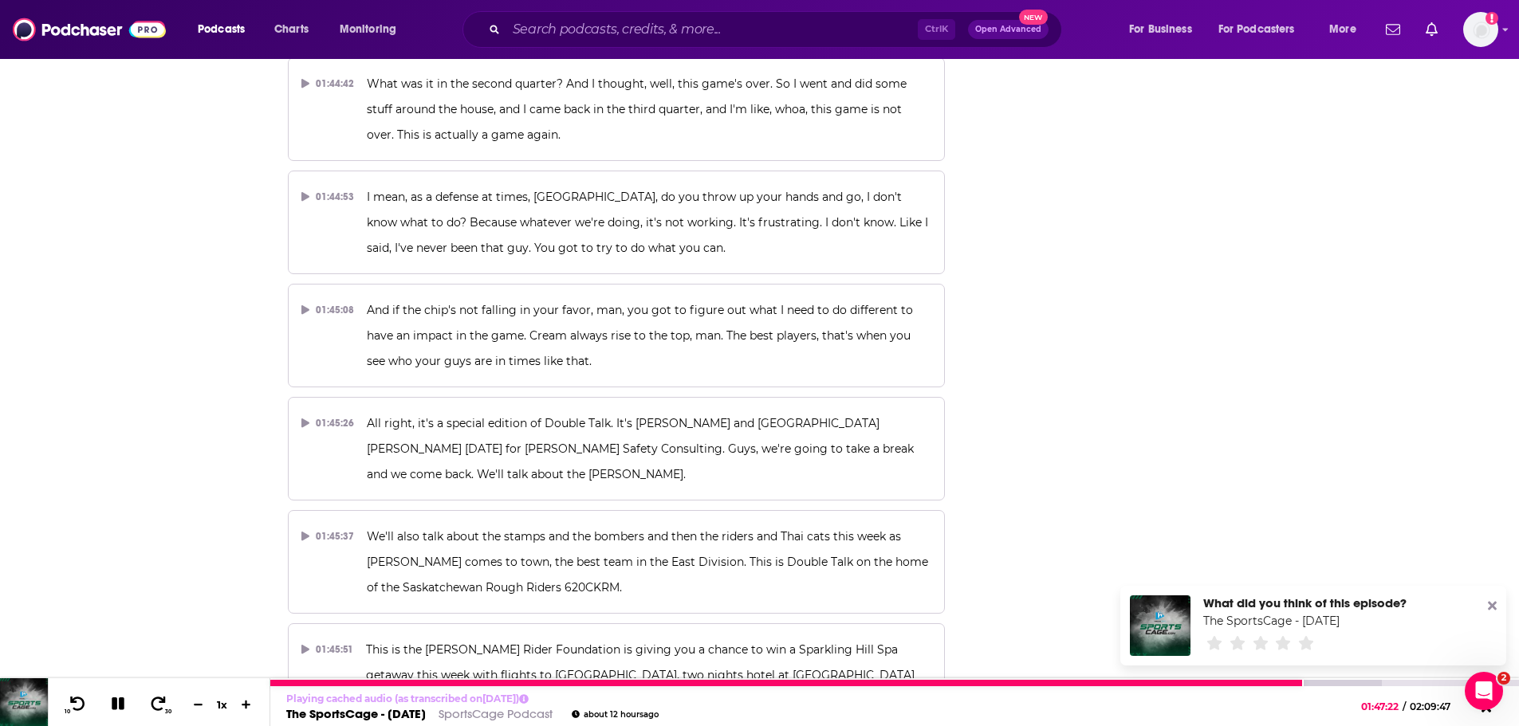
click at [114, 705] on icon at bounding box center [118, 704] width 13 height 13
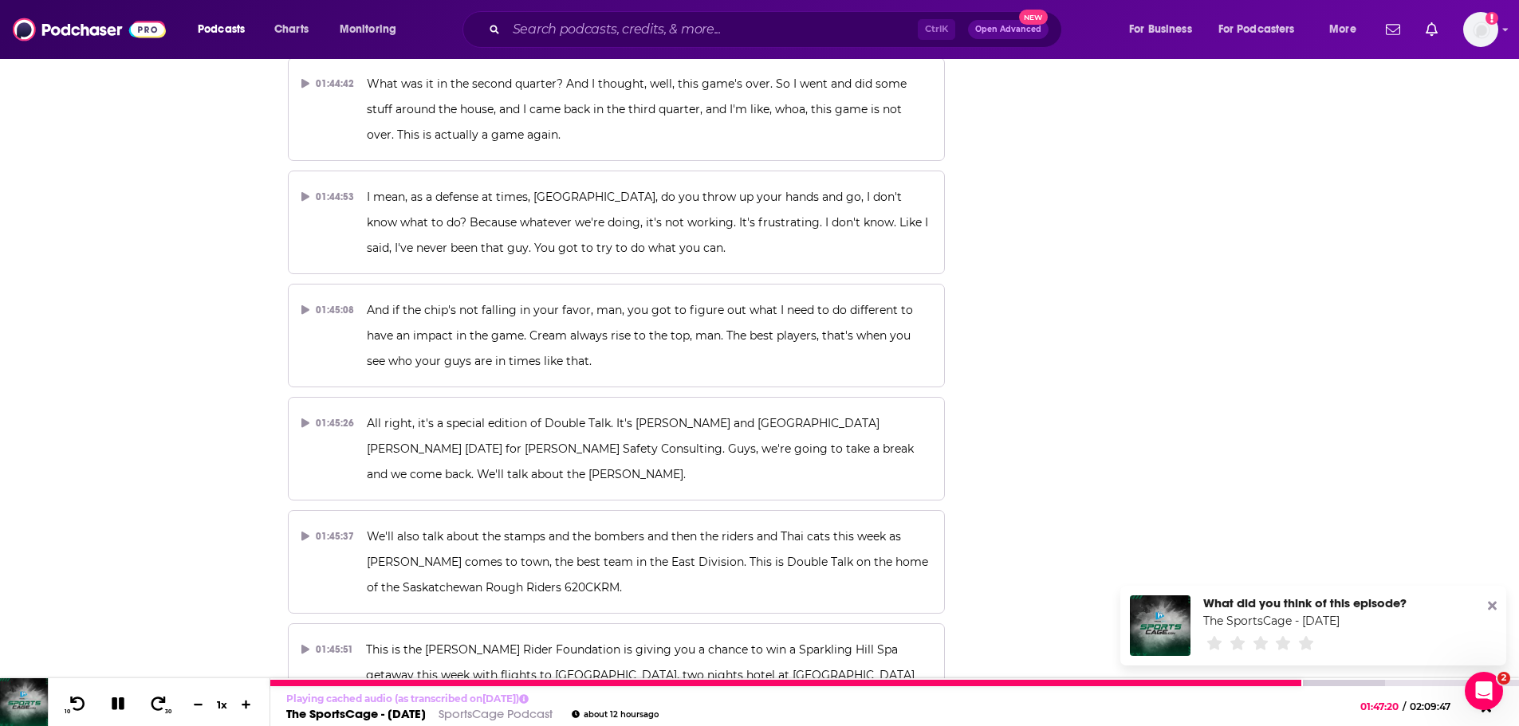
click at [117, 710] on icon at bounding box center [118, 704] width 18 height 14
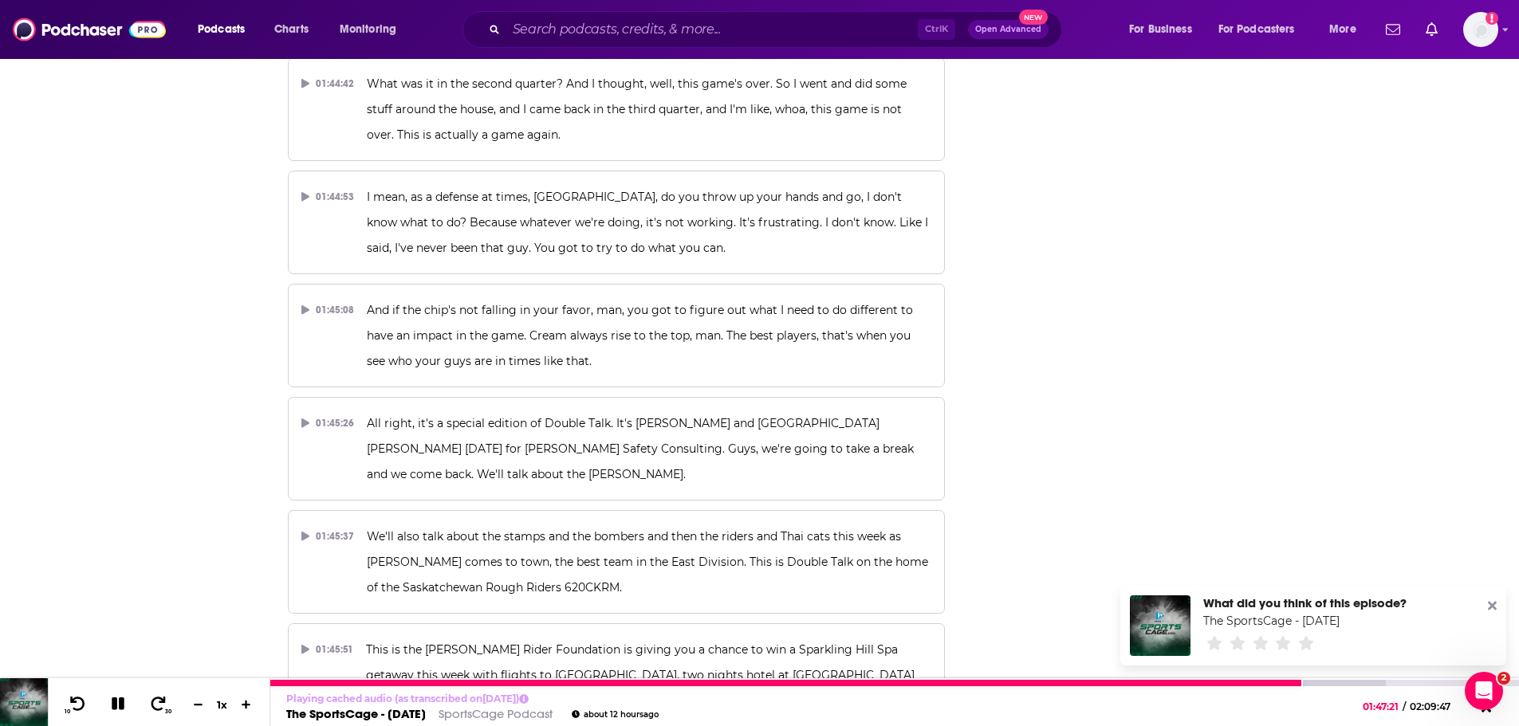
click at [123, 705] on icon at bounding box center [118, 704] width 13 height 13
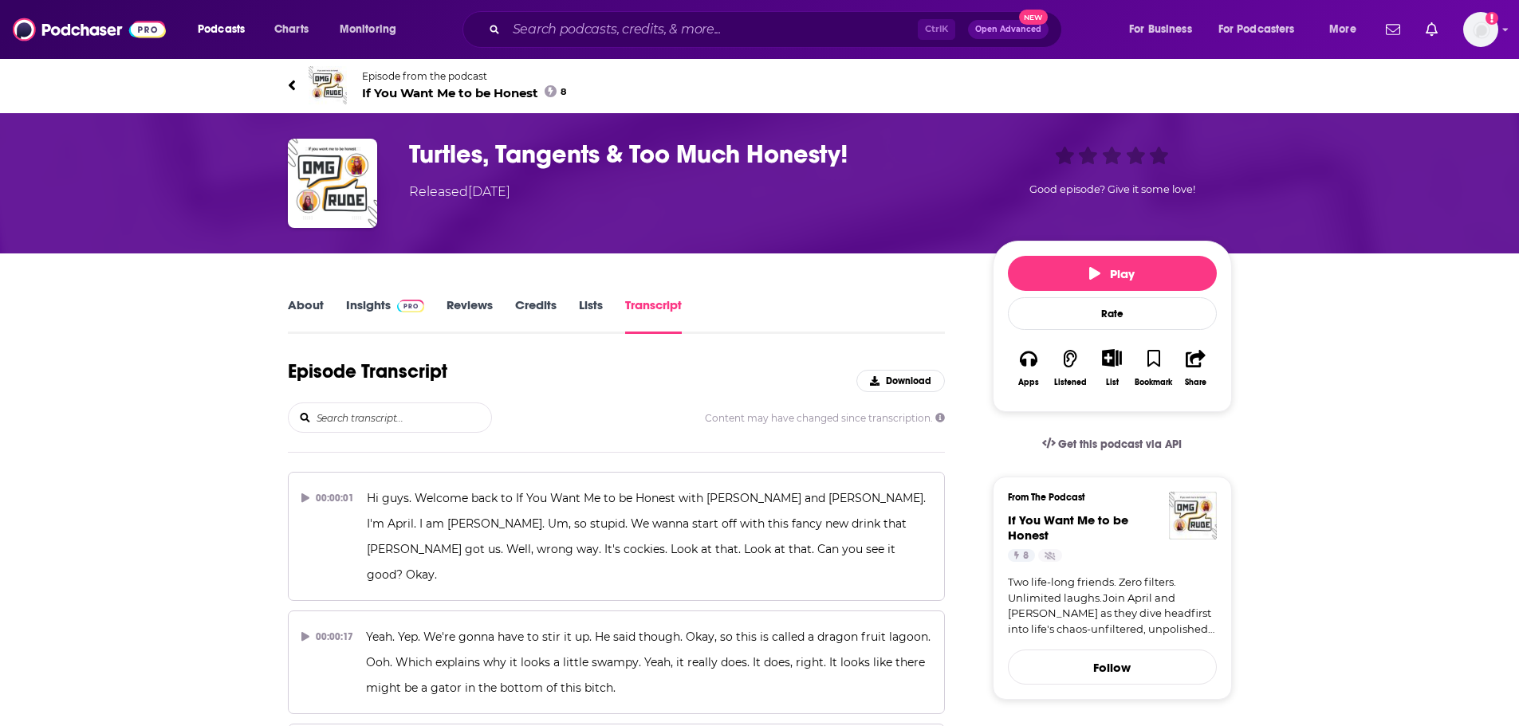
scroll to position [4755, 0]
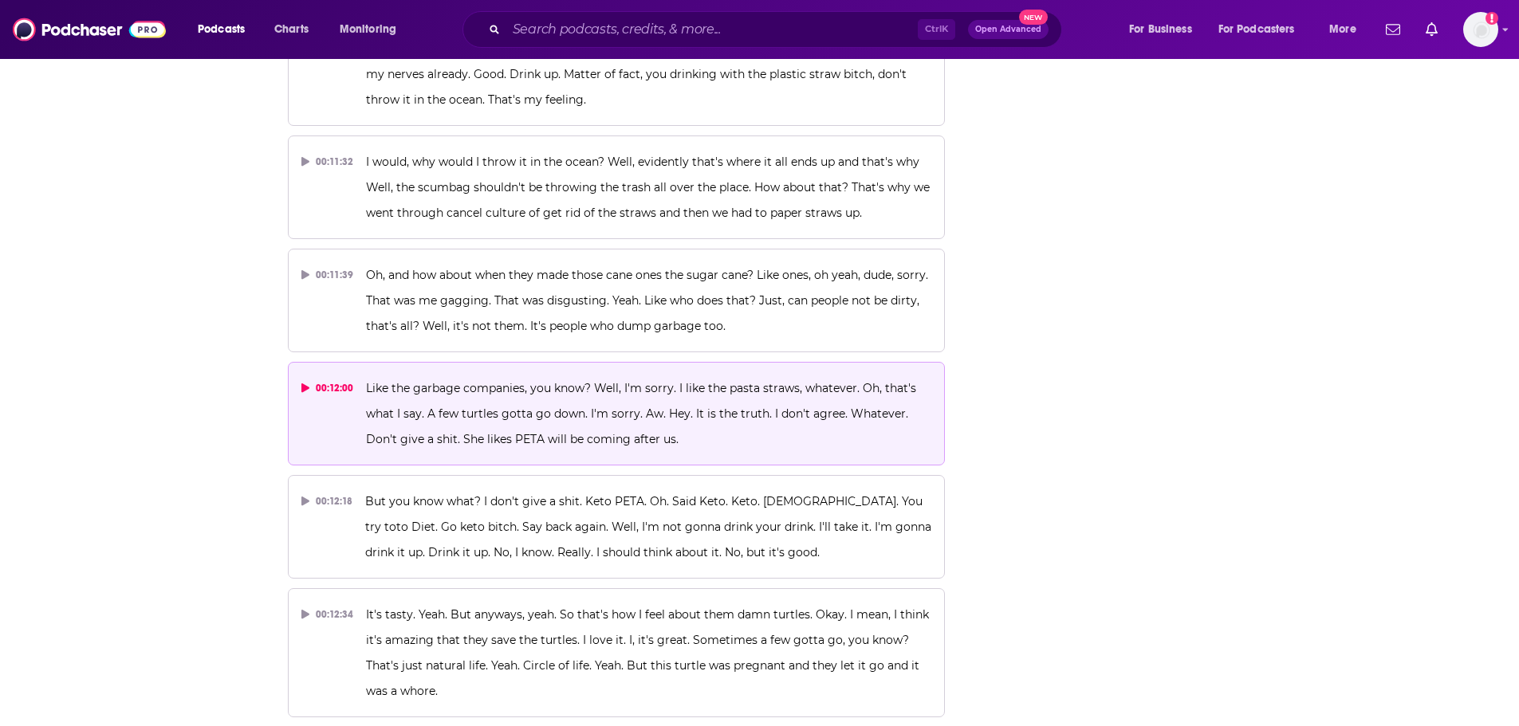
click at [414, 381] on span "Like the garbage companies, you know? Well, I'm sorry. I like the pasta straws,…" at bounding box center [642, 413] width 553 height 65
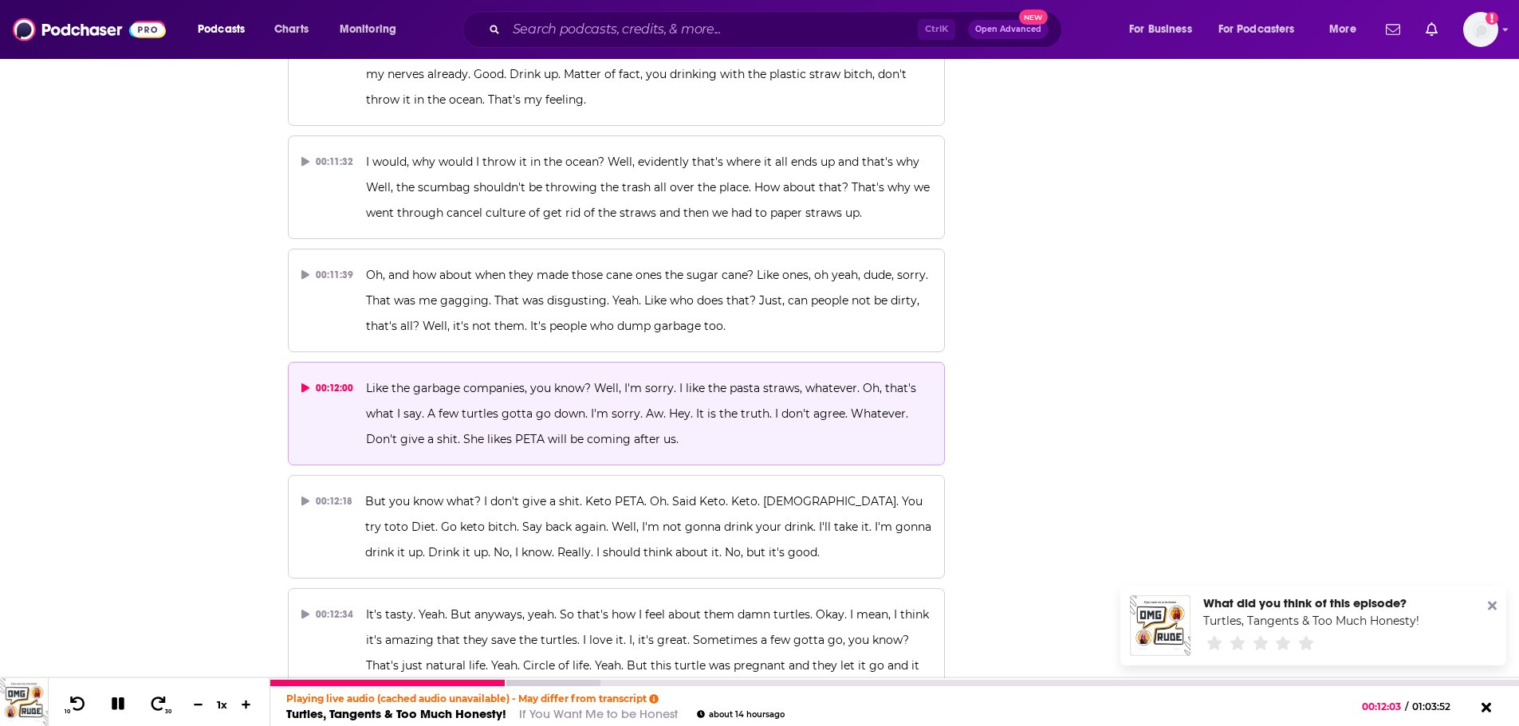
click at [120, 707] on icon at bounding box center [118, 704] width 13 height 13
click at [473, 376] on p "Like the garbage companies, you know? Well, I'm sorry. I like the pasta straws,…" at bounding box center [648, 414] width 565 height 77
click at [113, 701] on icon at bounding box center [118, 705] width 14 height 14
click at [112, 702] on icon at bounding box center [118, 704] width 14 height 16
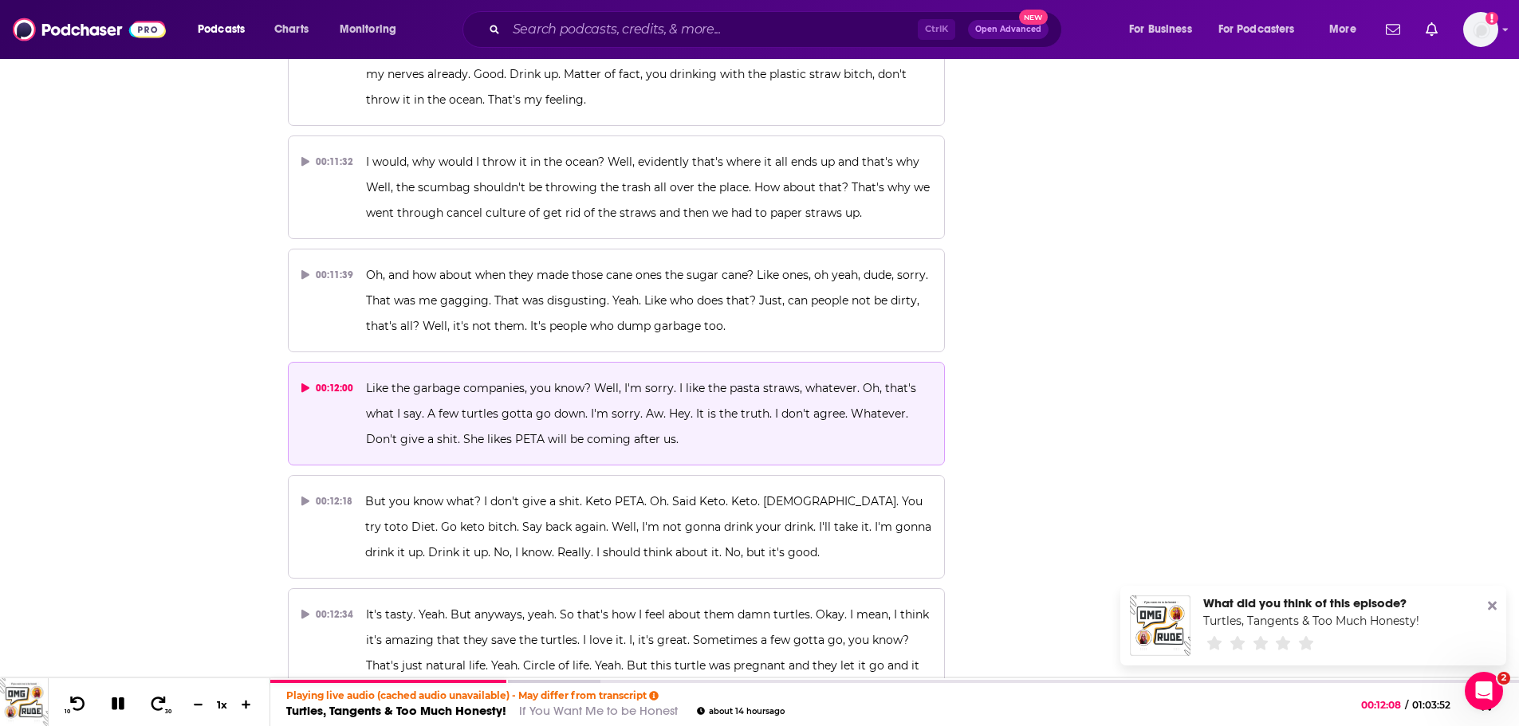
click at [444, 381] on span "Like the garbage companies, you know? Well, I'm sorry. I like the pasta straws,…" at bounding box center [642, 413] width 553 height 65
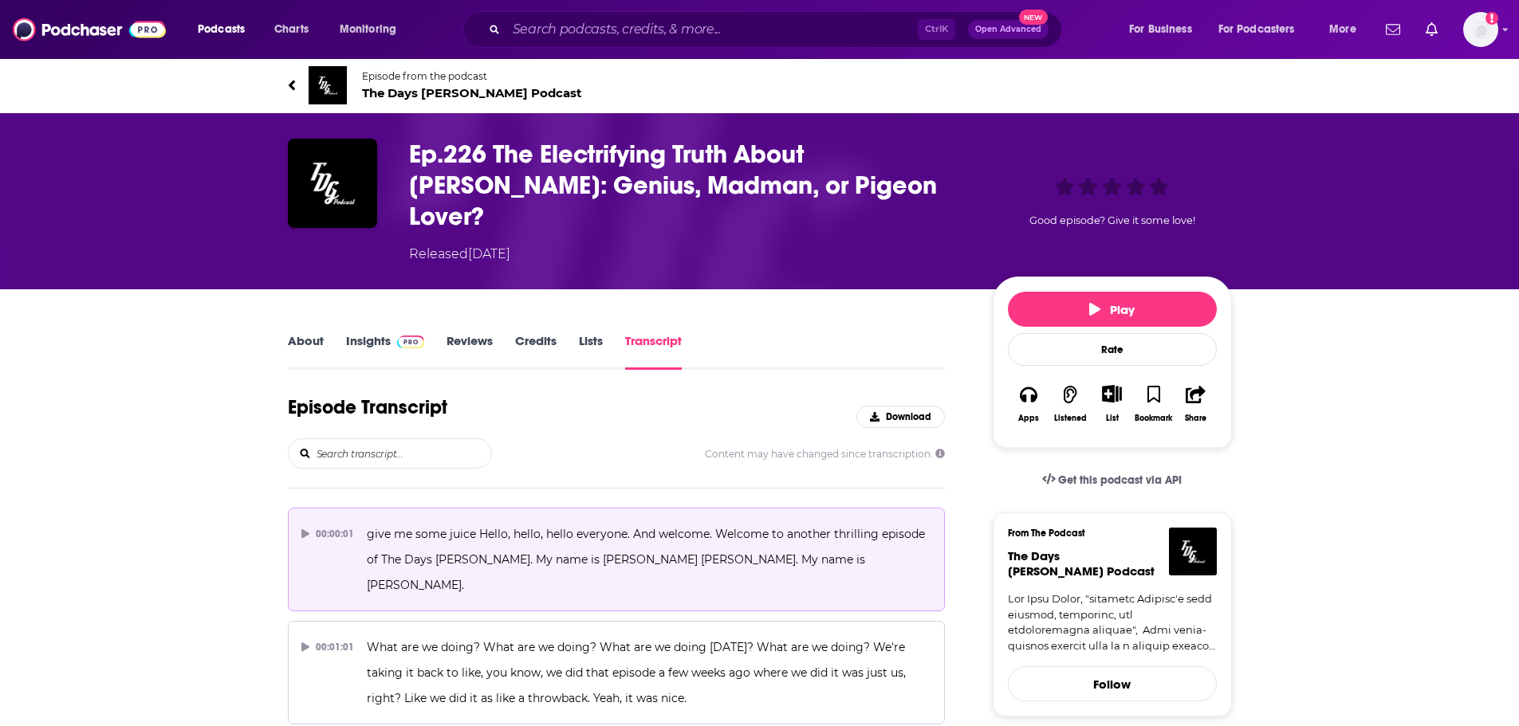
scroll to position [4841, 0]
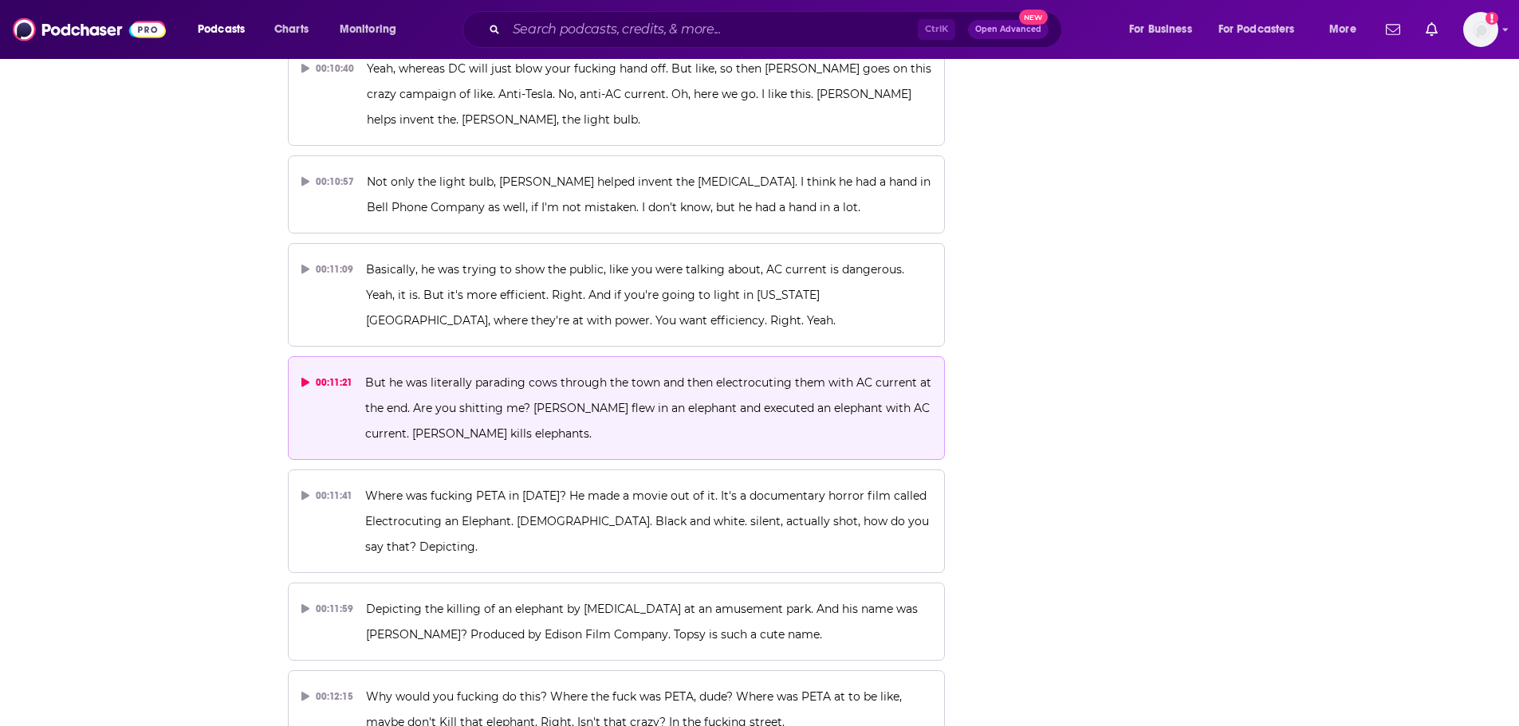
click at [427, 376] on span "But he was literally parading cows through the town and then electrocuting them…" at bounding box center [649, 408] width 569 height 65
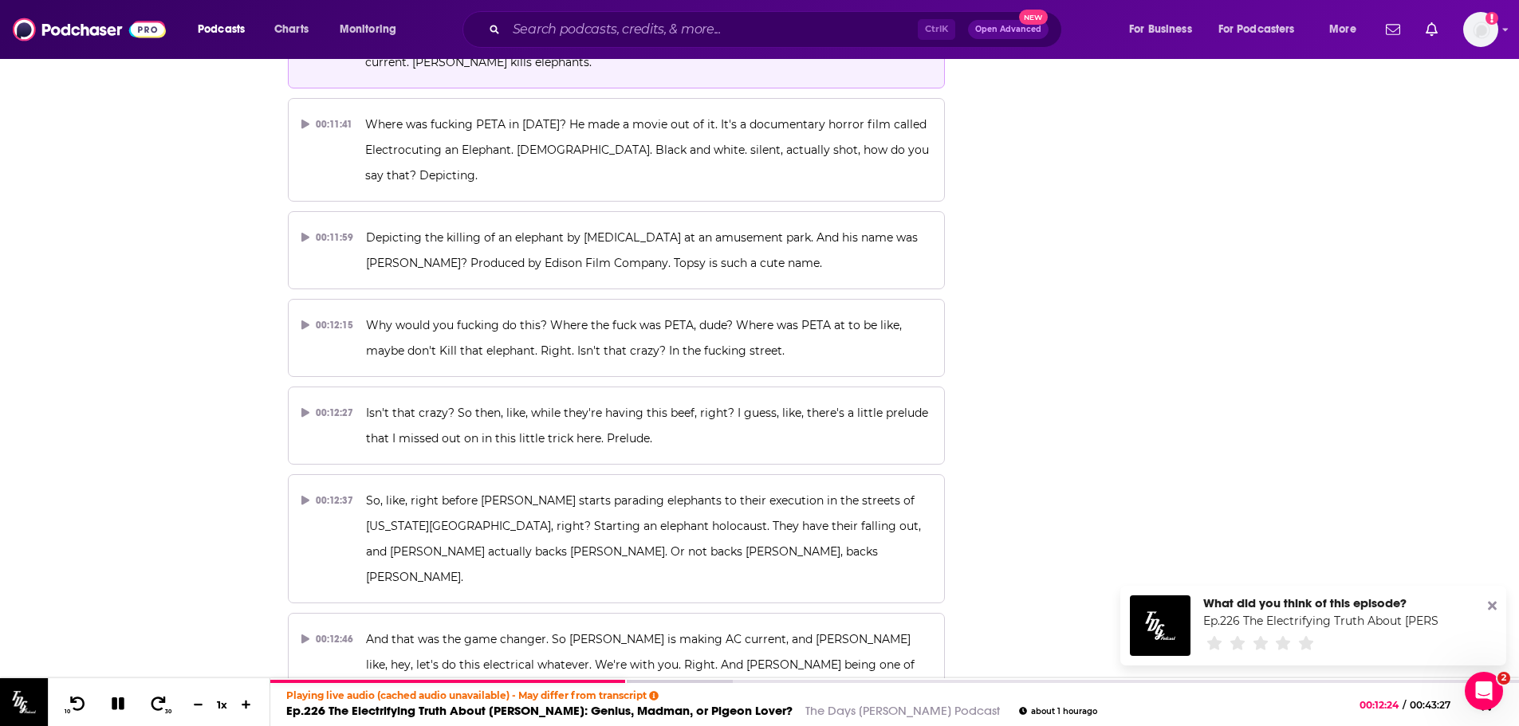
scroll to position [5240, 0]
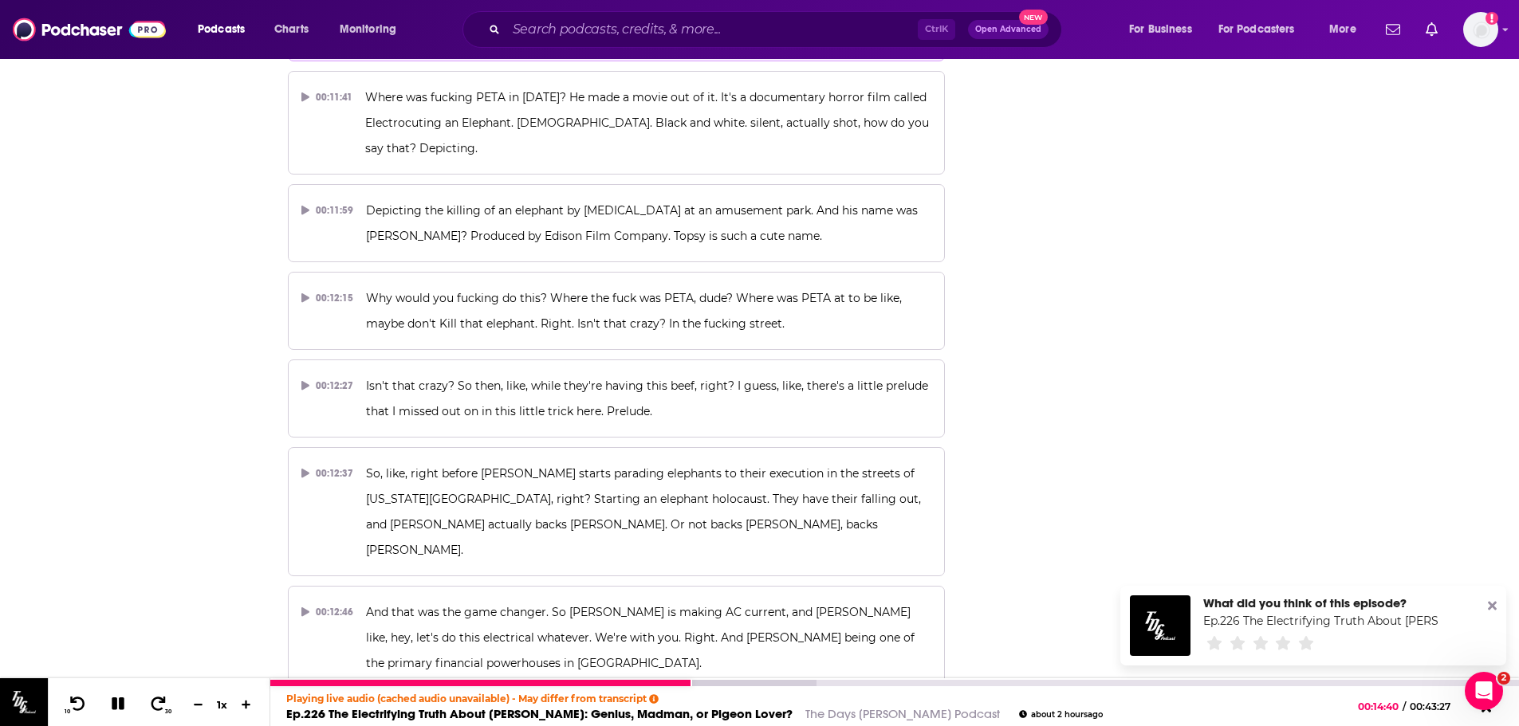
click at [112, 707] on icon at bounding box center [118, 704] width 13 height 13
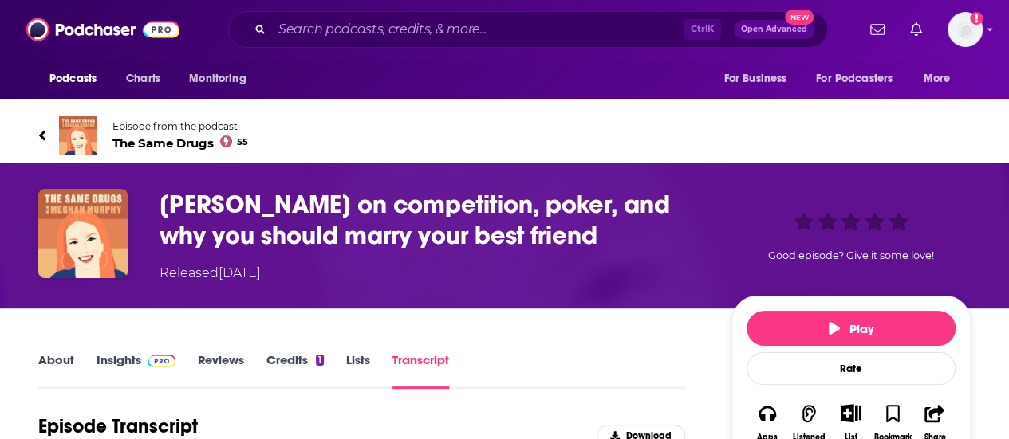
click at [56, 353] on link "About" at bounding box center [56, 370] width 36 height 37
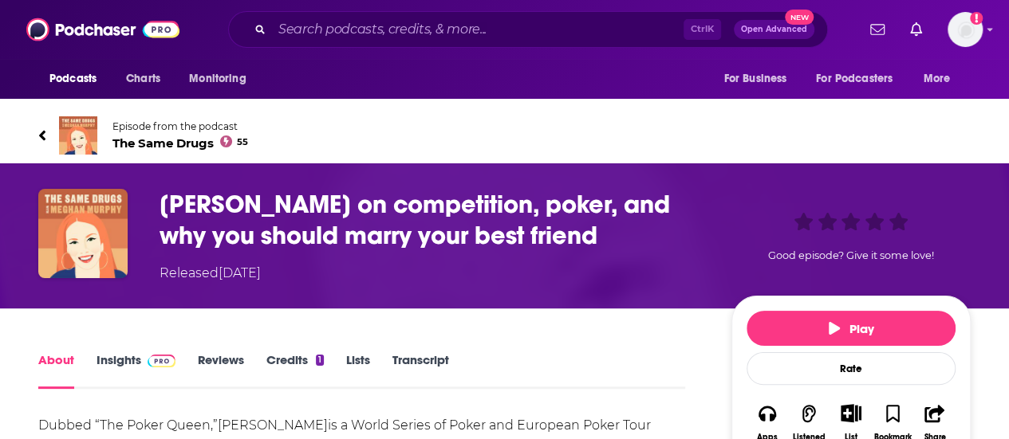
click at [151, 140] on span "The Same Drugs 55" at bounding box center [180, 143] width 136 height 15
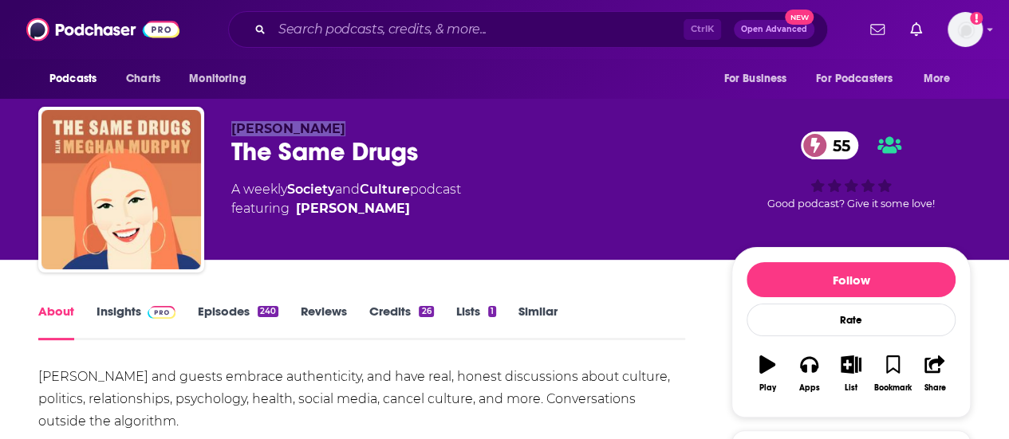
drag, startPoint x: 355, startPoint y: 125, endPoint x: 217, endPoint y: 132, distance: 138.1
click at [217, 132] on div "[PERSON_NAME] The Same Drugs 55 A weekly Society and Culture podcast featuring …" at bounding box center [504, 193] width 932 height 172
copy span "[PERSON_NAME]"
click at [112, 309] on link "Insights" at bounding box center [135, 322] width 79 height 37
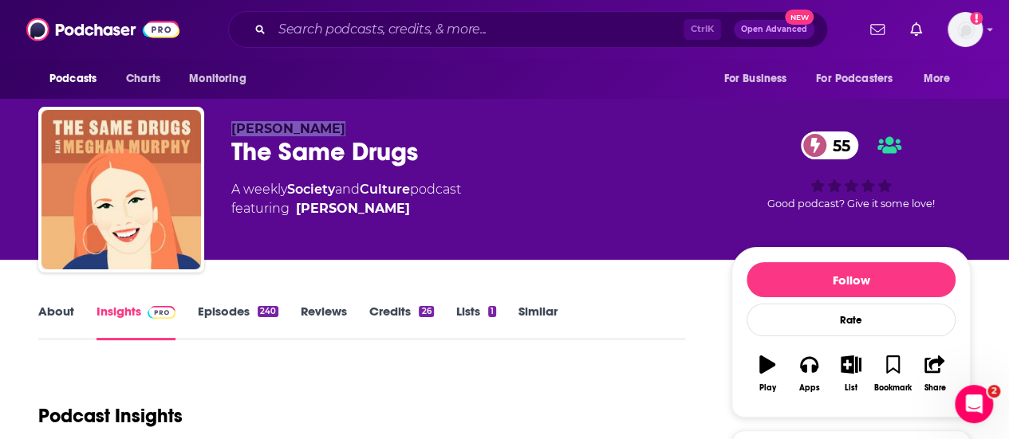
drag, startPoint x: 344, startPoint y: 132, endPoint x: 229, endPoint y: 129, distance: 115.6
click at [229, 129] on div "[PERSON_NAME] The Same Drugs 55 A weekly Society and Culture podcast featuring …" at bounding box center [504, 193] width 932 height 172
copy span "[PERSON_NAME]"
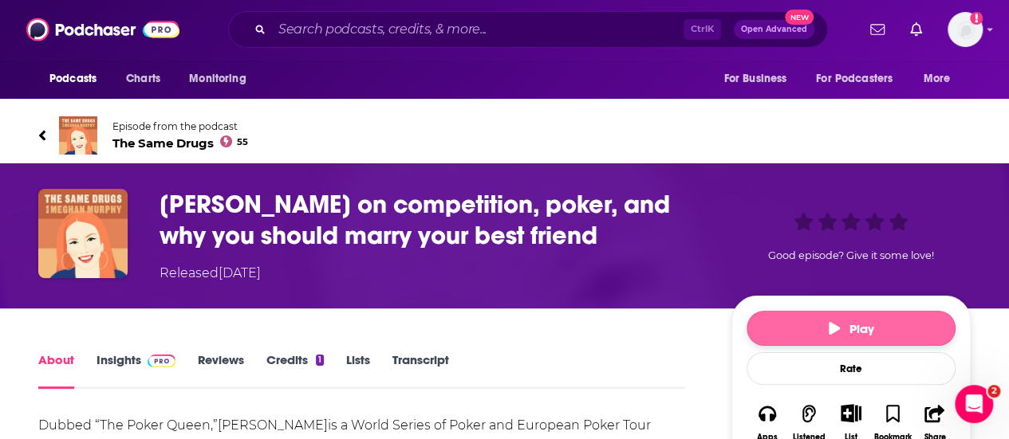
click at [848, 327] on span "Play" at bounding box center [850, 328] width 45 height 15
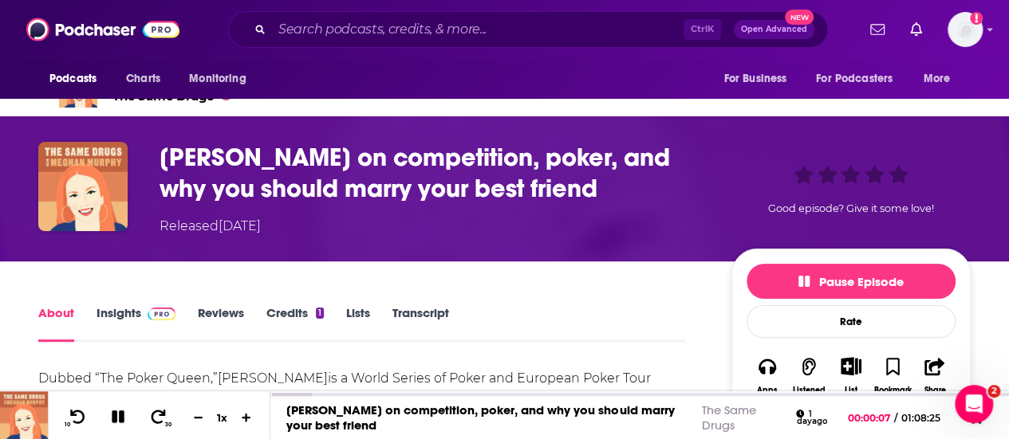
scroll to position [80, 0]
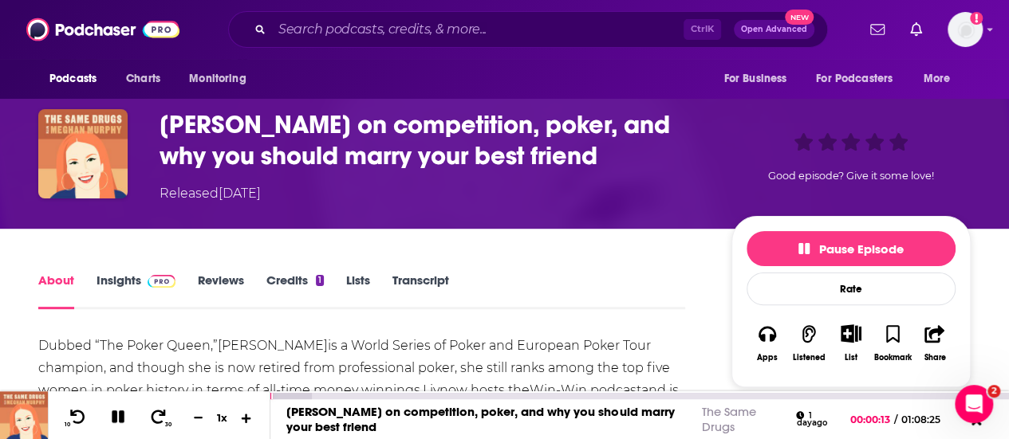
click at [246, 419] on icon at bounding box center [247, 418] width 10 height 10
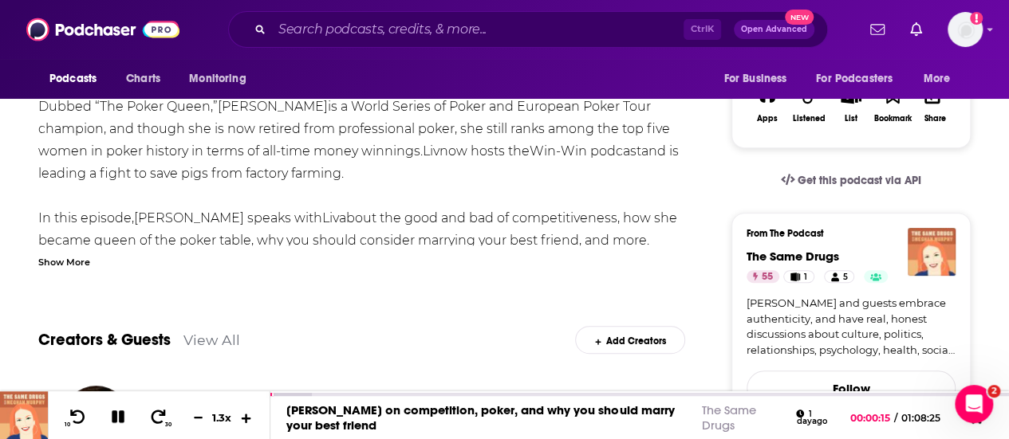
scroll to position [478, 0]
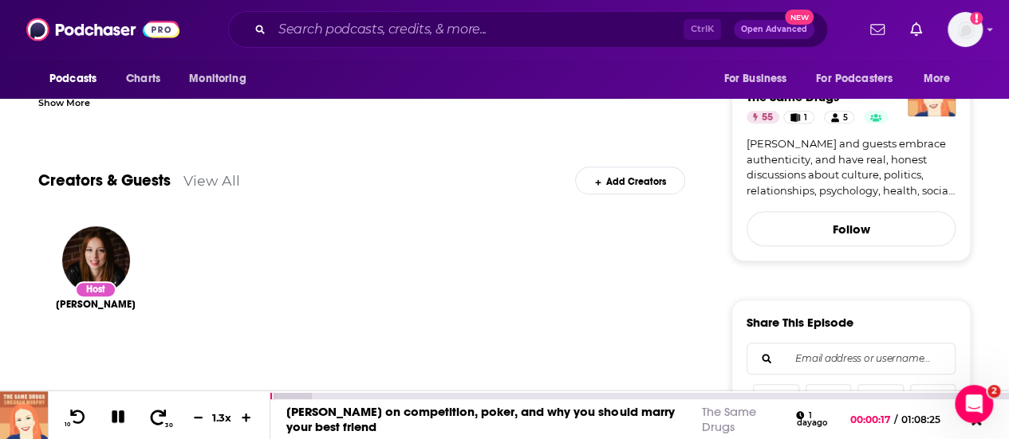
click at [155, 417] on icon at bounding box center [158, 417] width 20 height 16
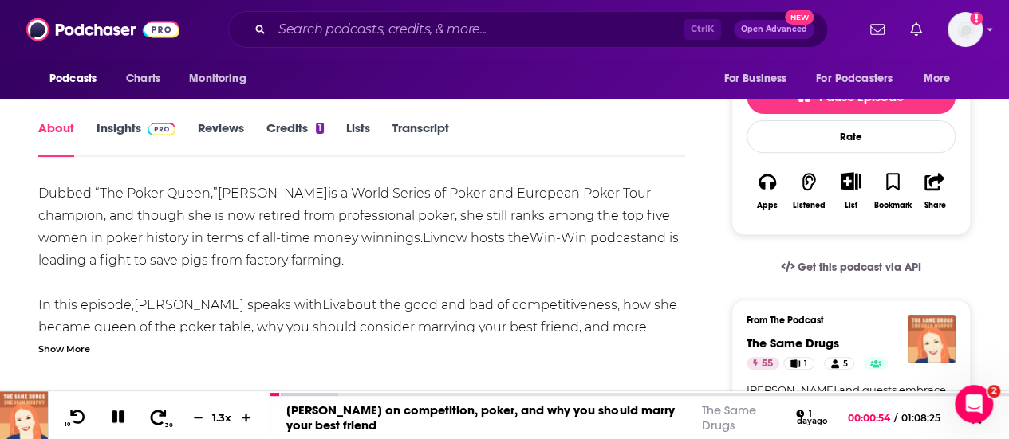
scroll to position [0, 0]
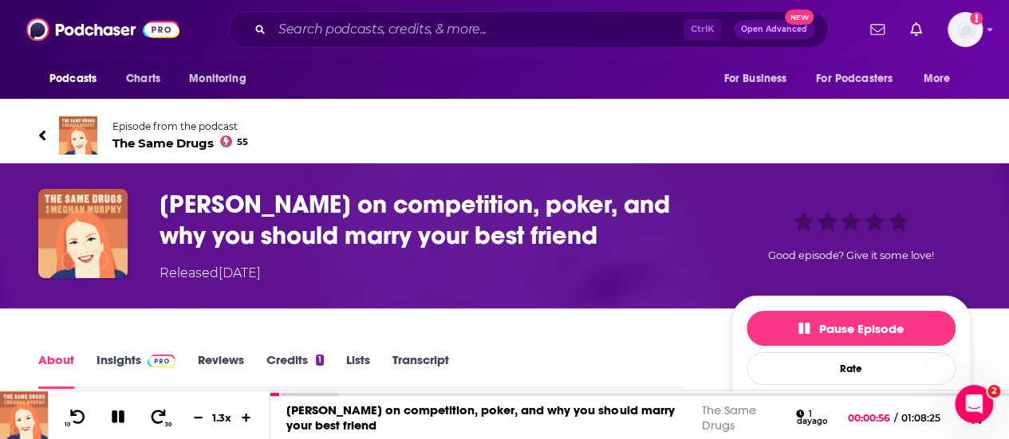
click at [414, 364] on link "Transcript" at bounding box center [420, 370] width 57 height 37
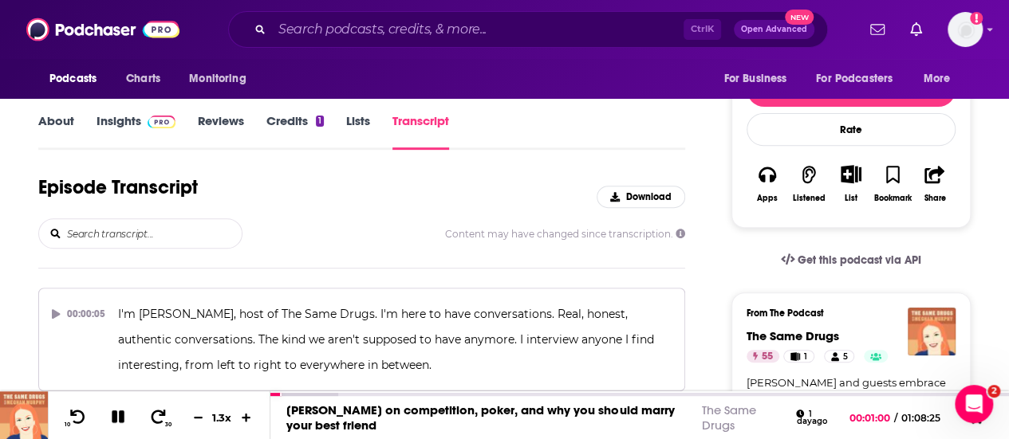
scroll to position [25400, 0]
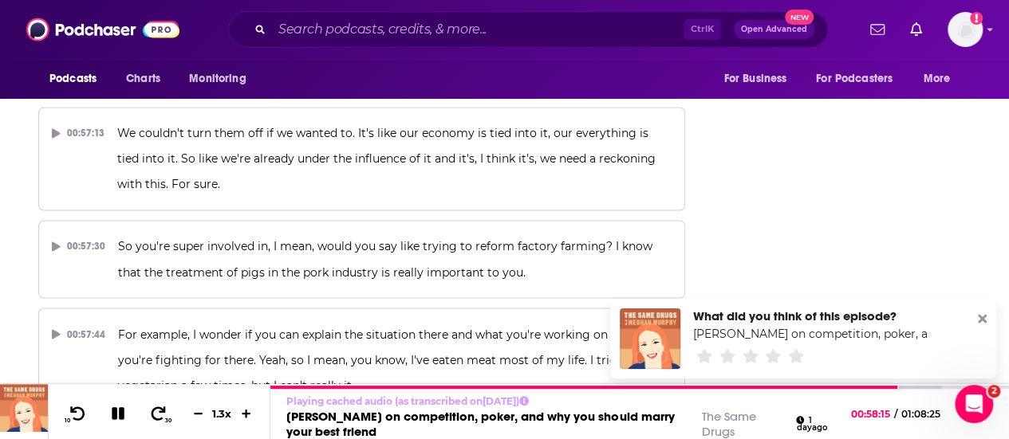
scroll to position [25480, 0]
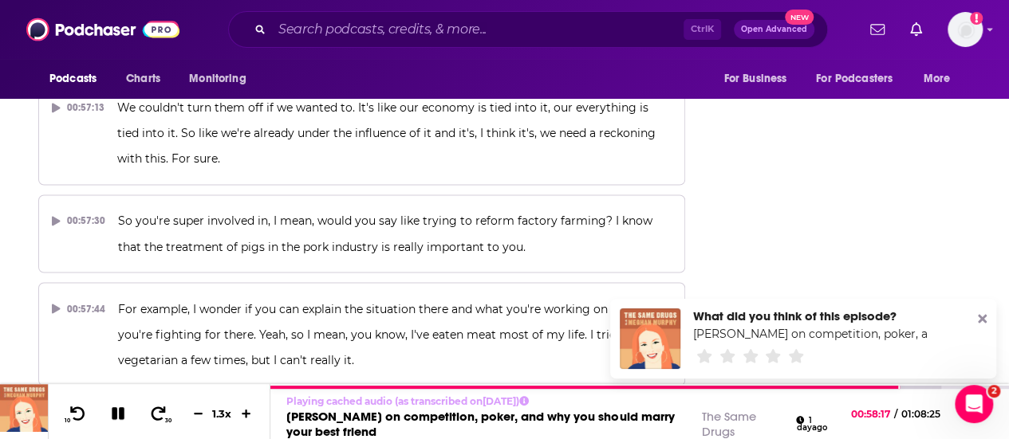
click at [981, 317] on icon at bounding box center [981, 319] width 9 height 13
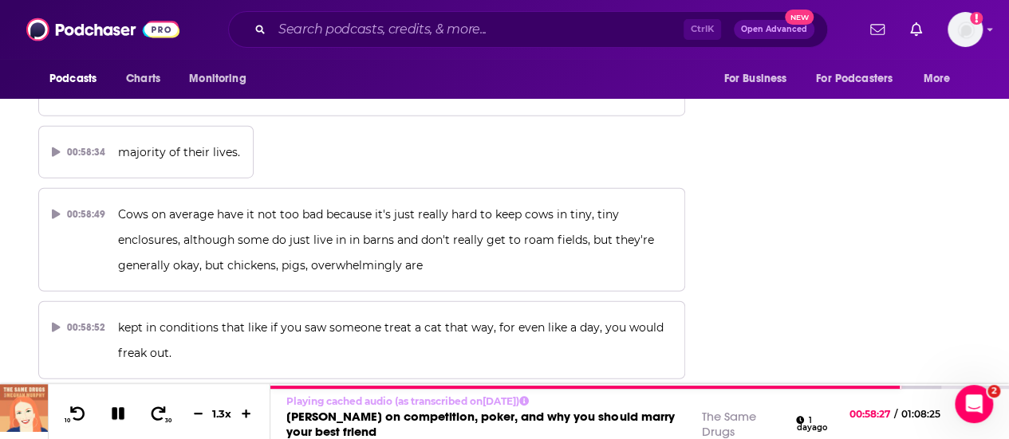
scroll to position [26277, 0]
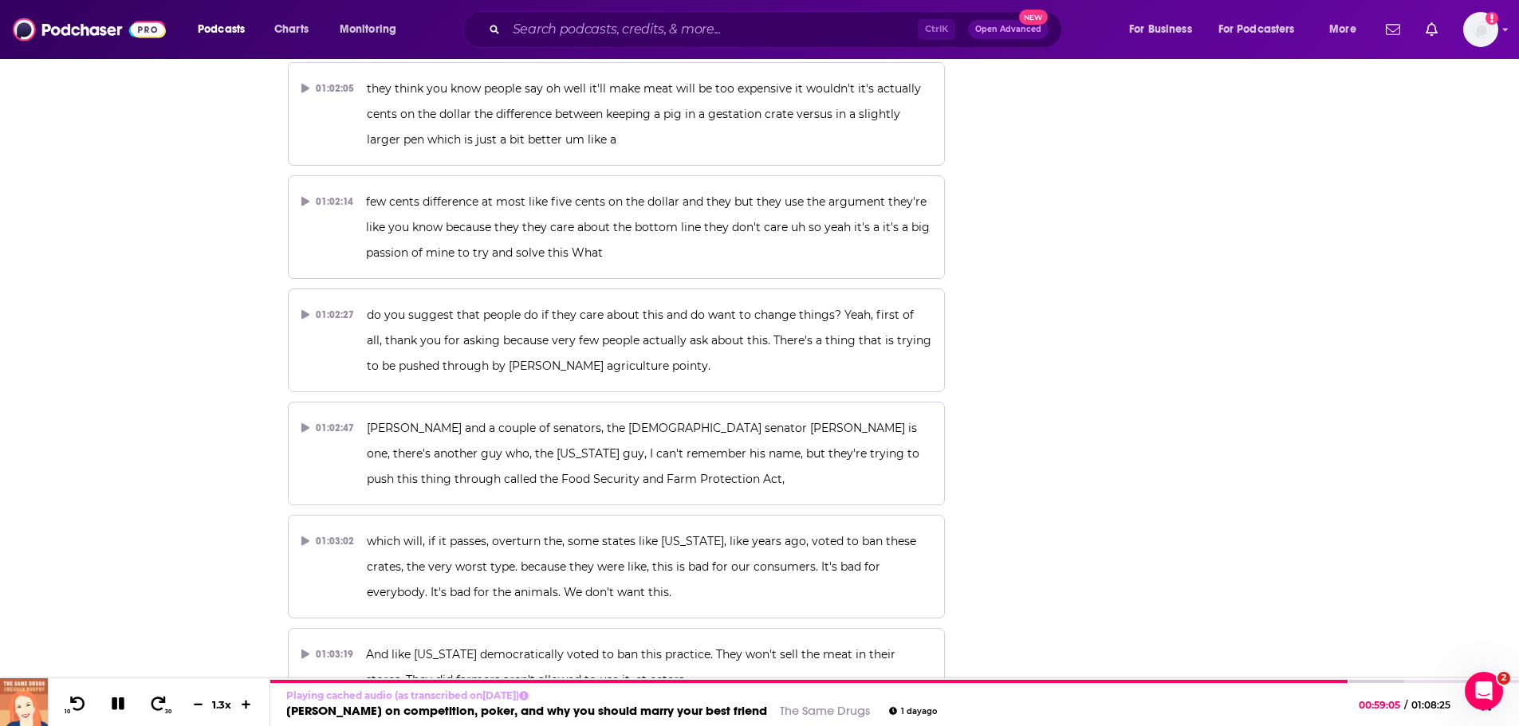
scroll to position [28584, 0]
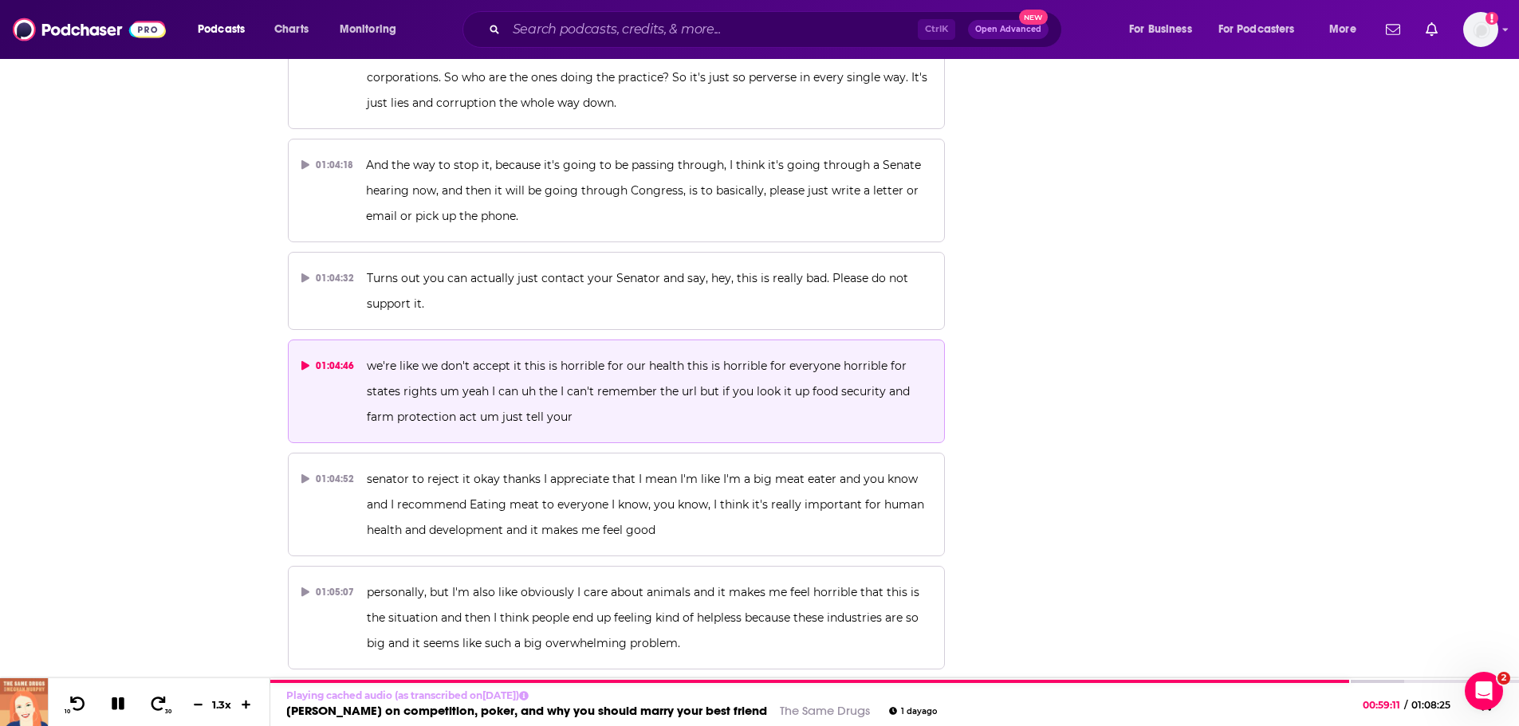
click at [498, 353] on p "we're like we don't accept it this is horrible for our health this is horrible …" at bounding box center [649, 391] width 564 height 77
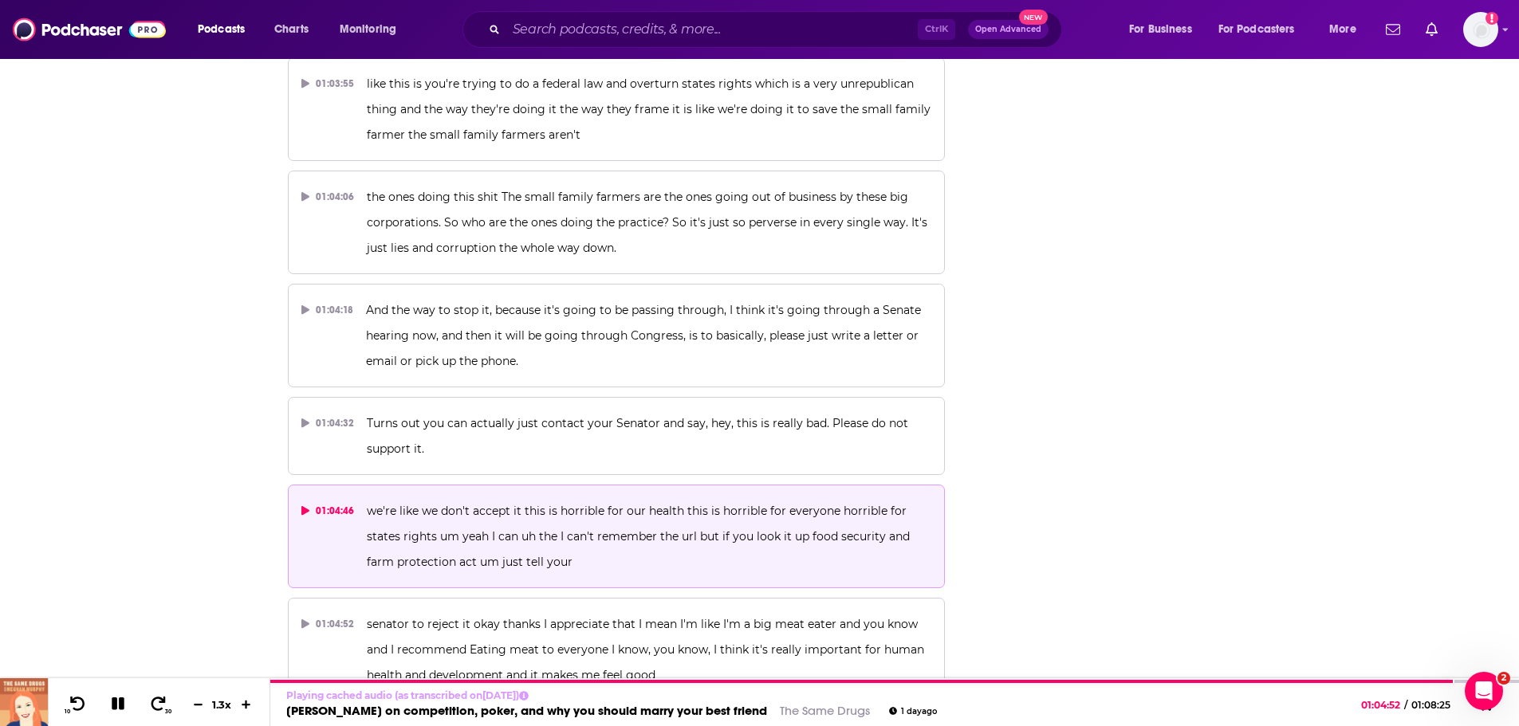
scroll to position [28424, 0]
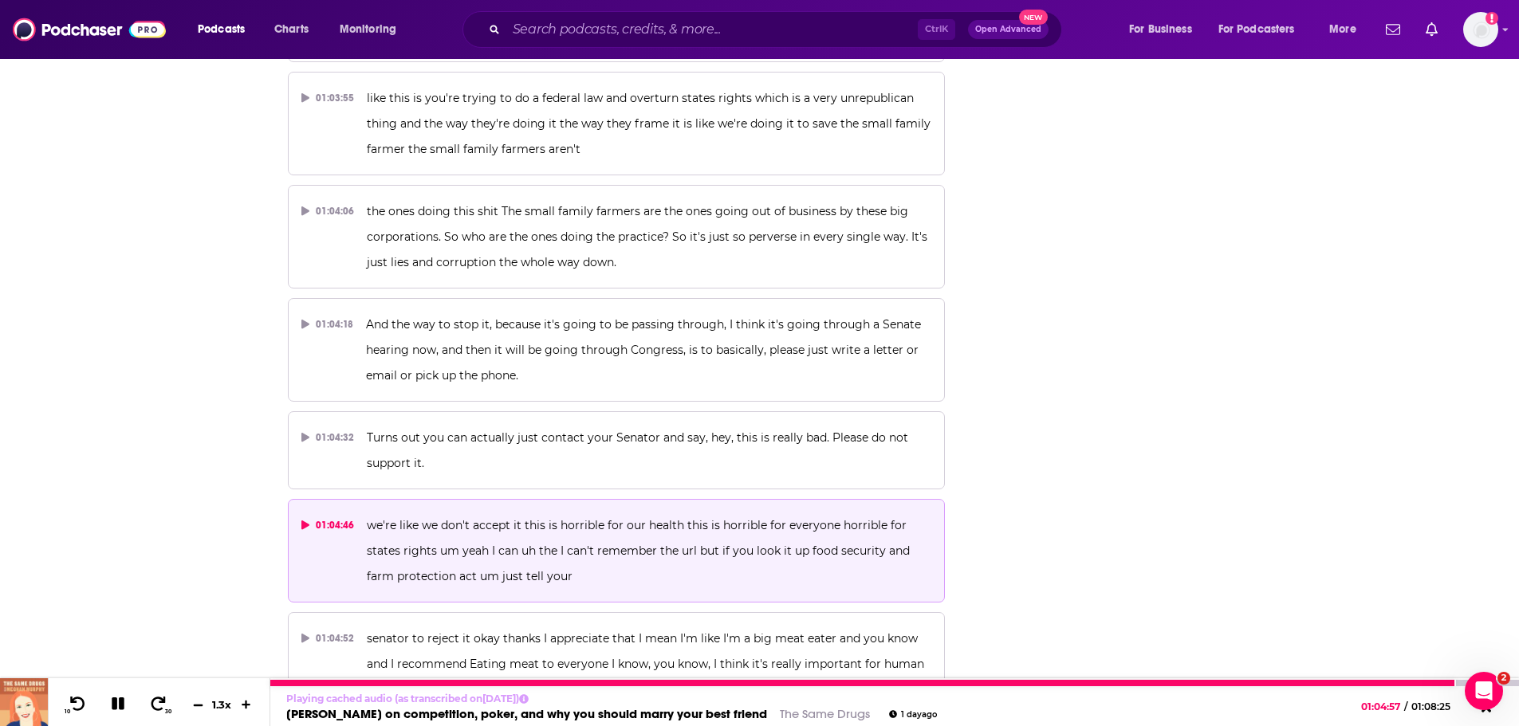
click at [198, 439] on icon at bounding box center [198, 704] width 14 height 10
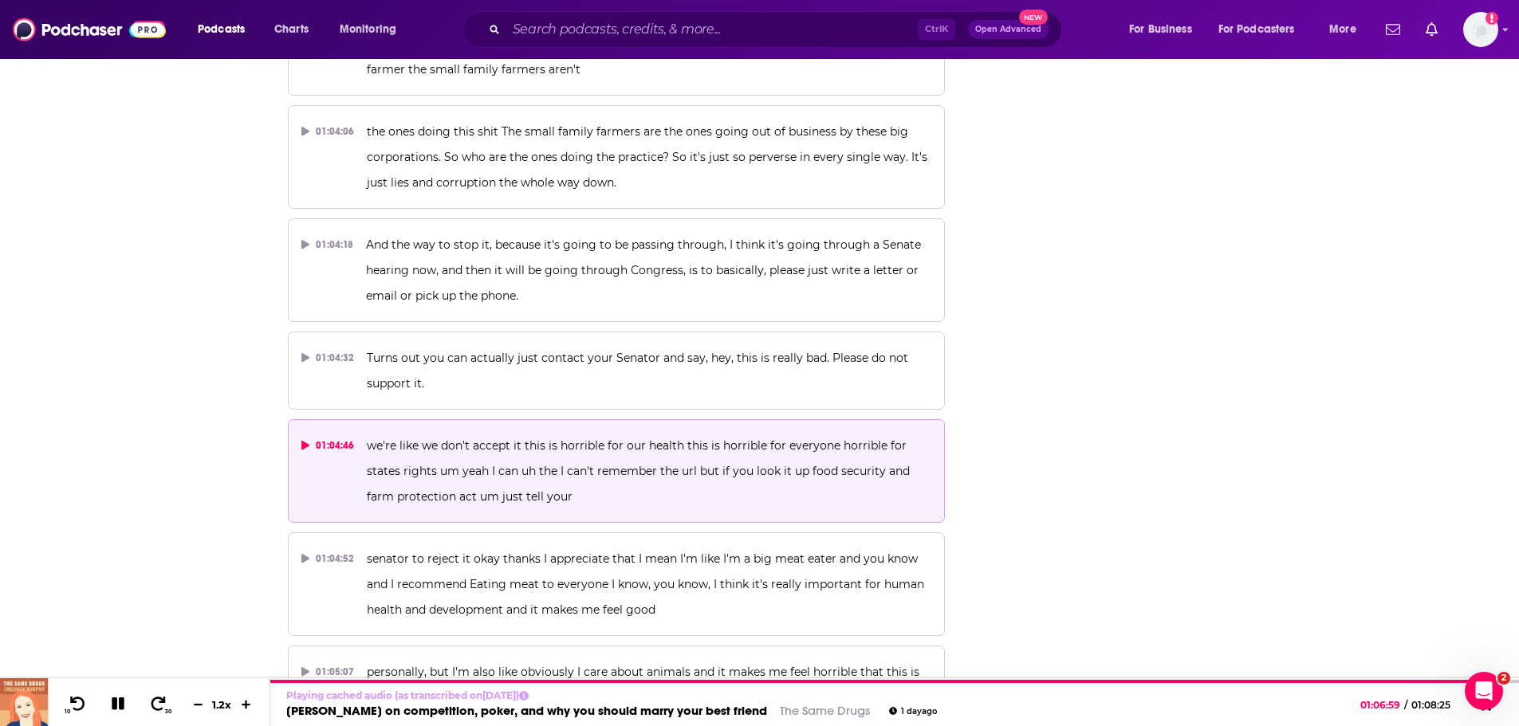
scroll to position [27554, 0]
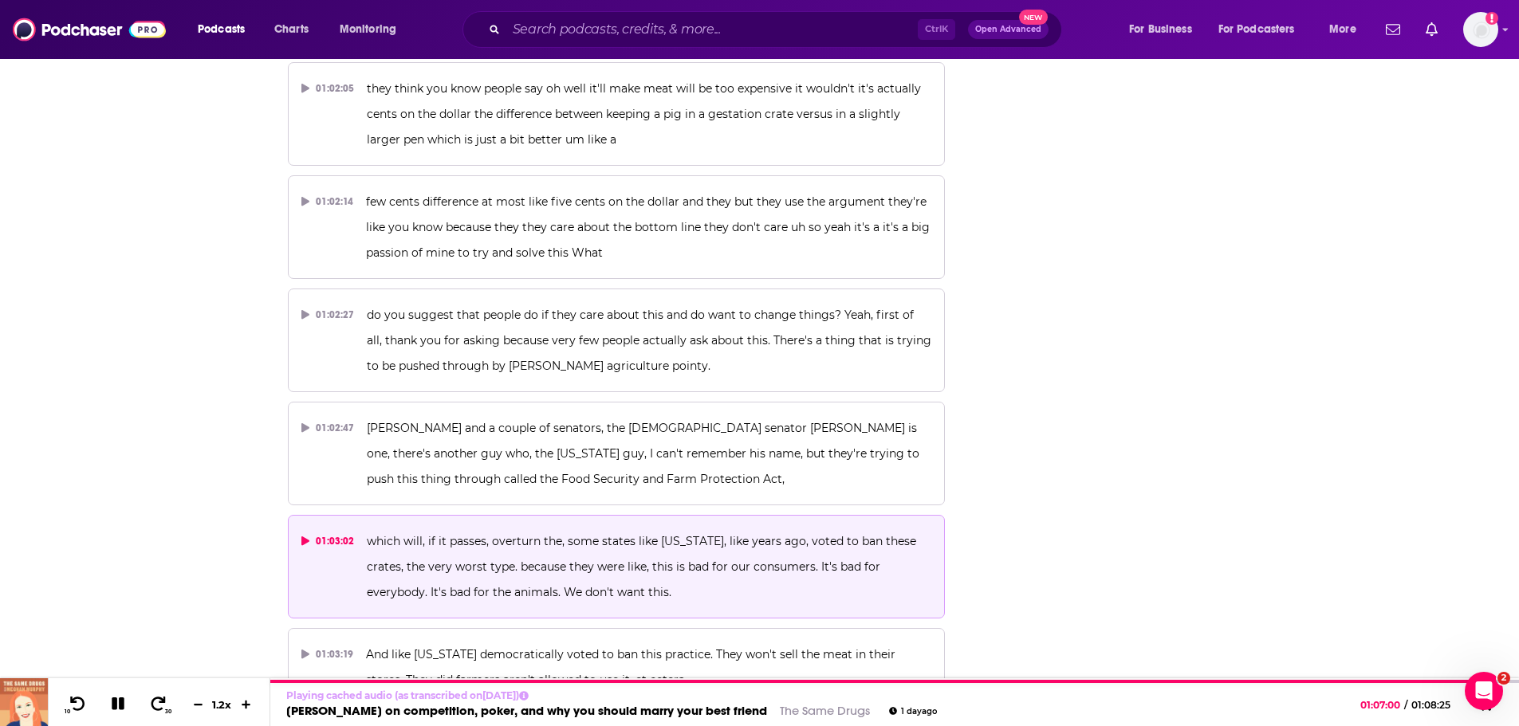
click at [606, 439] on span "which will, if it passes, overturn the, some states like [US_STATE], like years…" at bounding box center [643, 566] width 553 height 65
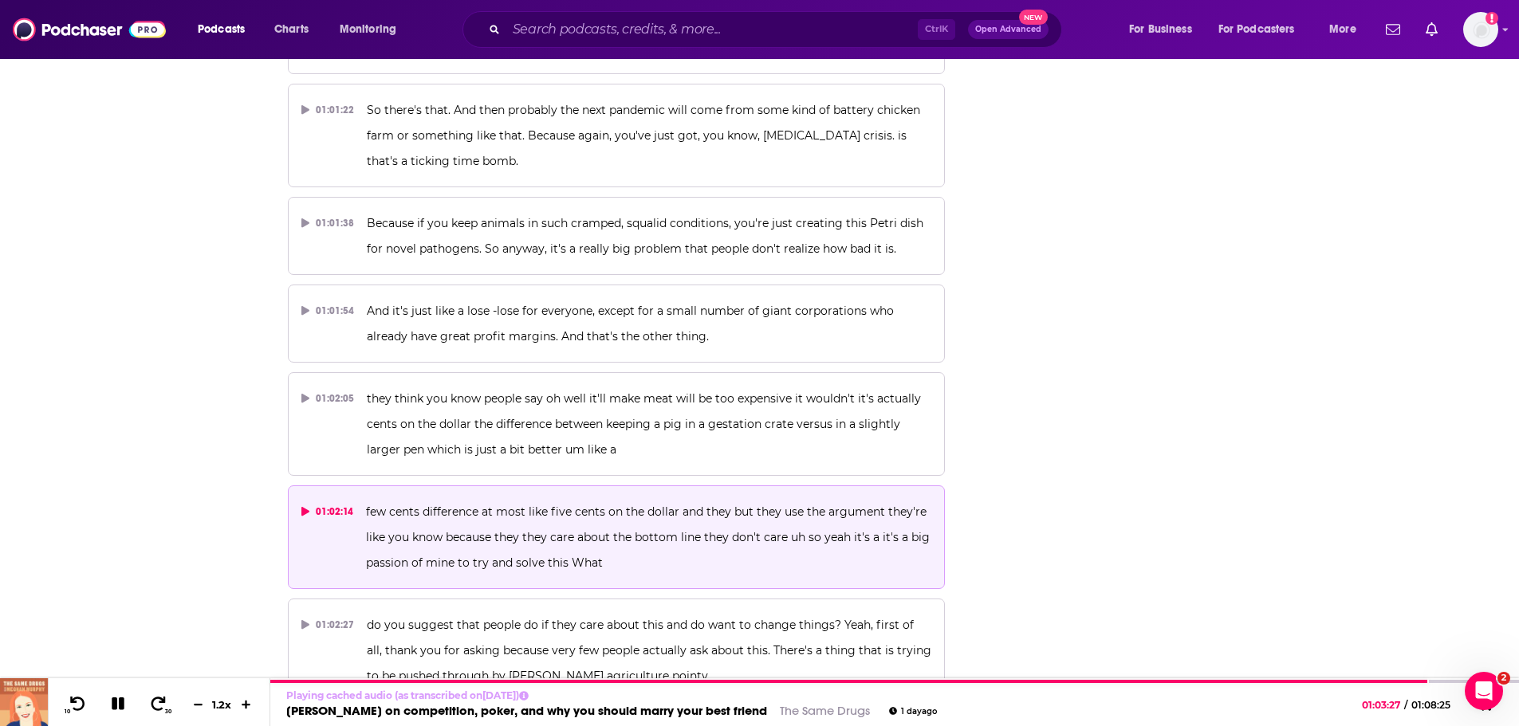
scroll to position [27235, 0]
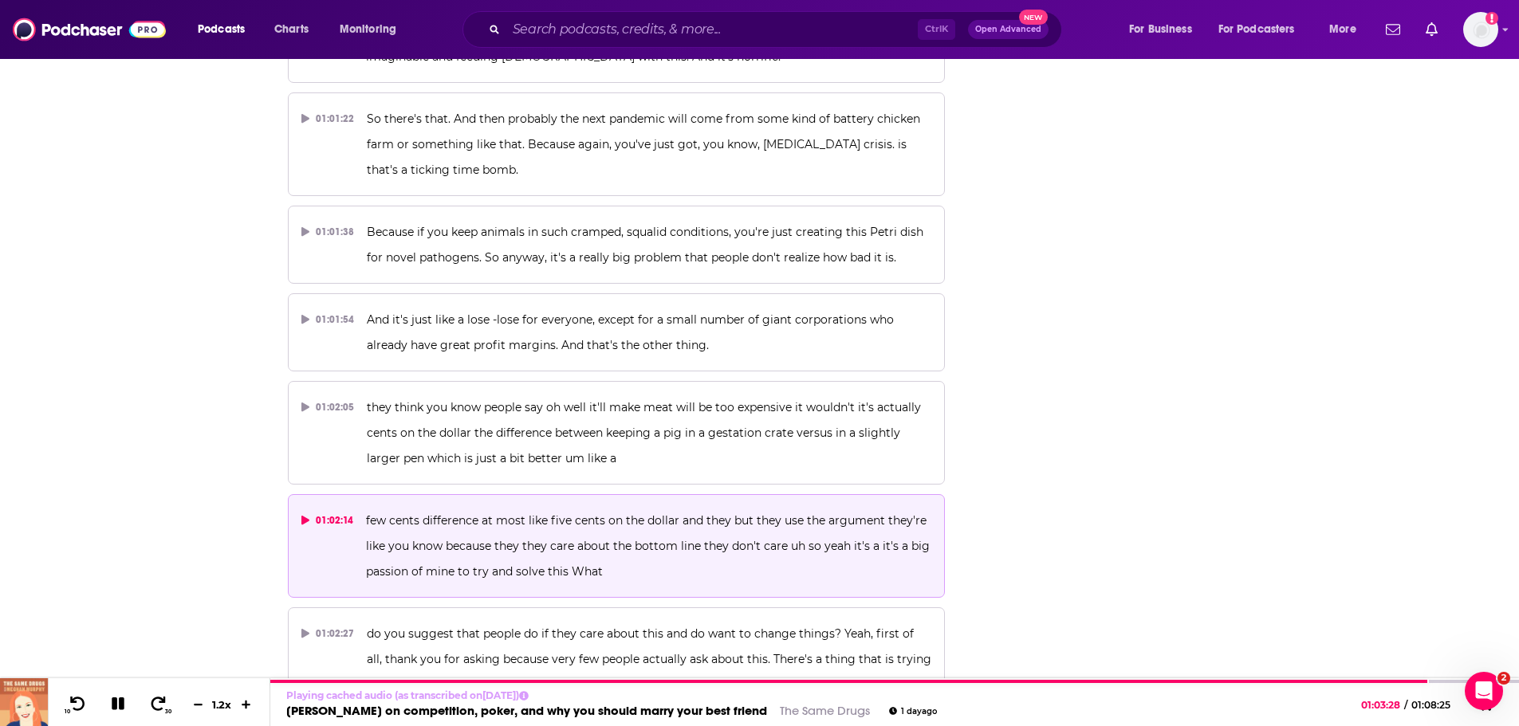
click at [442, 439] on p "few cents difference at most like five cents on the dollar and they but they us…" at bounding box center [648, 546] width 565 height 77
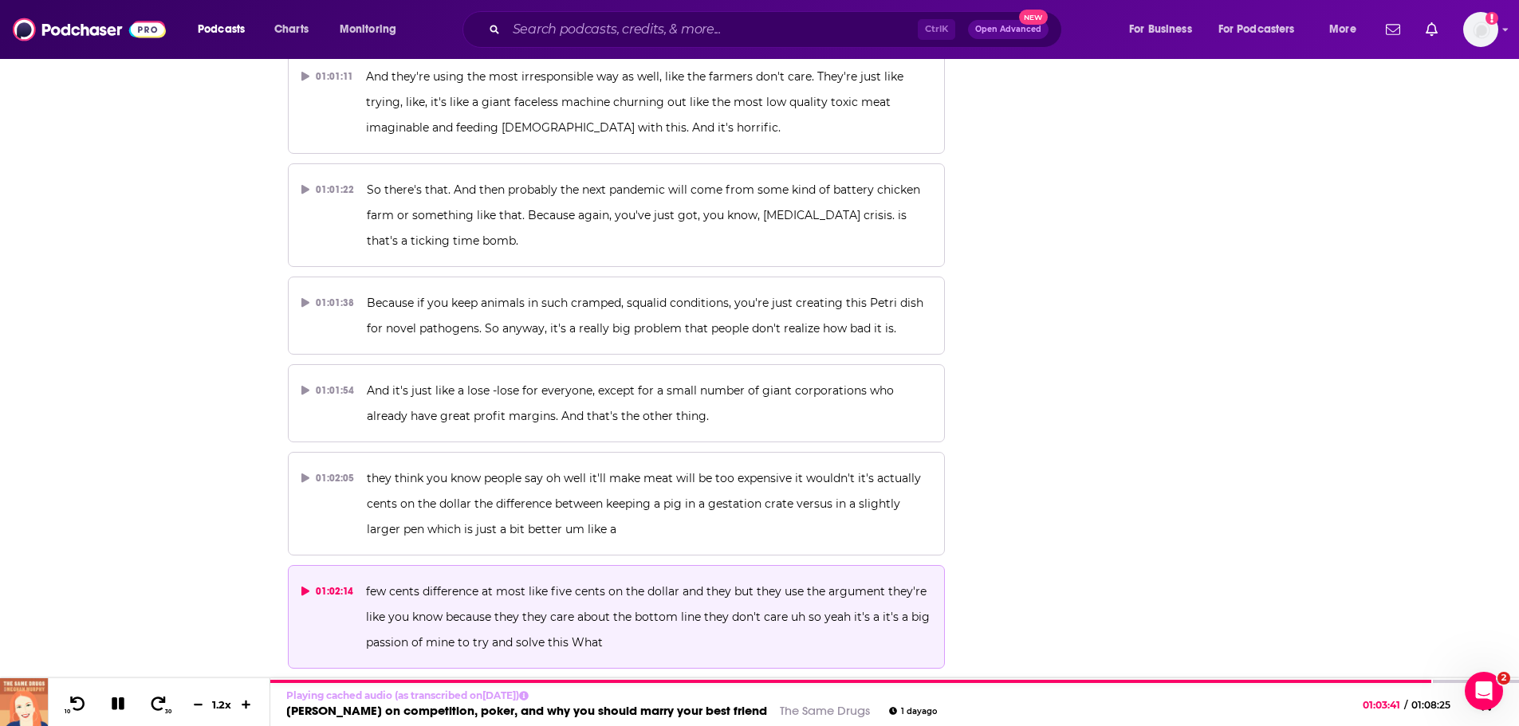
scroll to position [27075, 0]
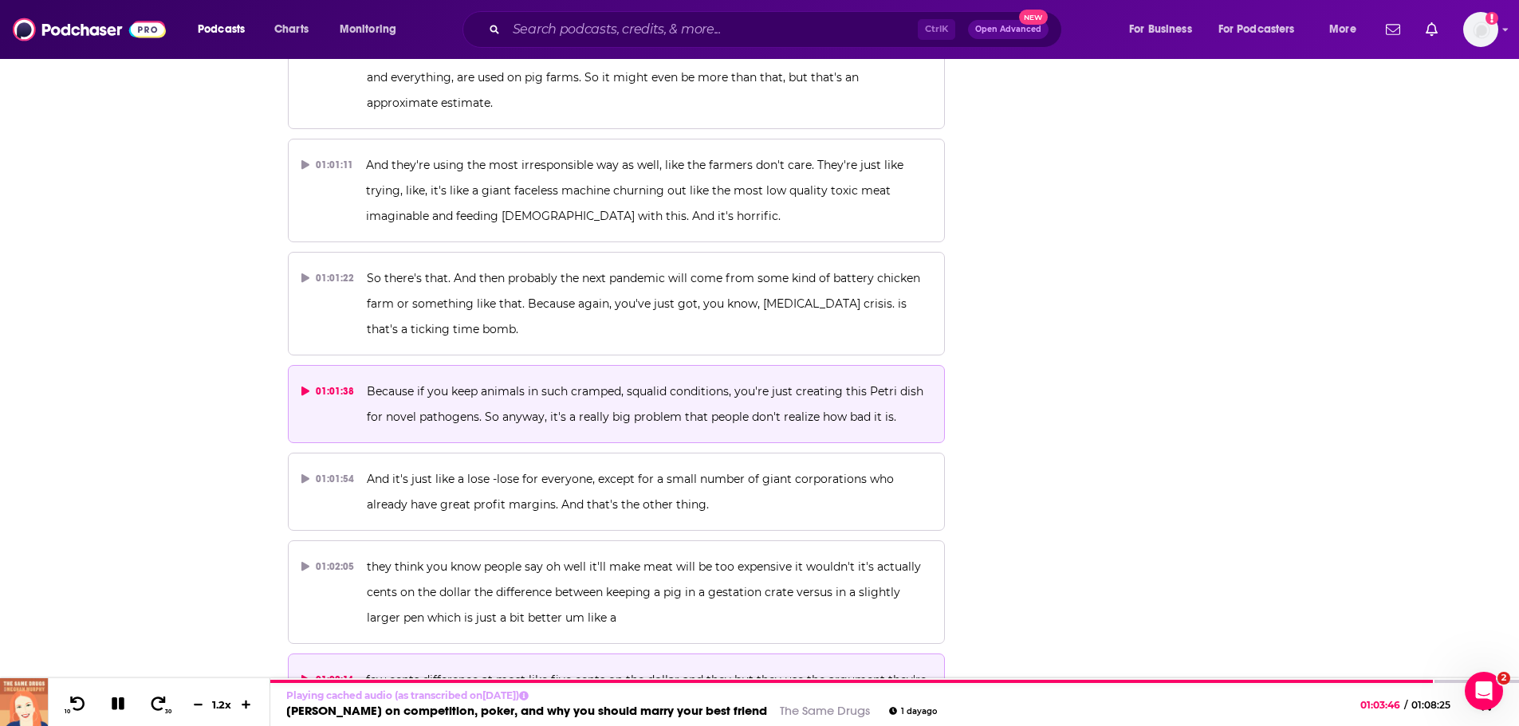
click at [580, 379] on p "Because if you keep animals in such cramped, squalid conditions, you're just cr…" at bounding box center [649, 404] width 564 height 51
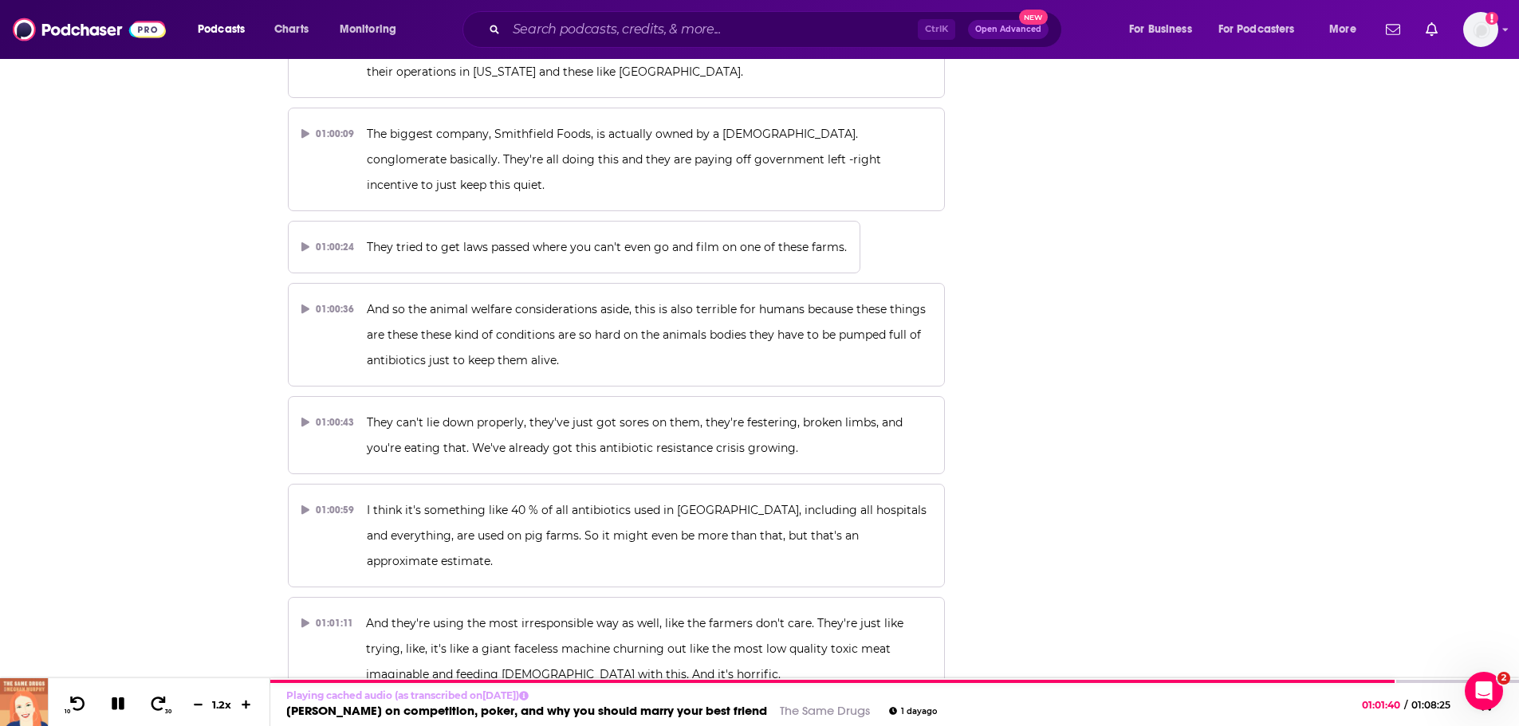
scroll to position [26438, 0]
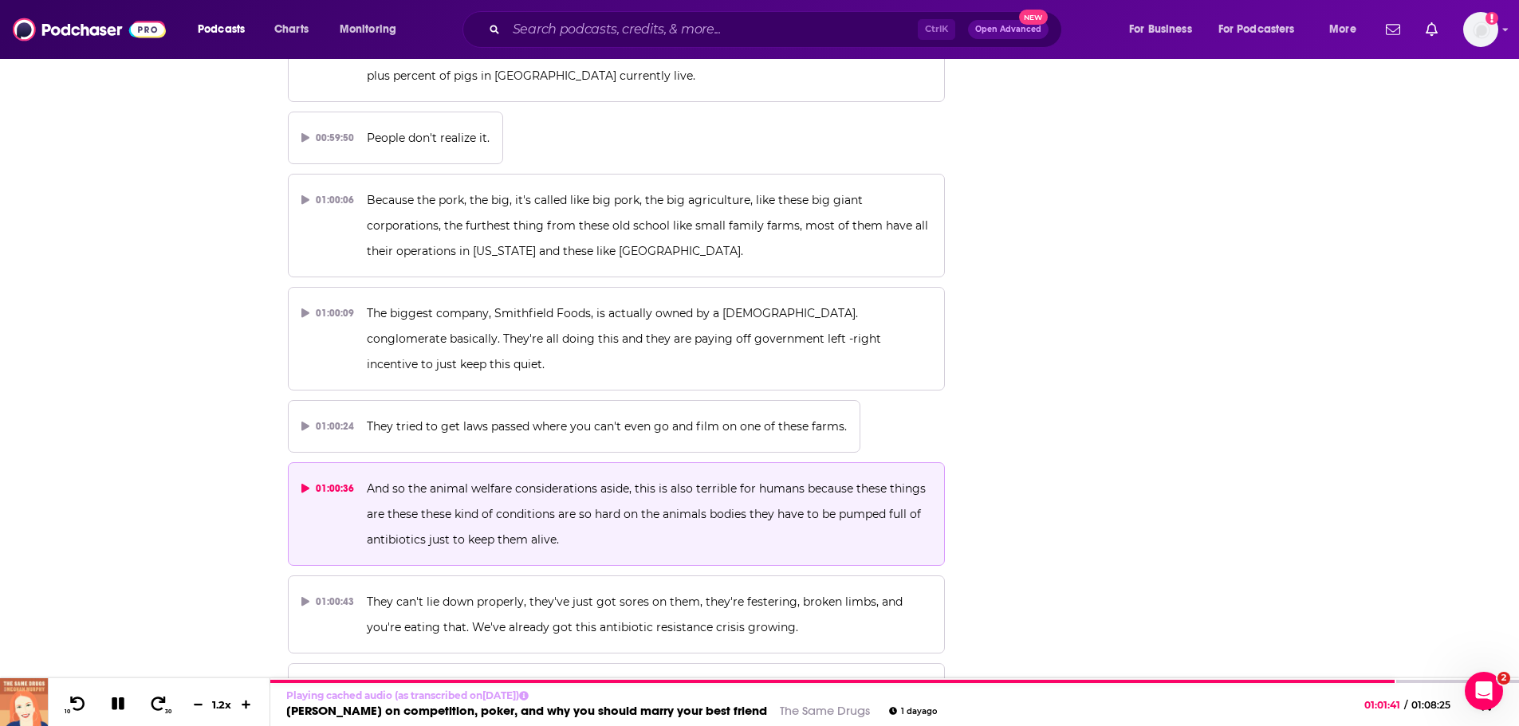
click at [601, 439] on p "And so the animal welfare considerations aside, this is also terrible for human…" at bounding box center [649, 514] width 564 height 77
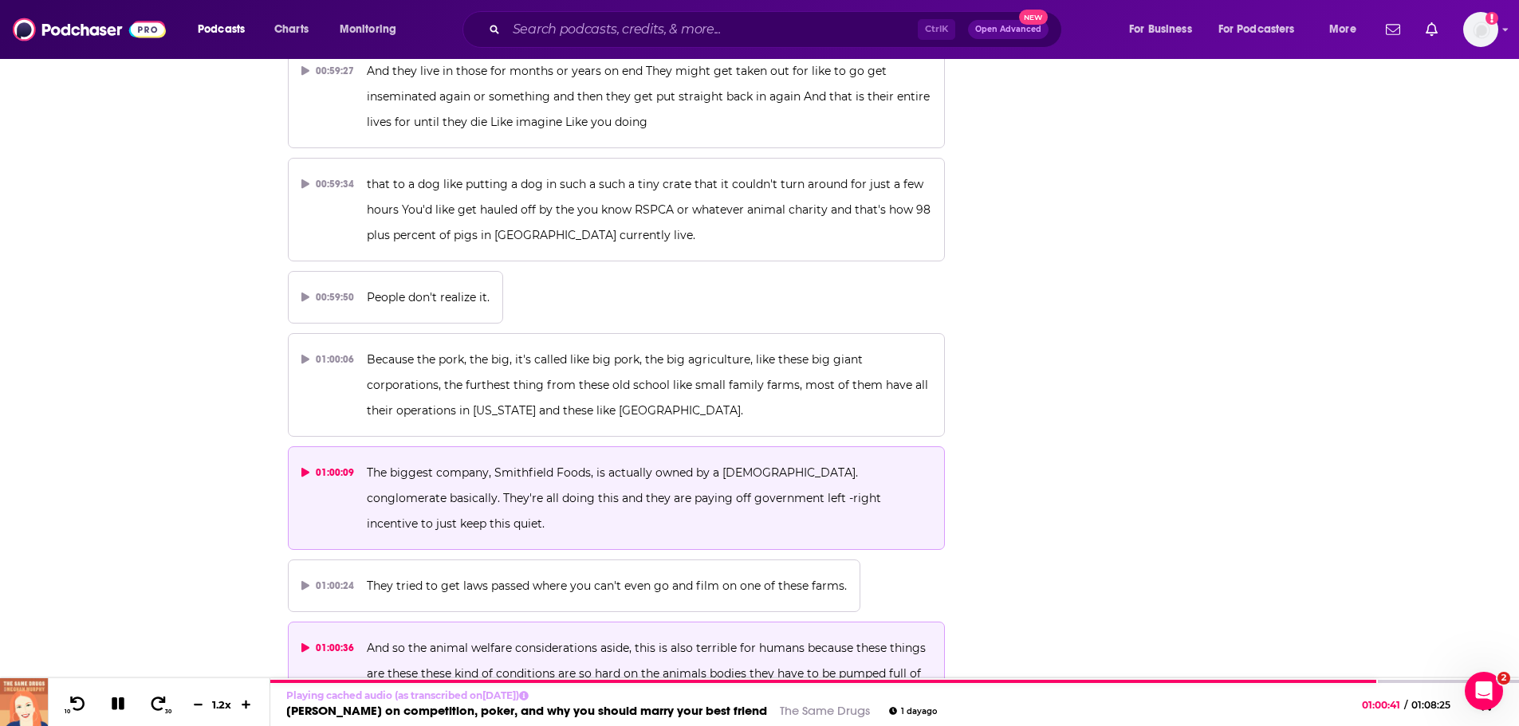
click at [496, 439] on p "The biggest company, Smithfield Foods, is actually owned by a [DEMOGRAPHIC_DATA…" at bounding box center [649, 498] width 564 height 77
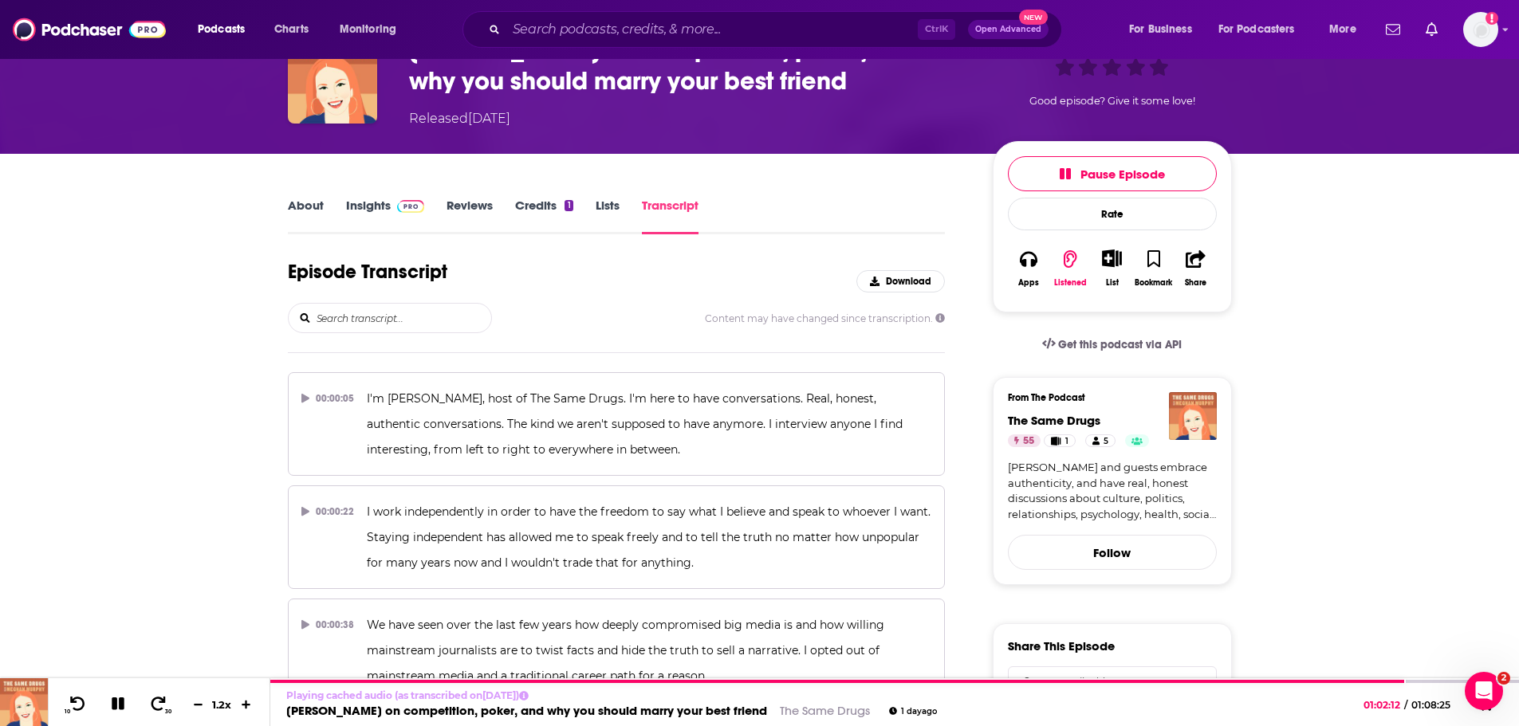
scroll to position [0, 0]
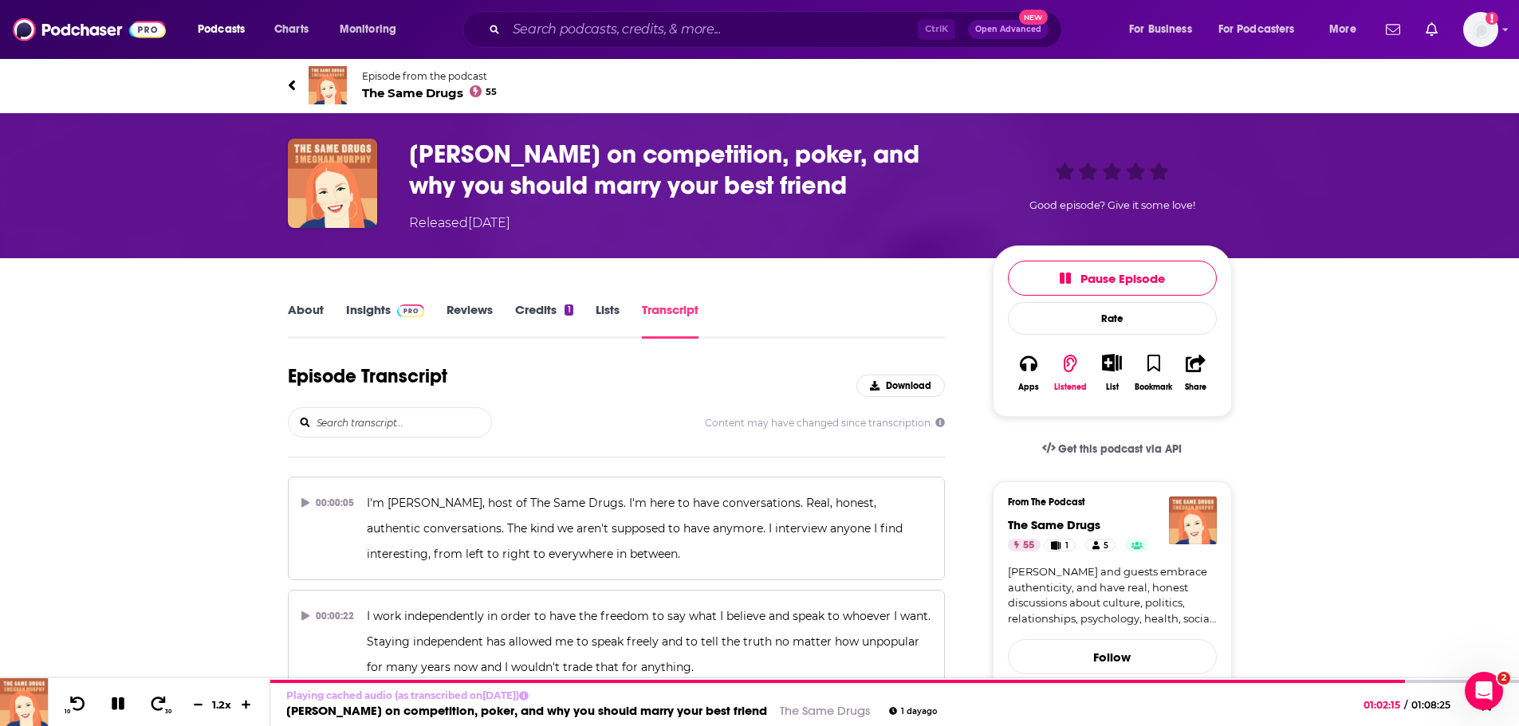
click at [407, 86] on span "The Same Drugs 55" at bounding box center [430, 92] width 136 height 15
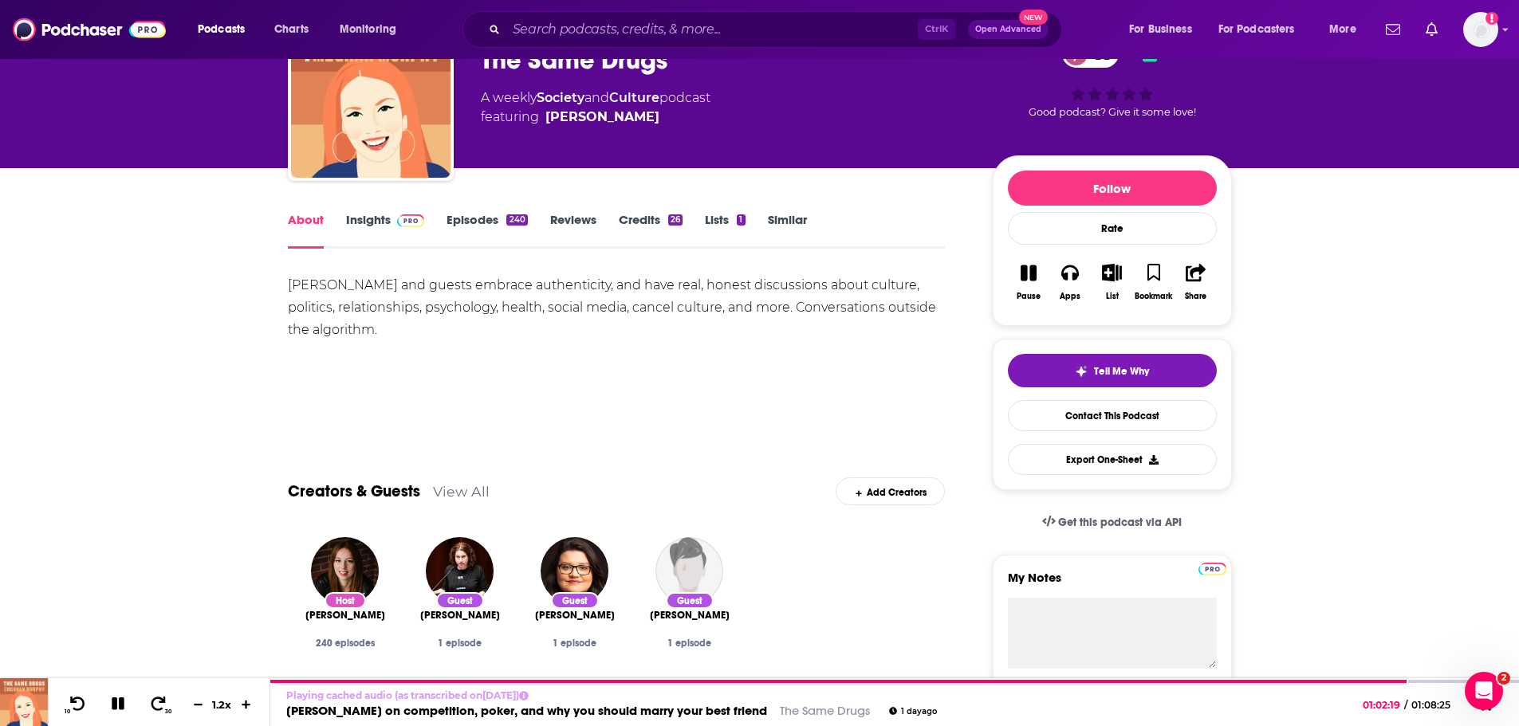
scroll to position [80, 0]
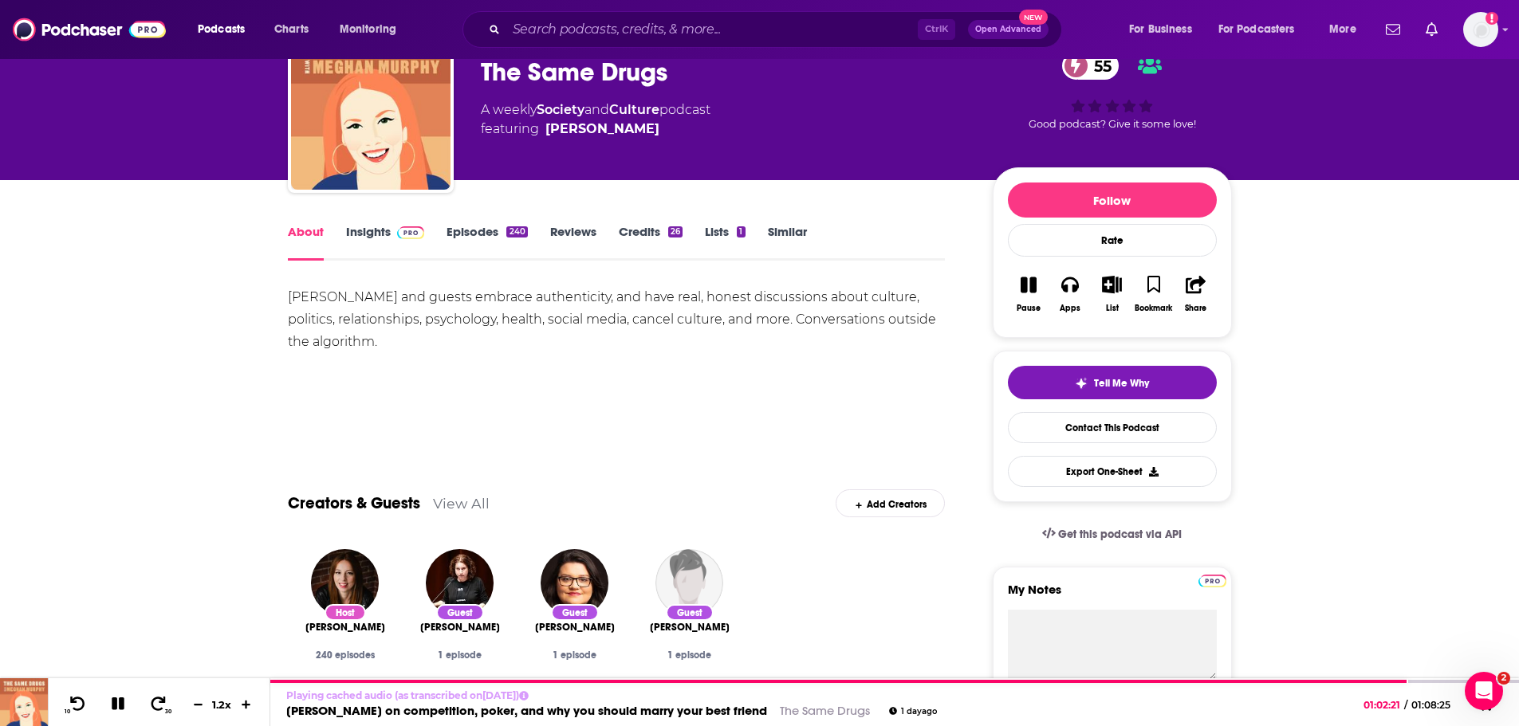
click at [373, 230] on link "Insights" at bounding box center [385, 242] width 79 height 37
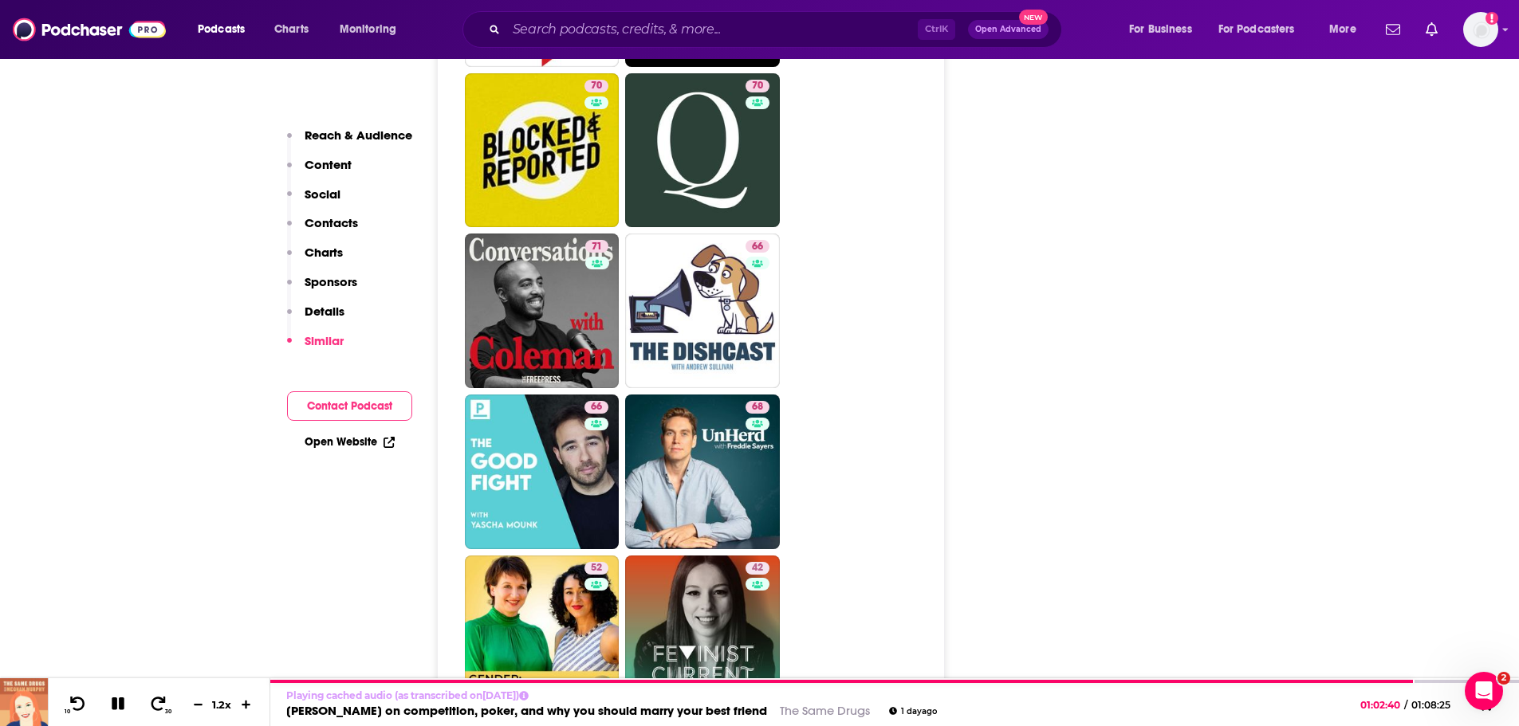
scroll to position [2711, 0]
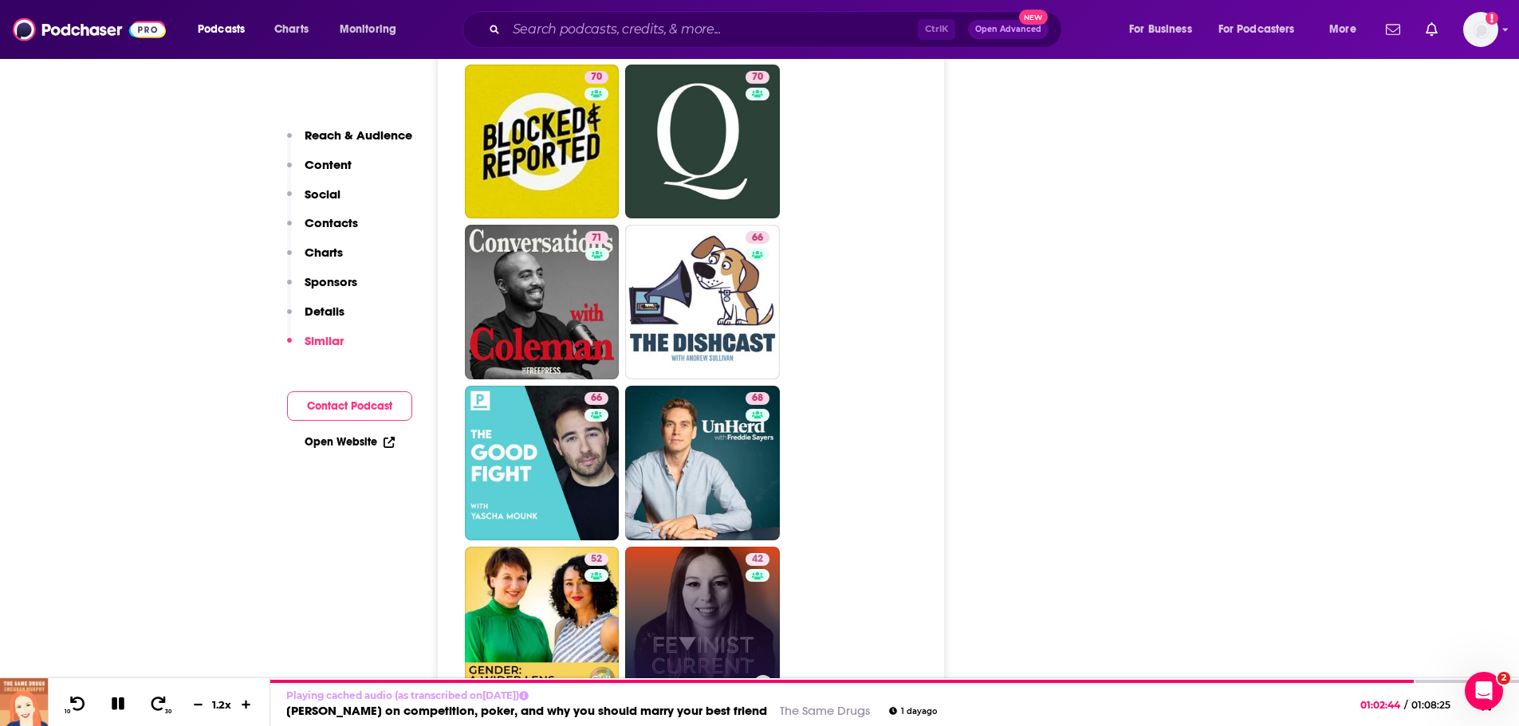
click at [686, 439] on link "42 Feminist Current" at bounding box center [702, 624] width 155 height 155
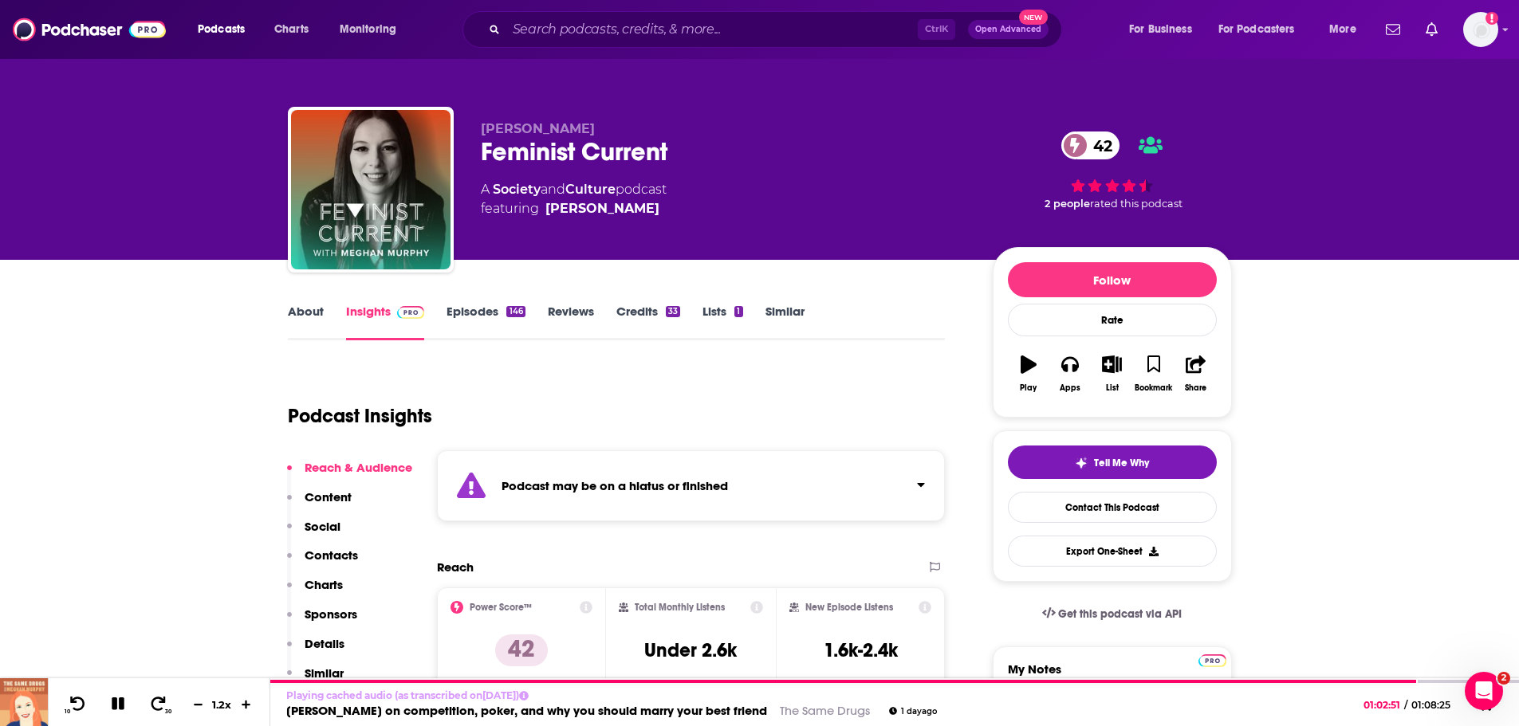
type input "[URL][DOMAIN_NAME]"
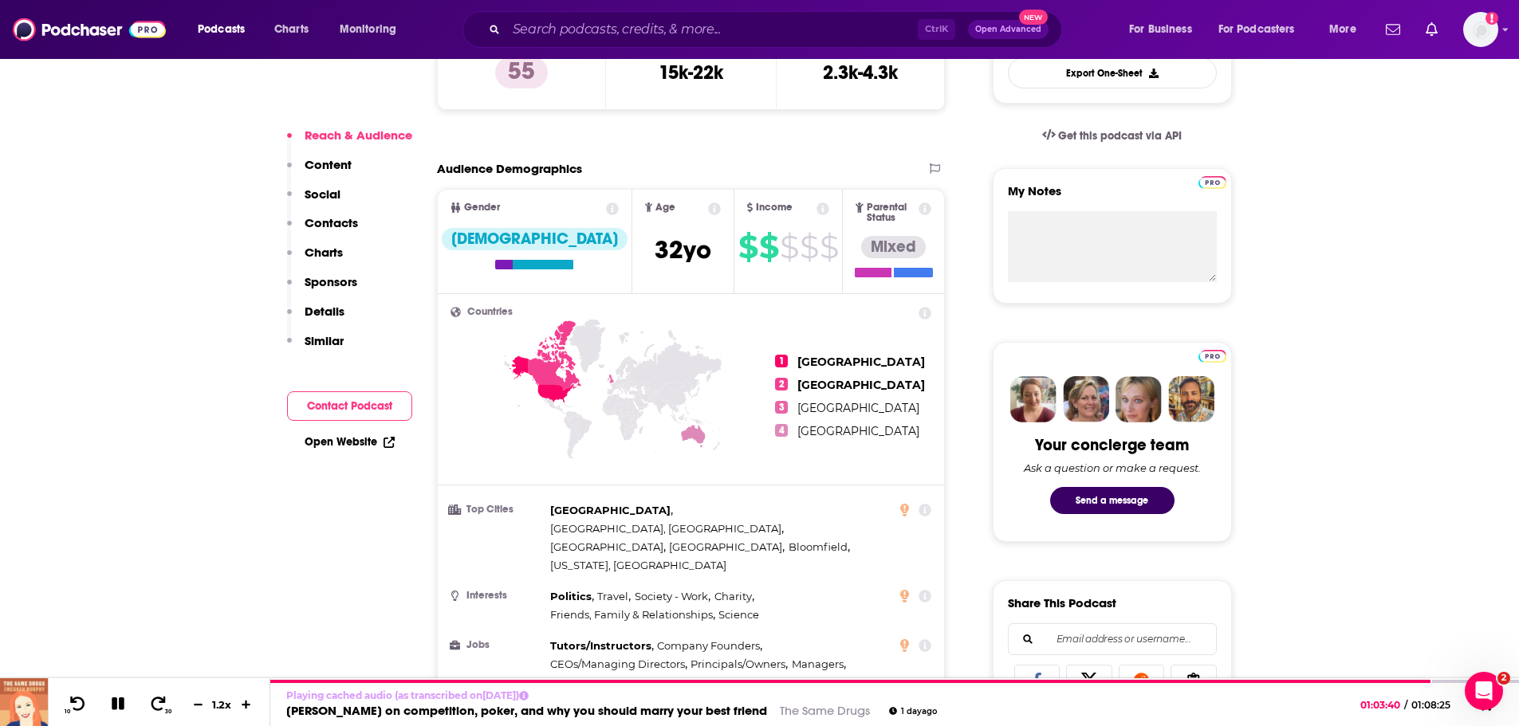
scroll to position [558, 0]
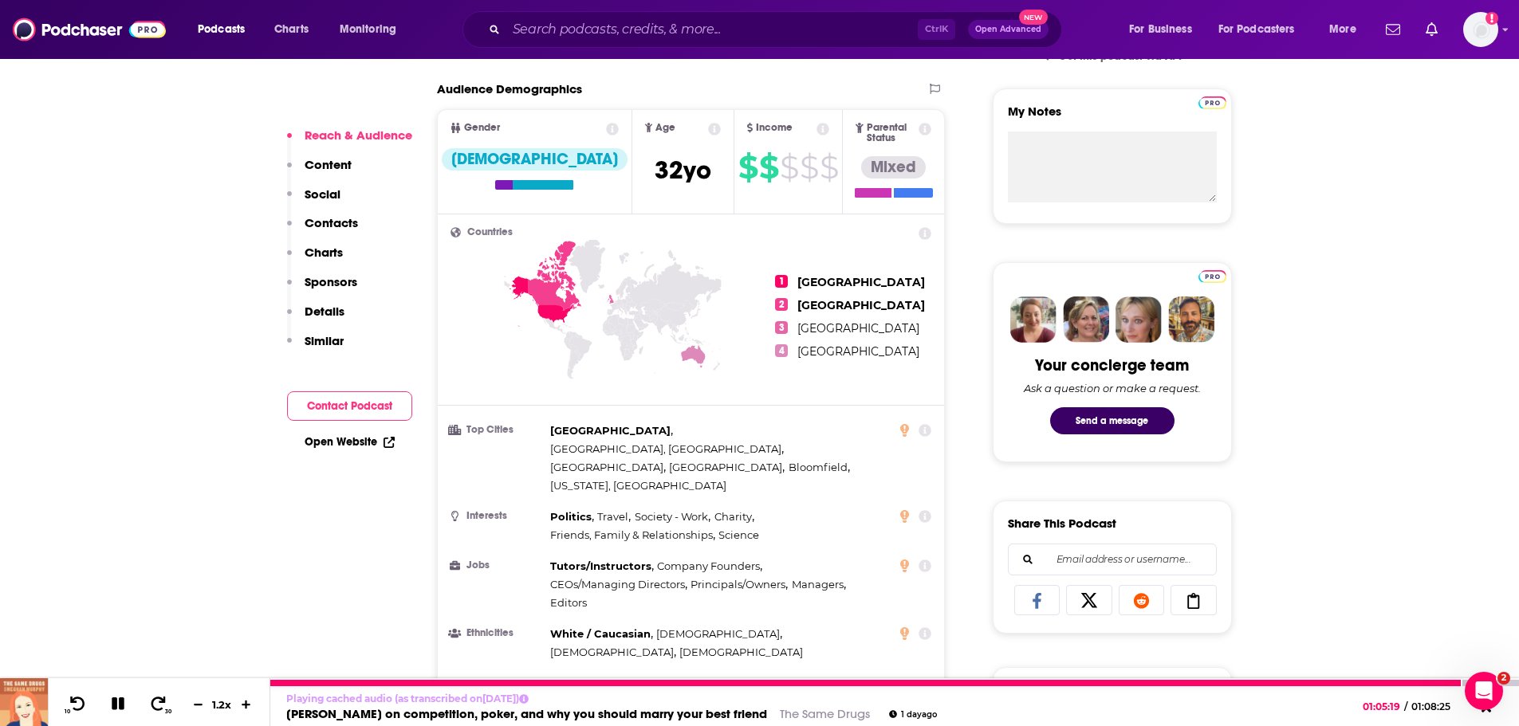
click at [118, 439] on icon at bounding box center [118, 704] width 18 height 14
click at [118, 439] on icon at bounding box center [118, 704] width 20 height 16
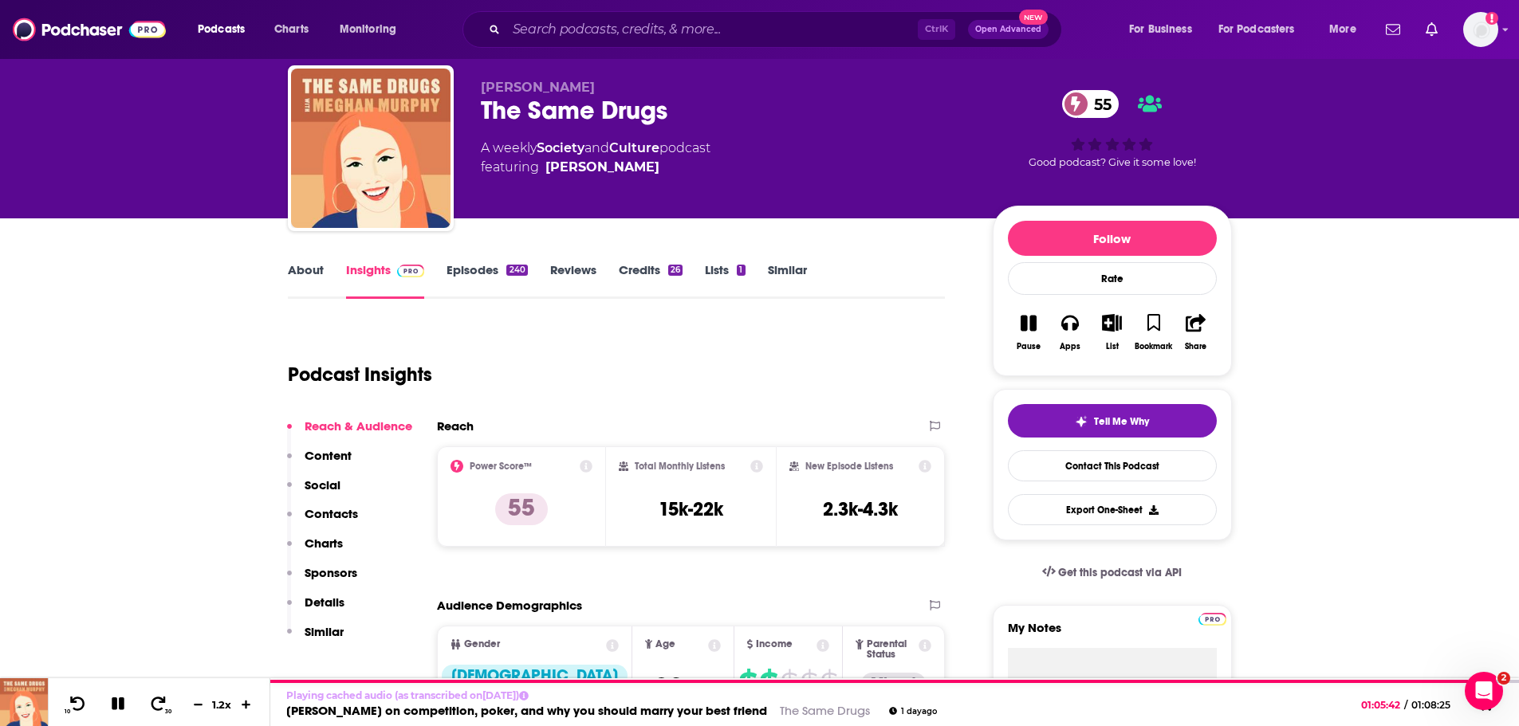
scroll to position [80, 0]
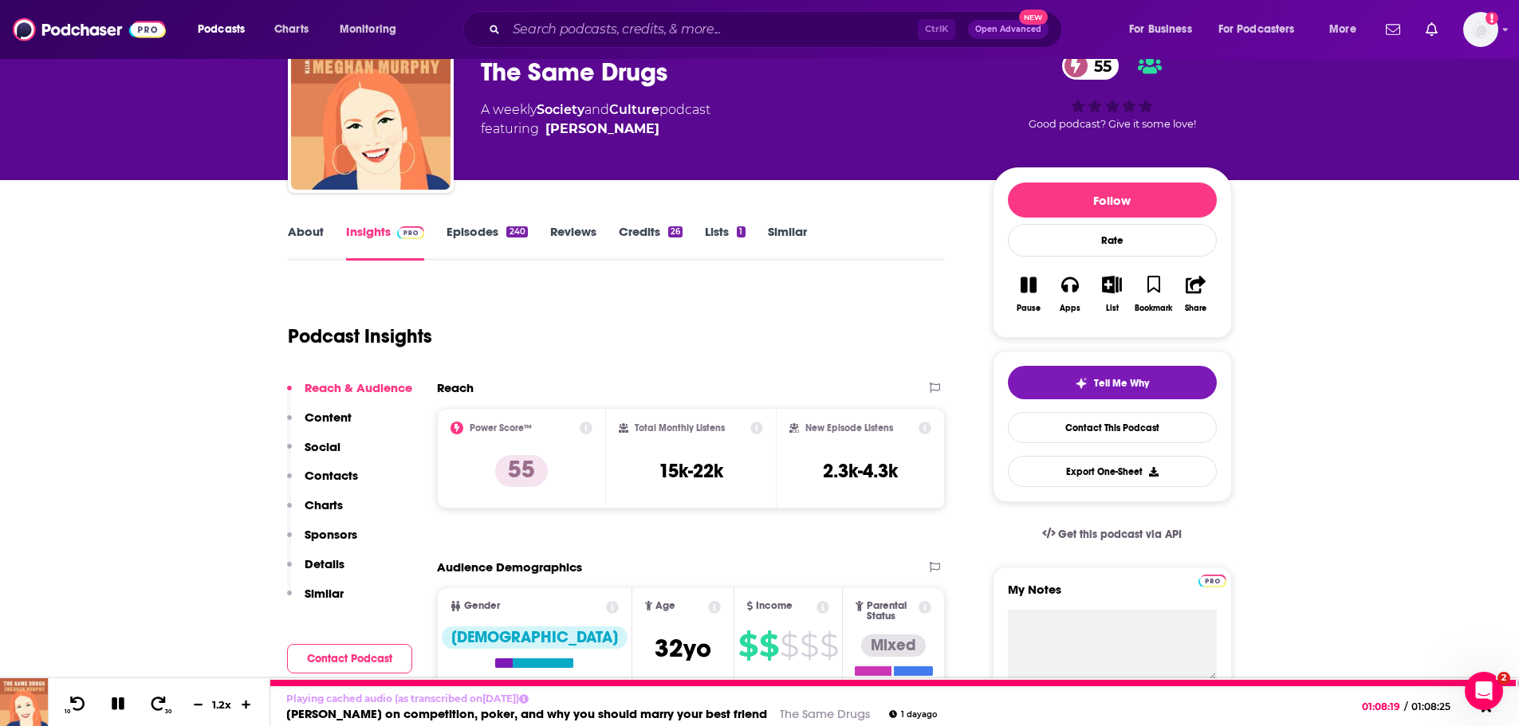
click at [128, 439] on button at bounding box center [118, 705] width 28 height 20
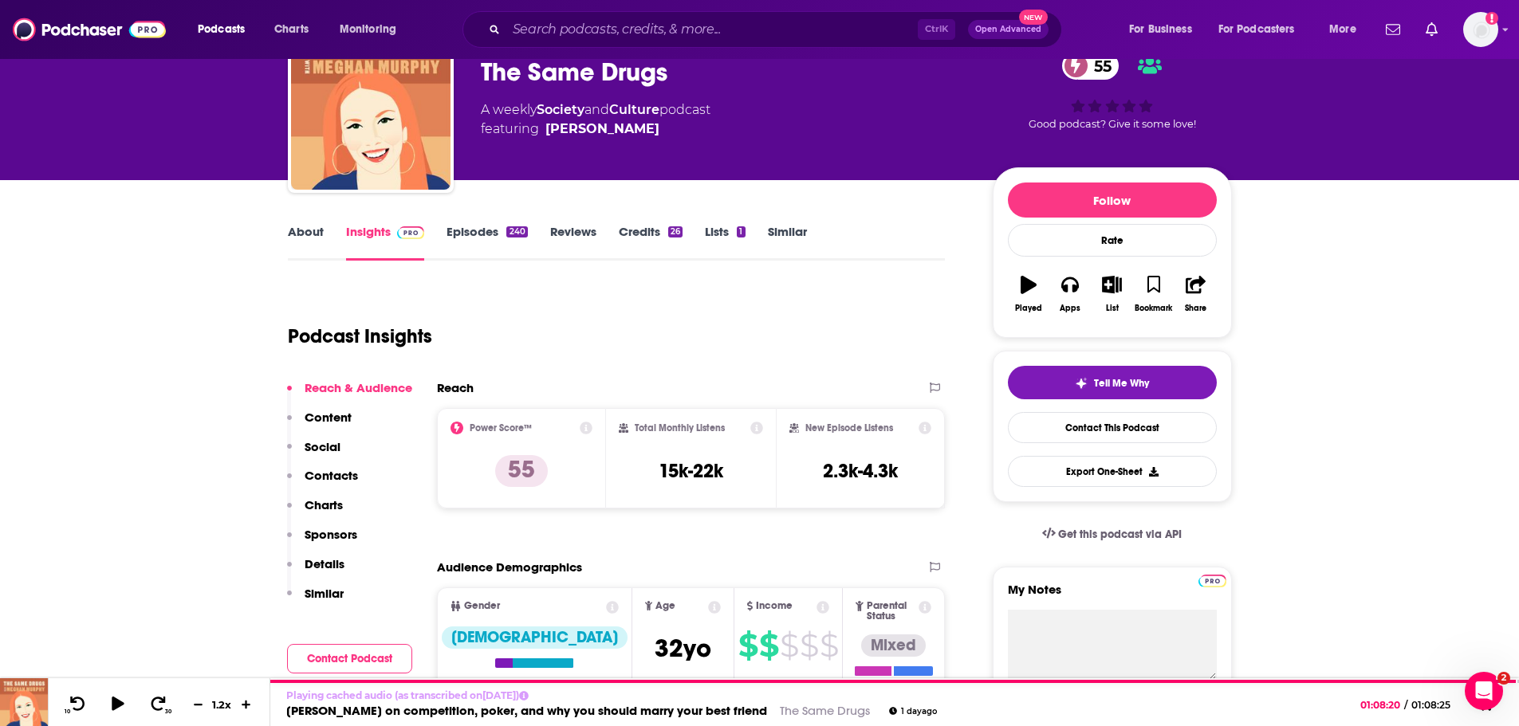
click at [303, 230] on link "About" at bounding box center [306, 242] width 36 height 37
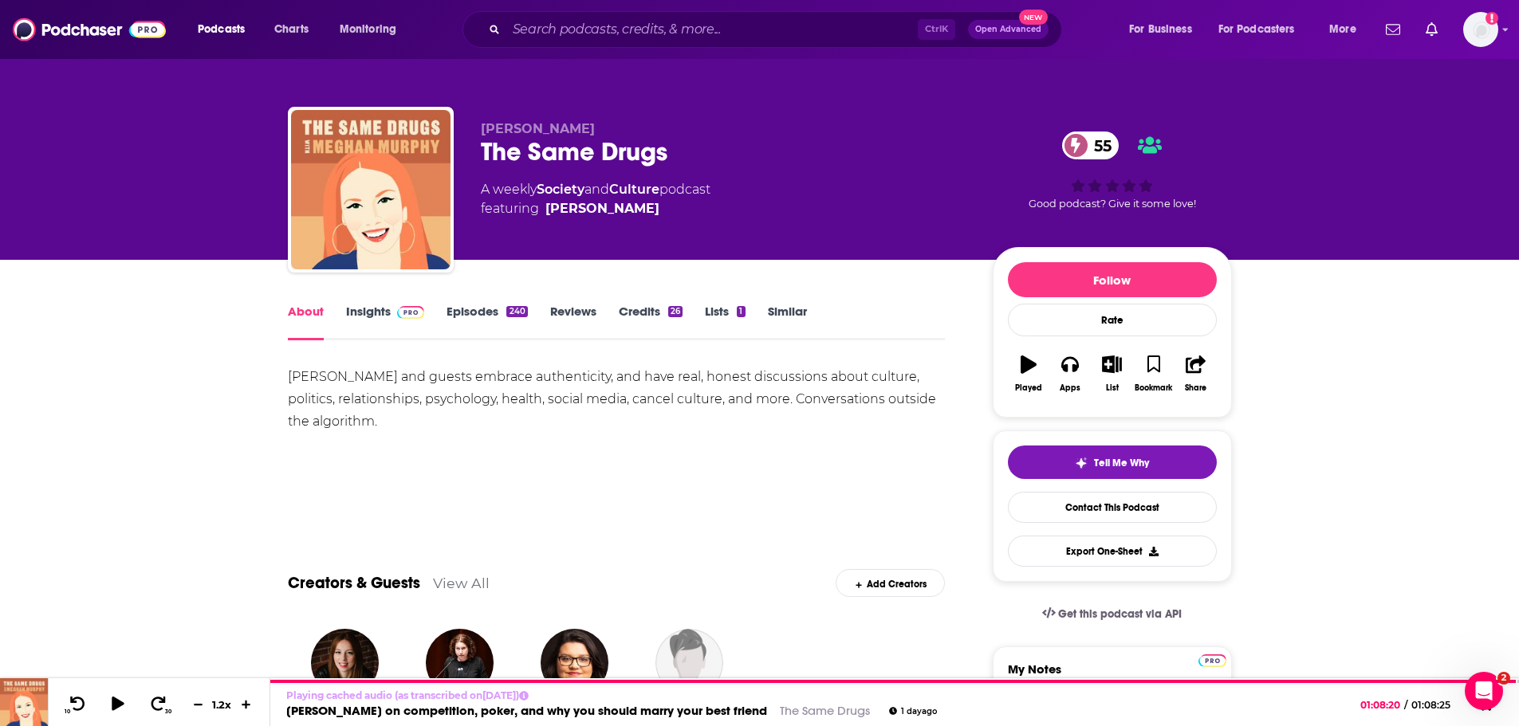
scroll to position [80, 0]
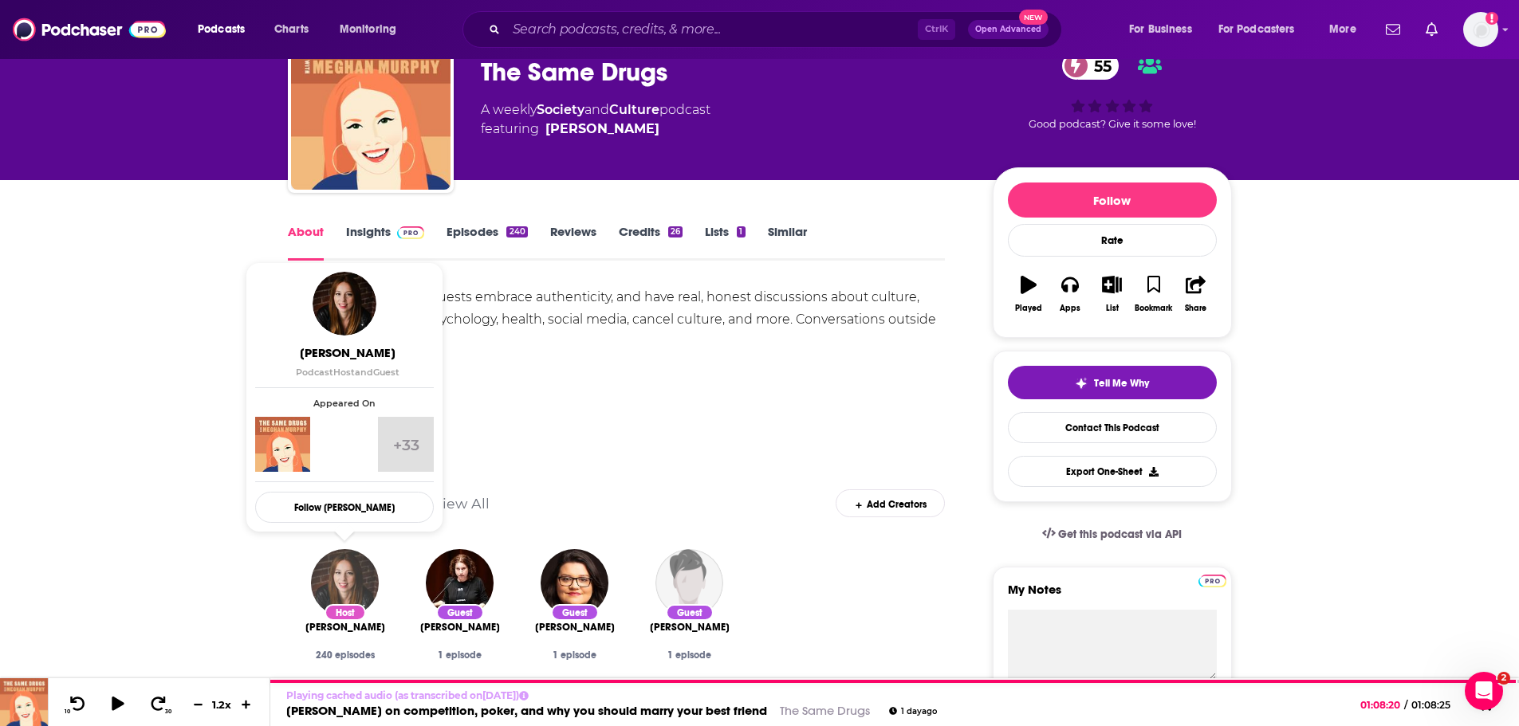
click at [343, 439] on img "Meghan Murphy" at bounding box center [345, 583] width 68 height 68
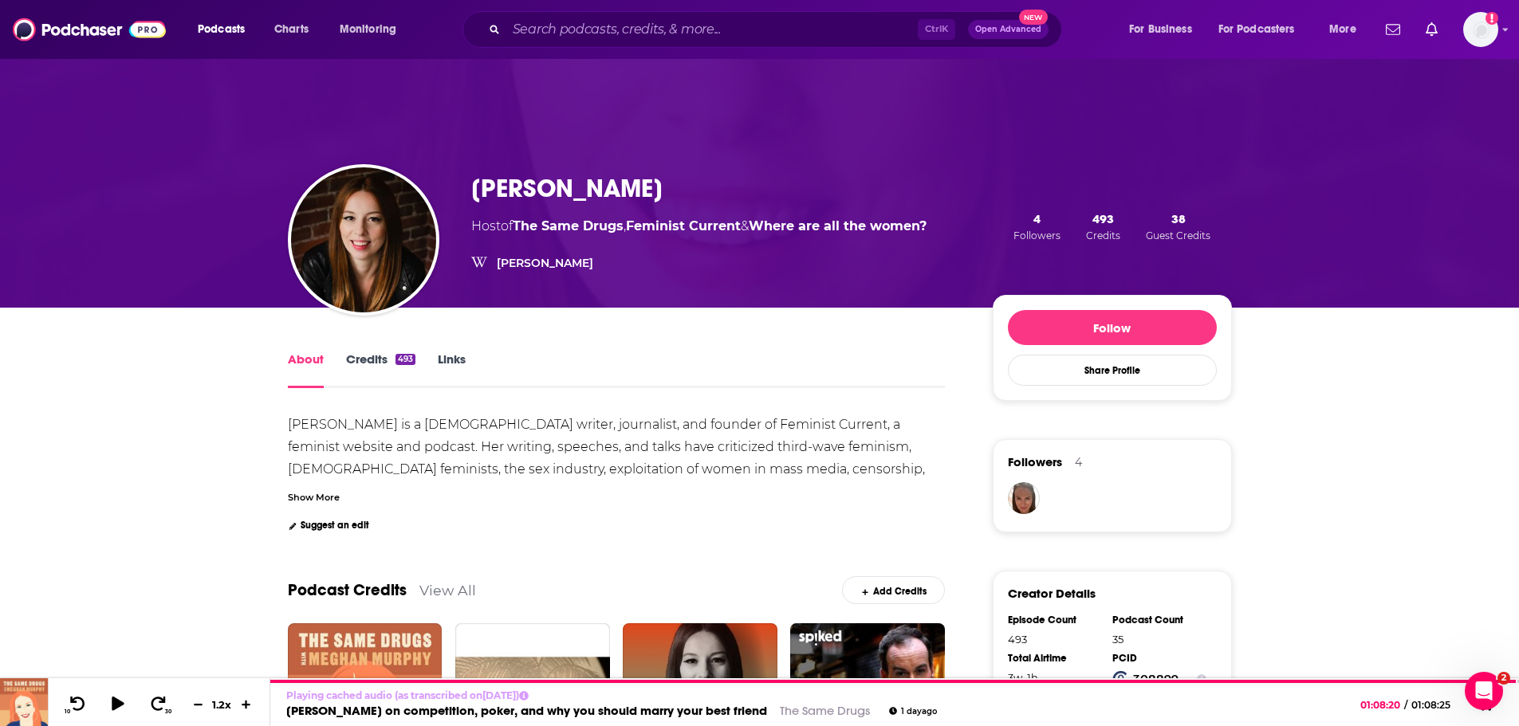
click at [323, 439] on div "Show More" at bounding box center [314, 496] width 52 height 15
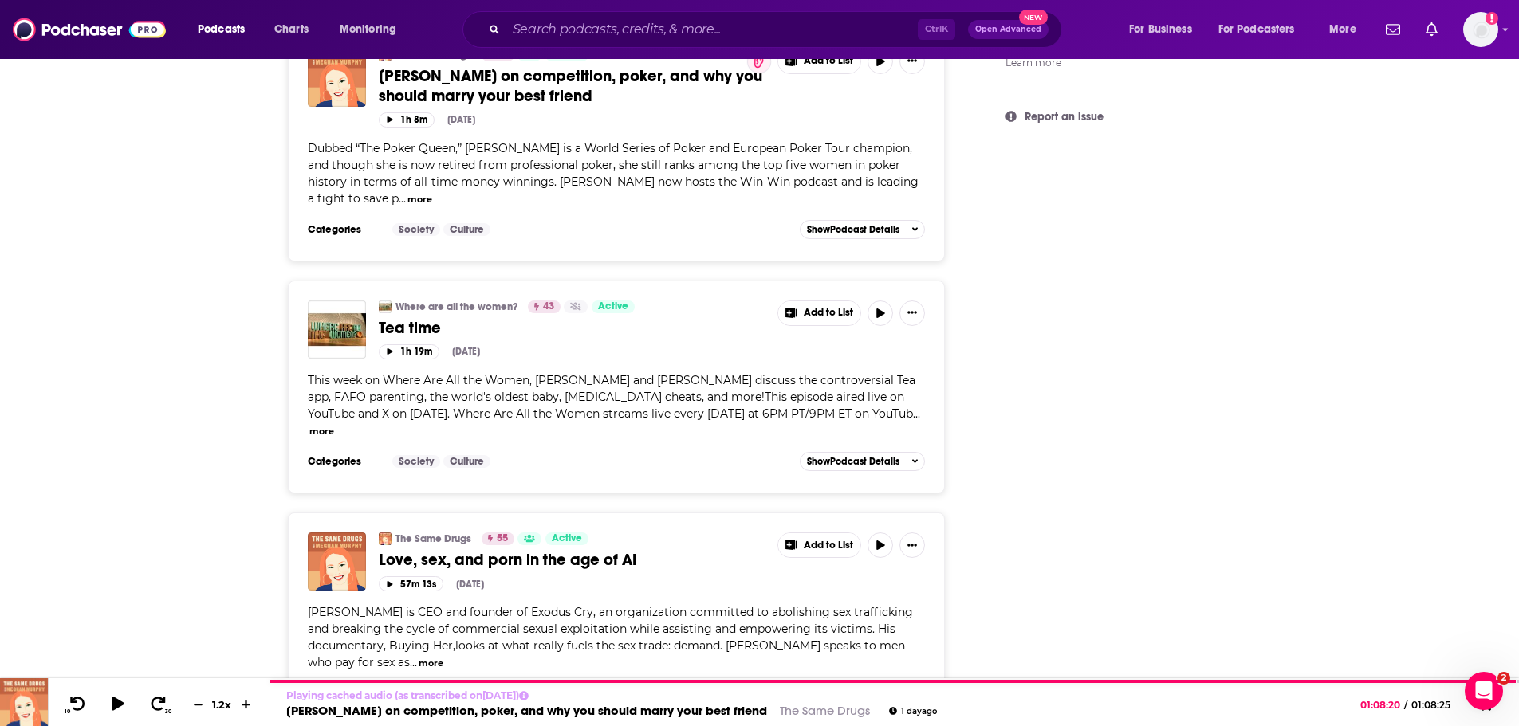
scroll to position [1355, 0]
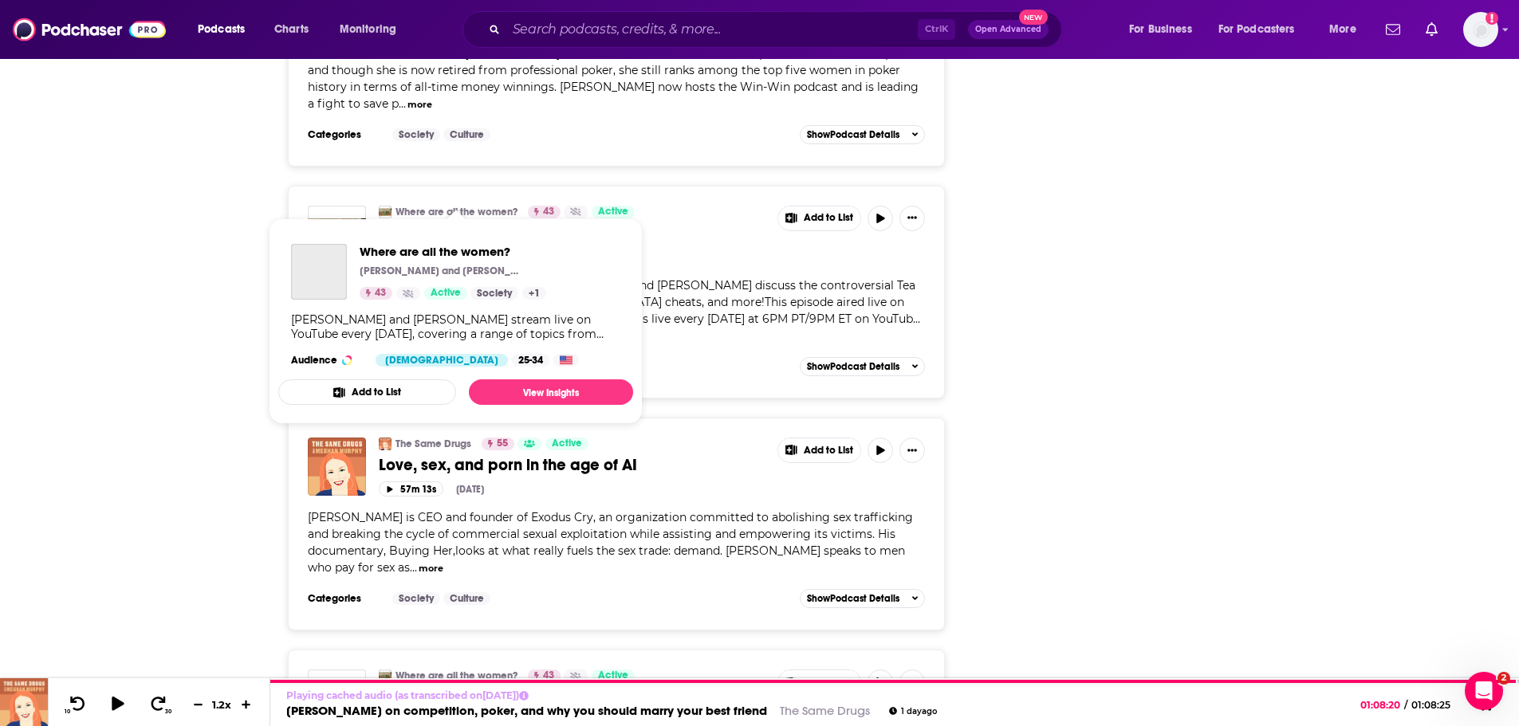
click at [461, 206] on link "Where are all the women?" at bounding box center [456, 212] width 122 height 13
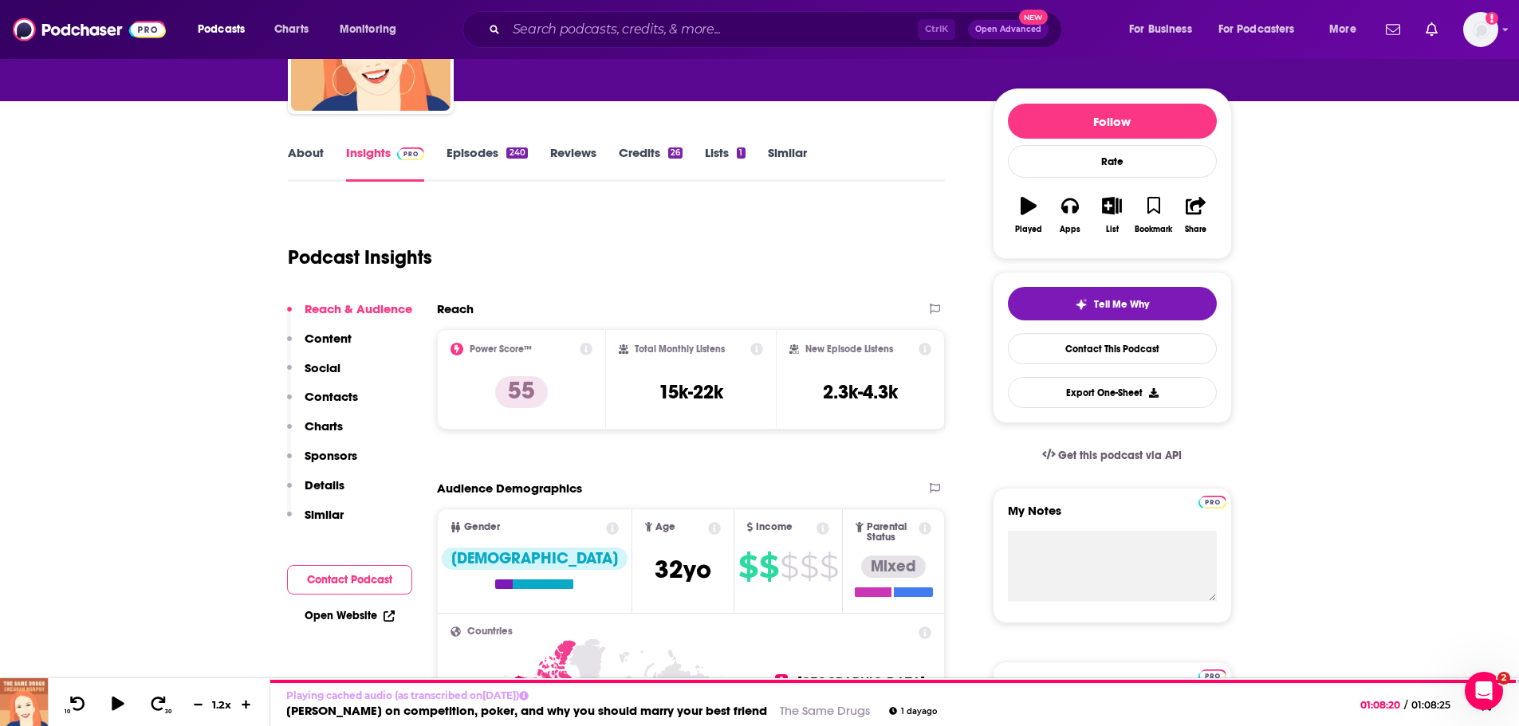
scroll to position [159, 0]
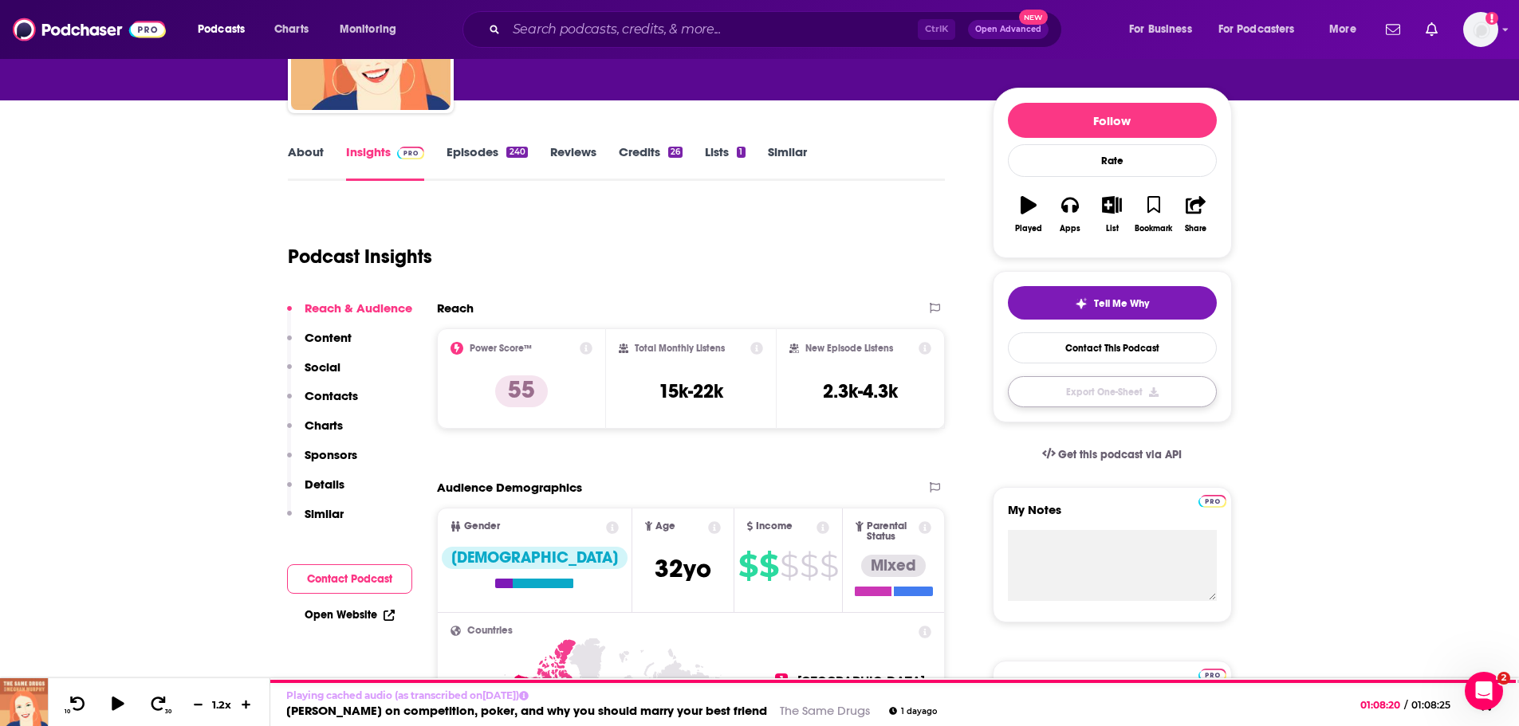
click at [1008, 399] on button "Export One-Sheet" at bounding box center [1112, 391] width 209 height 31
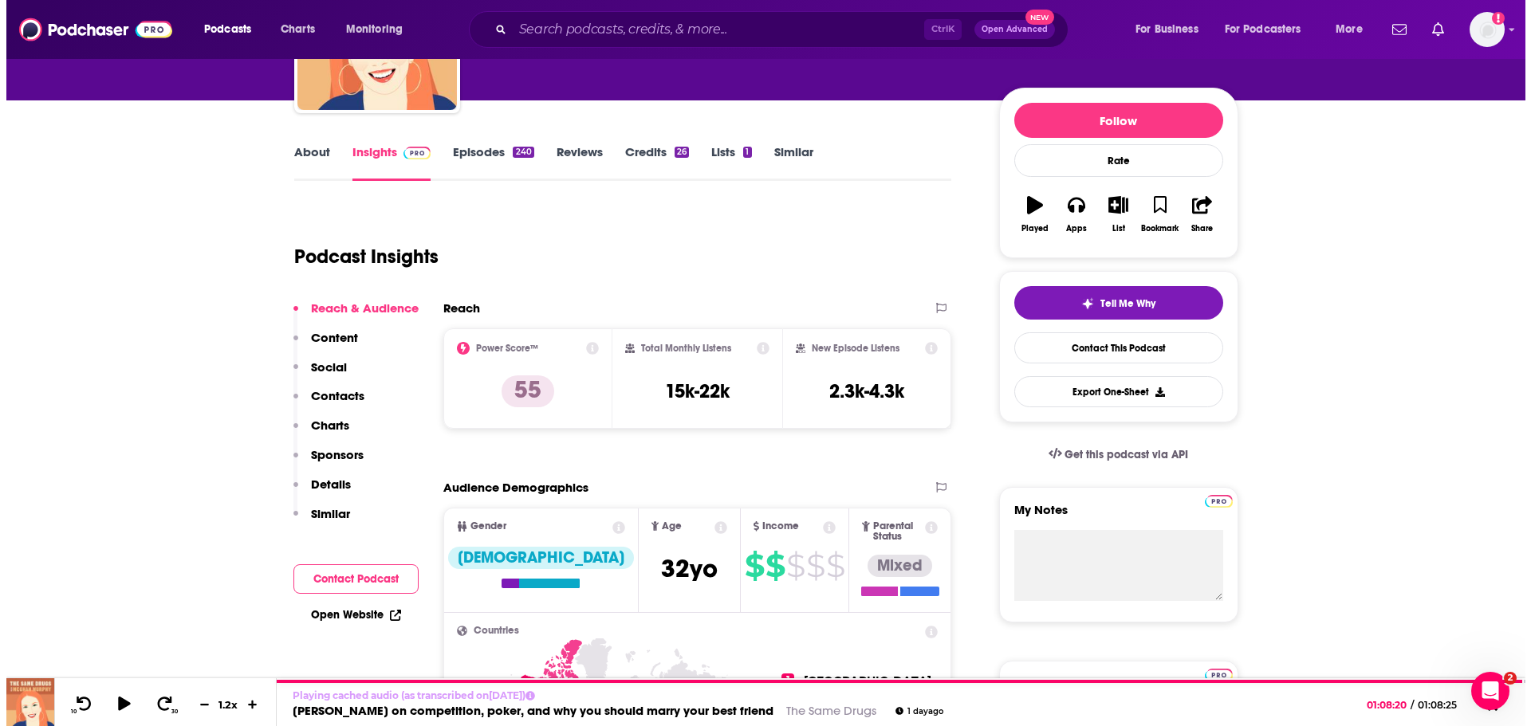
scroll to position [0, 0]
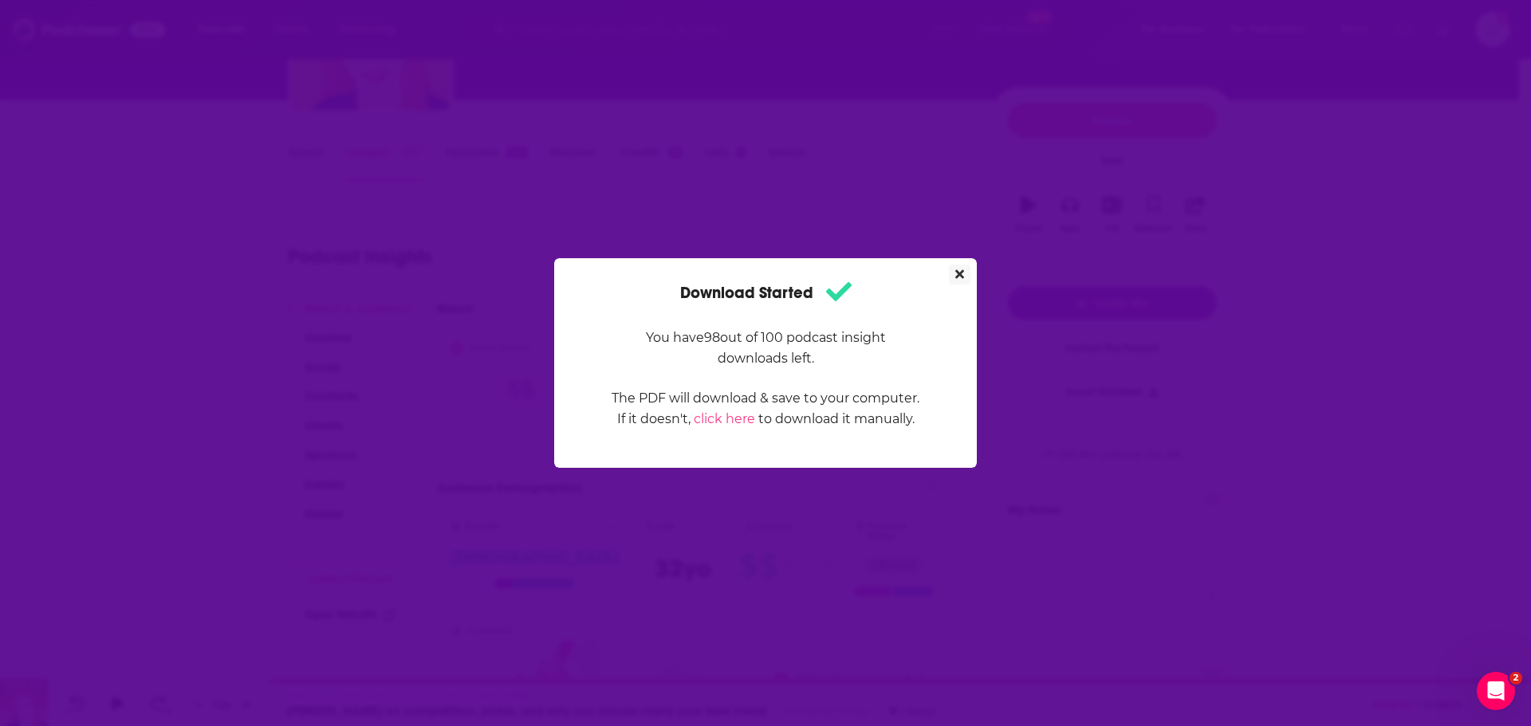
click at [967, 265] on button "Close" at bounding box center [960, 275] width 22 height 20
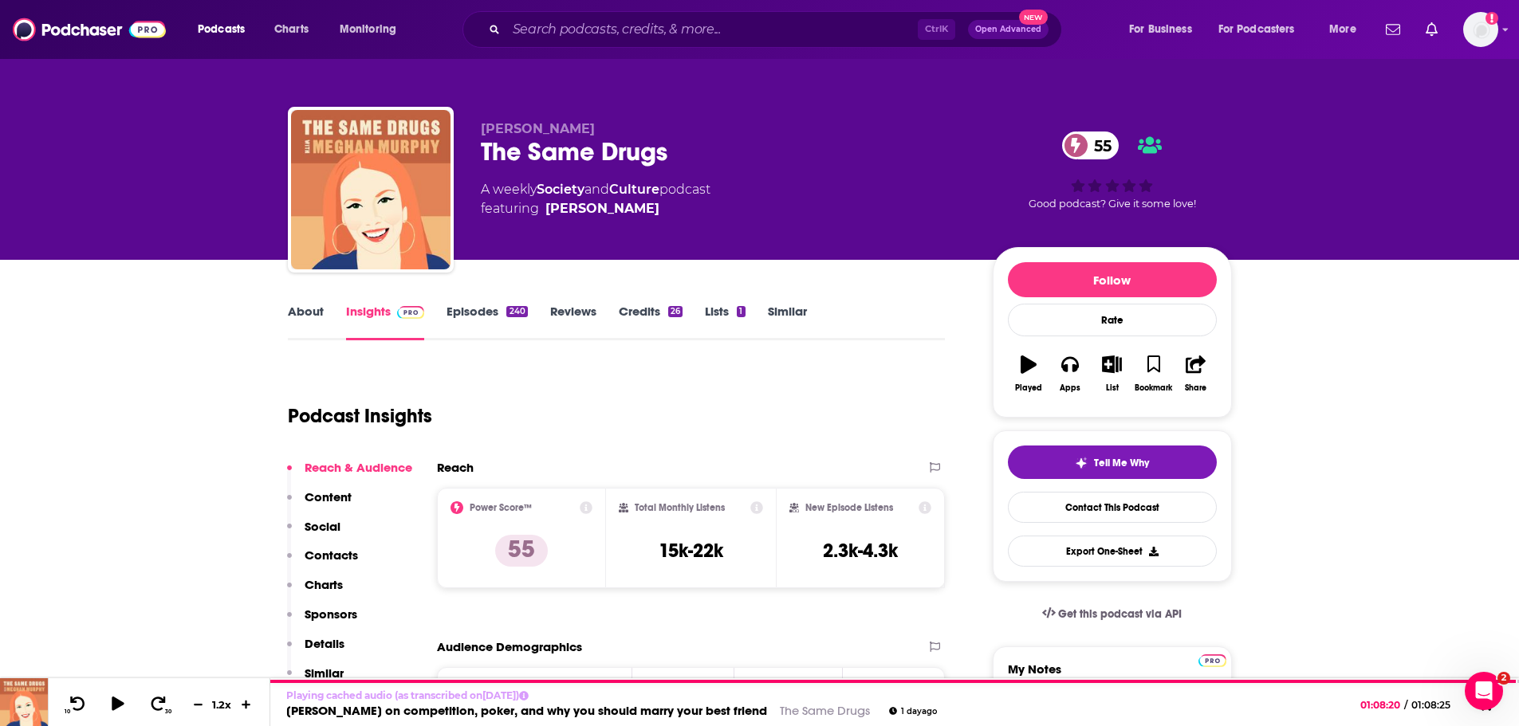
click at [297, 313] on link "About" at bounding box center [306, 322] width 36 height 37
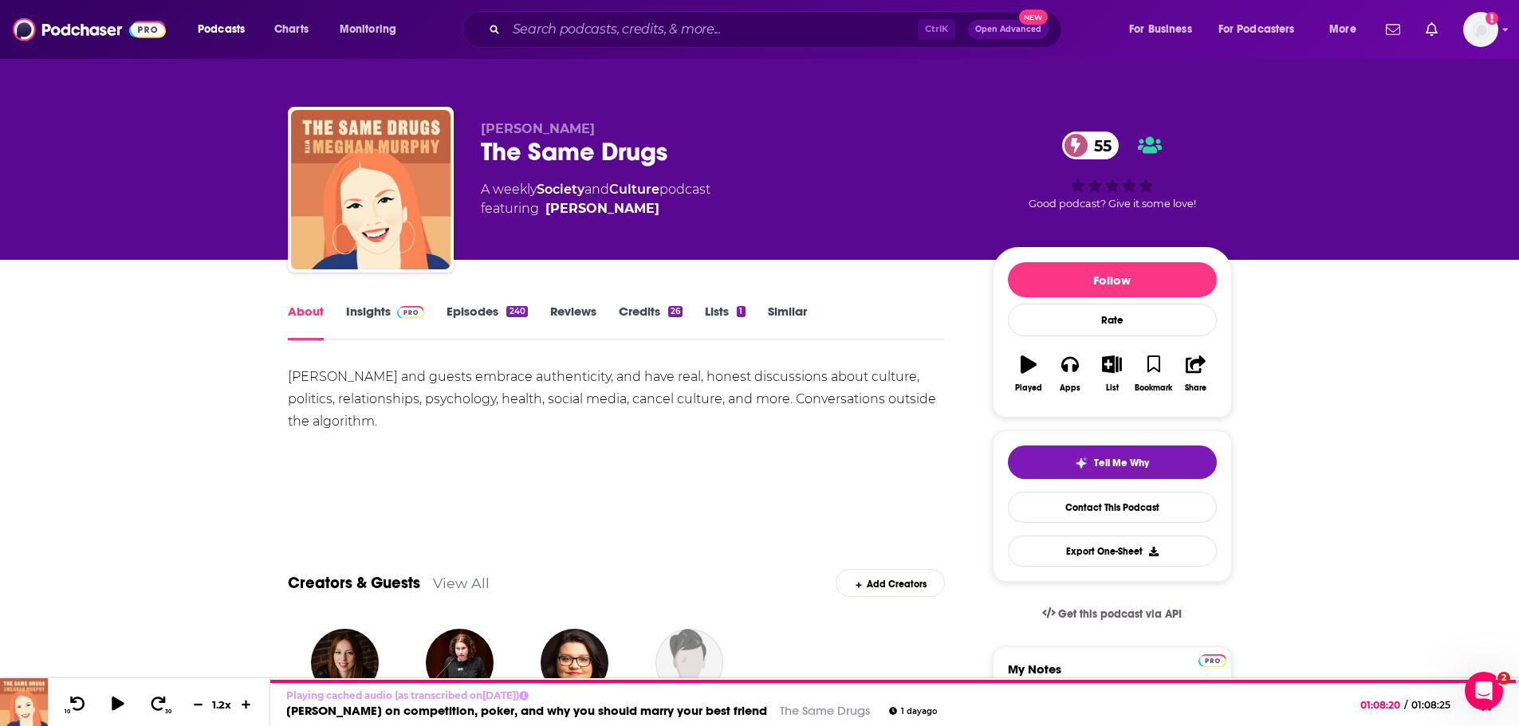
click at [482, 308] on link "Episodes 240" at bounding box center [486, 322] width 81 height 37
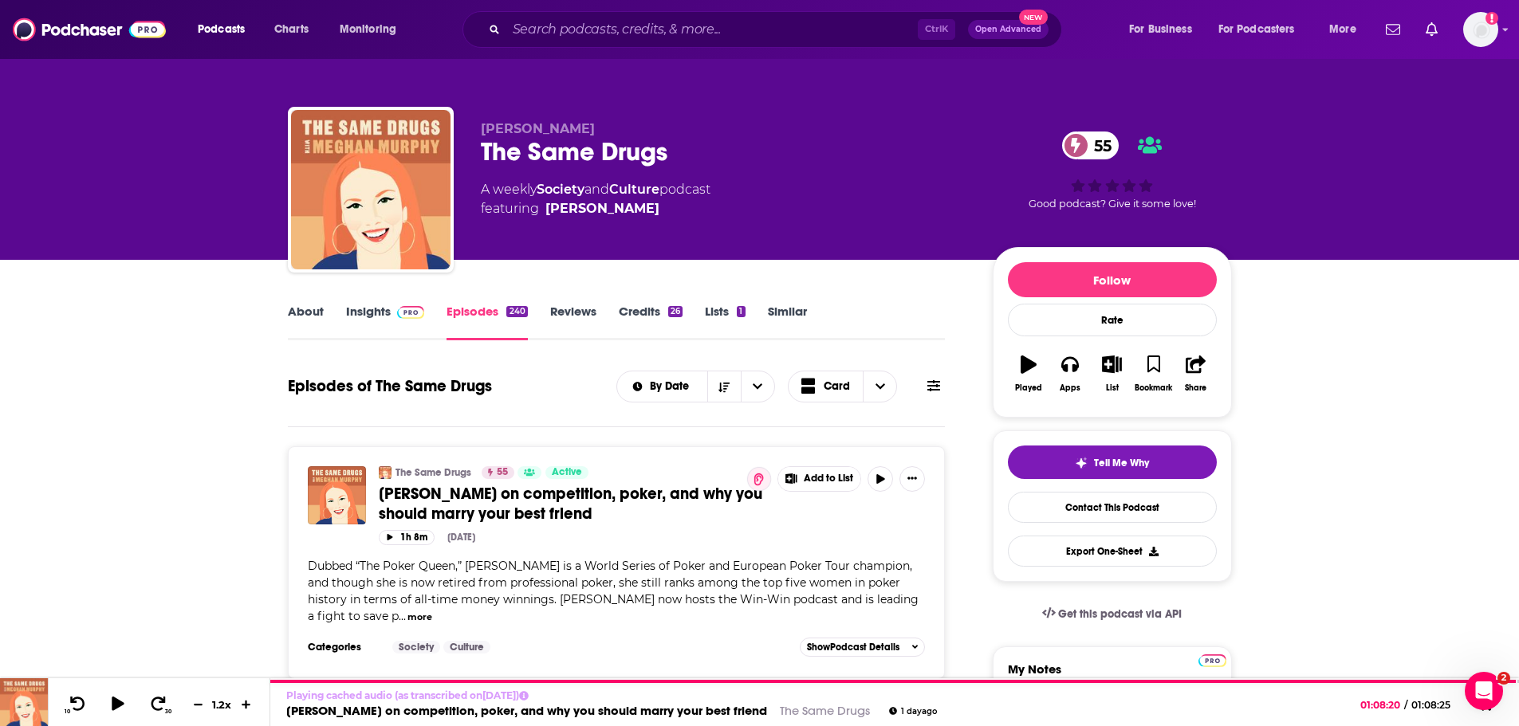
click at [306, 313] on link "About" at bounding box center [306, 322] width 36 height 37
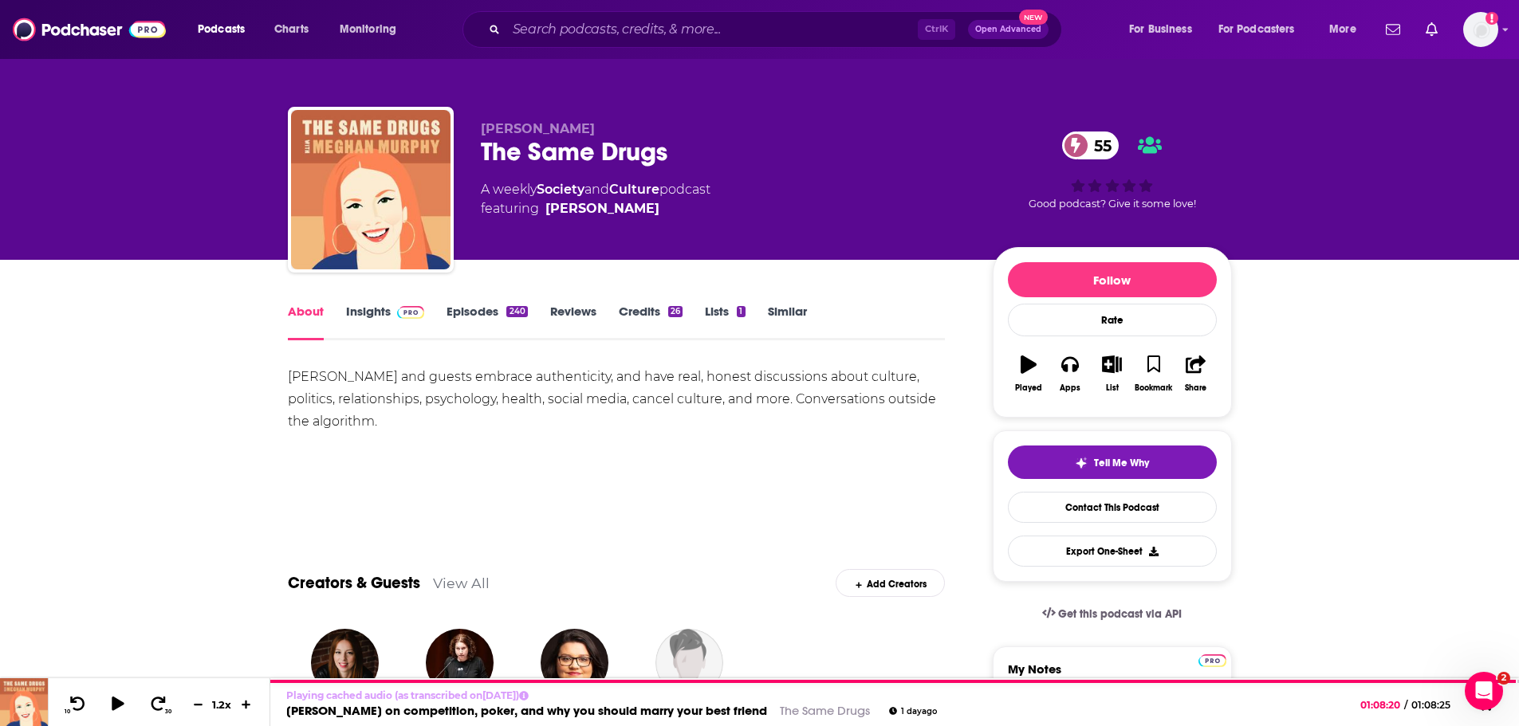
click at [365, 309] on link "Insights" at bounding box center [385, 322] width 79 height 37
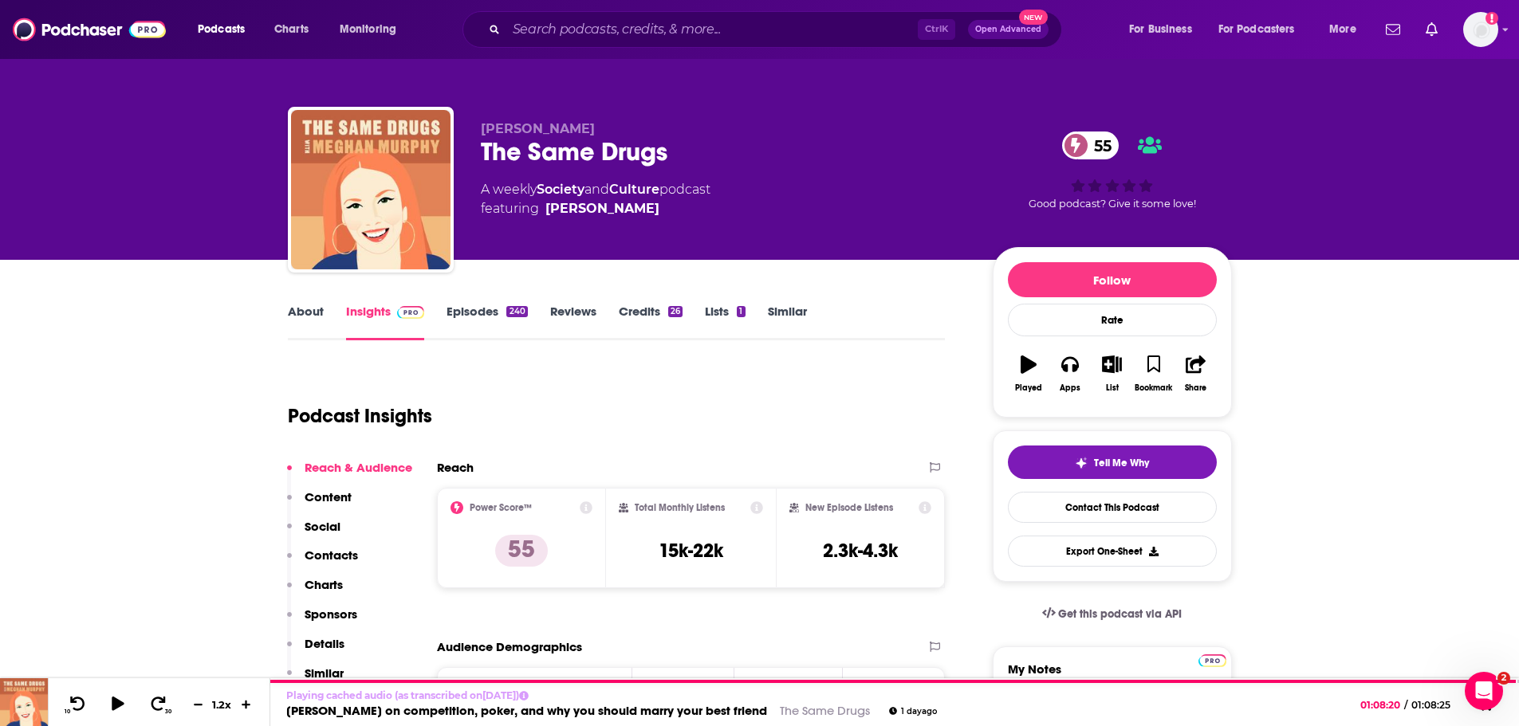
click at [304, 327] on link "About" at bounding box center [306, 322] width 36 height 37
